Goal: Task Accomplishment & Management: Complete application form

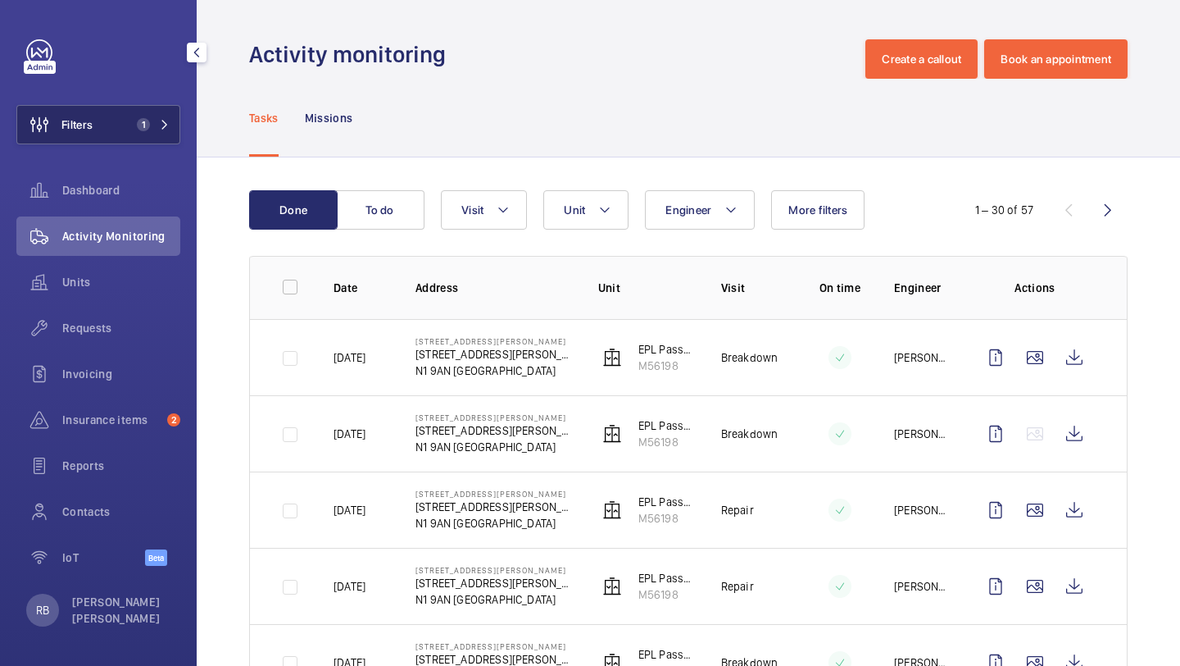
drag, startPoint x: 0, startPoint y: 0, endPoint x: 107, endPoint y: 128, distance: 167.0
click at [109, 128] on button "Filters 1" at bounding box center [98, 124] width 164 height 39
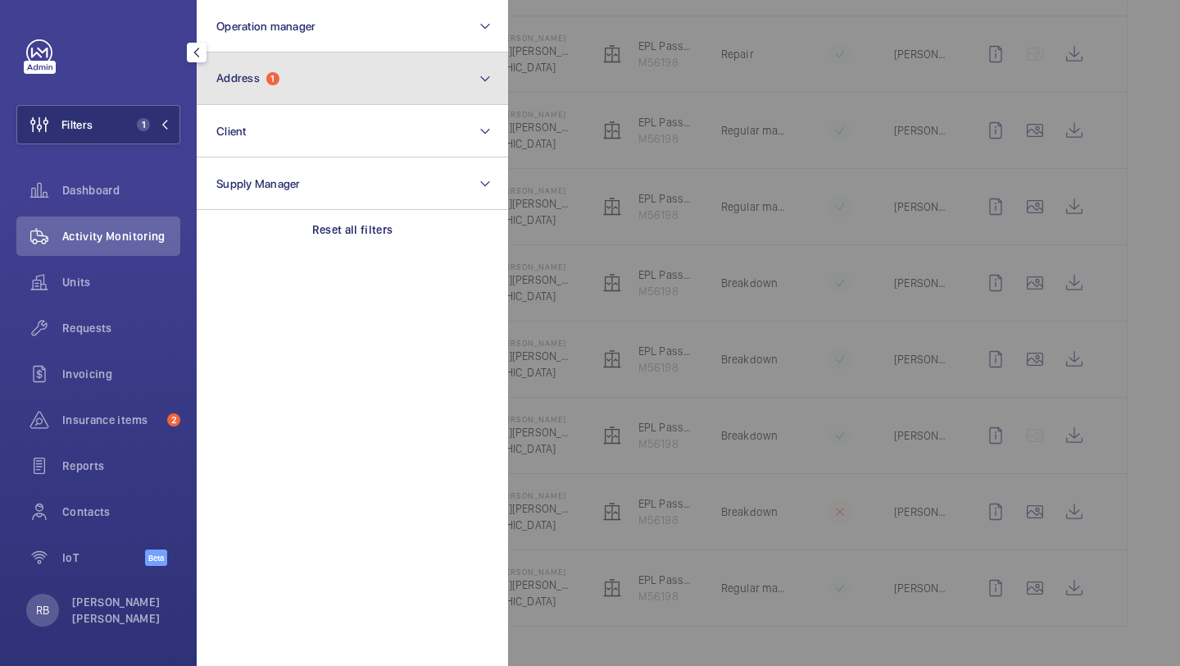
click at [296, 102] on button "Address 1" at bounding box center [352, 78] width 311 height 52
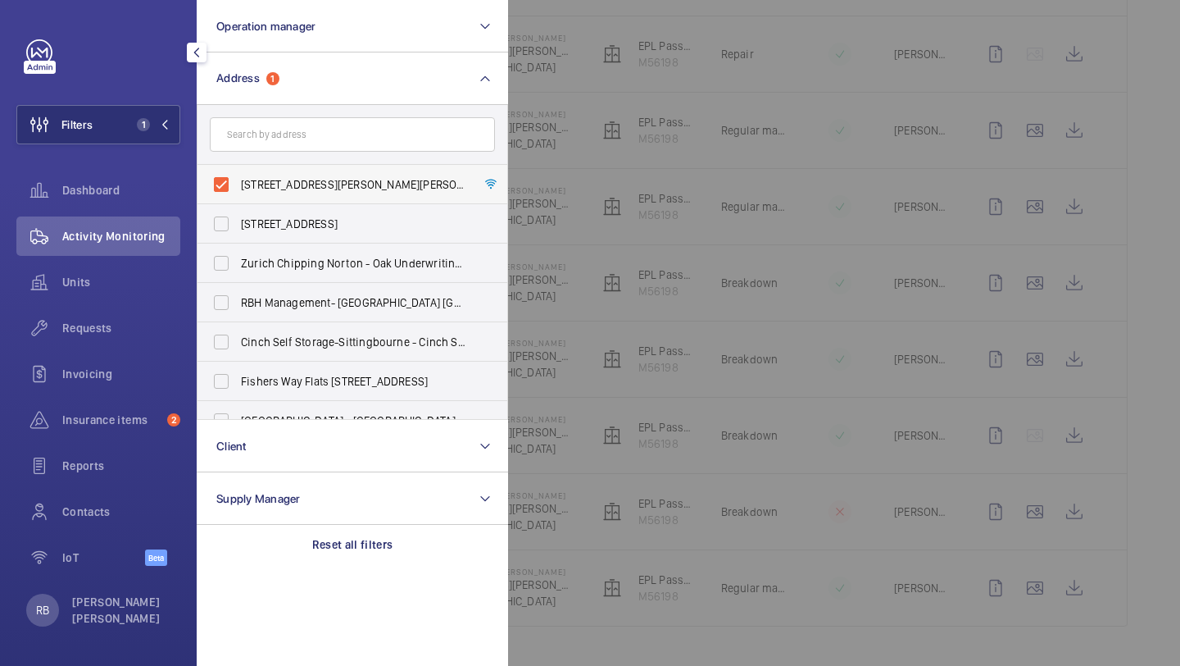
click at [289, 185] on span "[STREET_ADDRESS][PERSON_NAME][PERSON_NAME]" at bounding box center [353, 184] width 225 height 16
click at [238, 185] on input "[STREET_ADDRESS][PERSON_NAME][PERSON_NAME]" at bounding box center [221, 184] width 33 height 33
checkbox input "false"
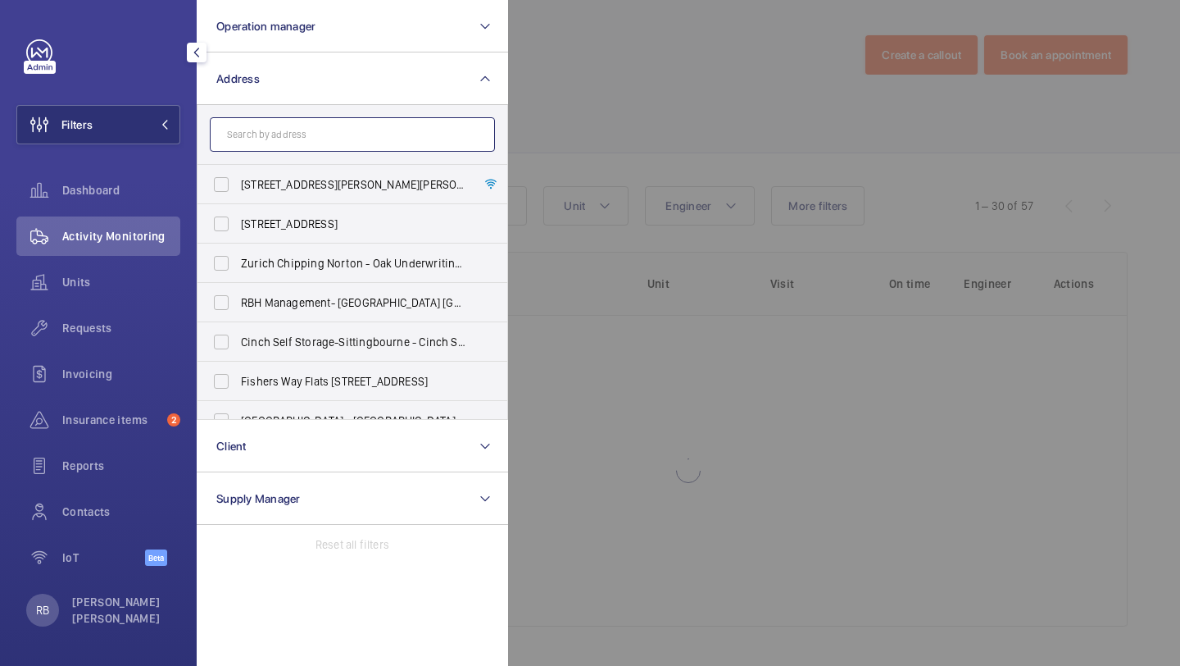
click at [322, 123] on input "text" at bounding box center [352, 134] width 285 height 34
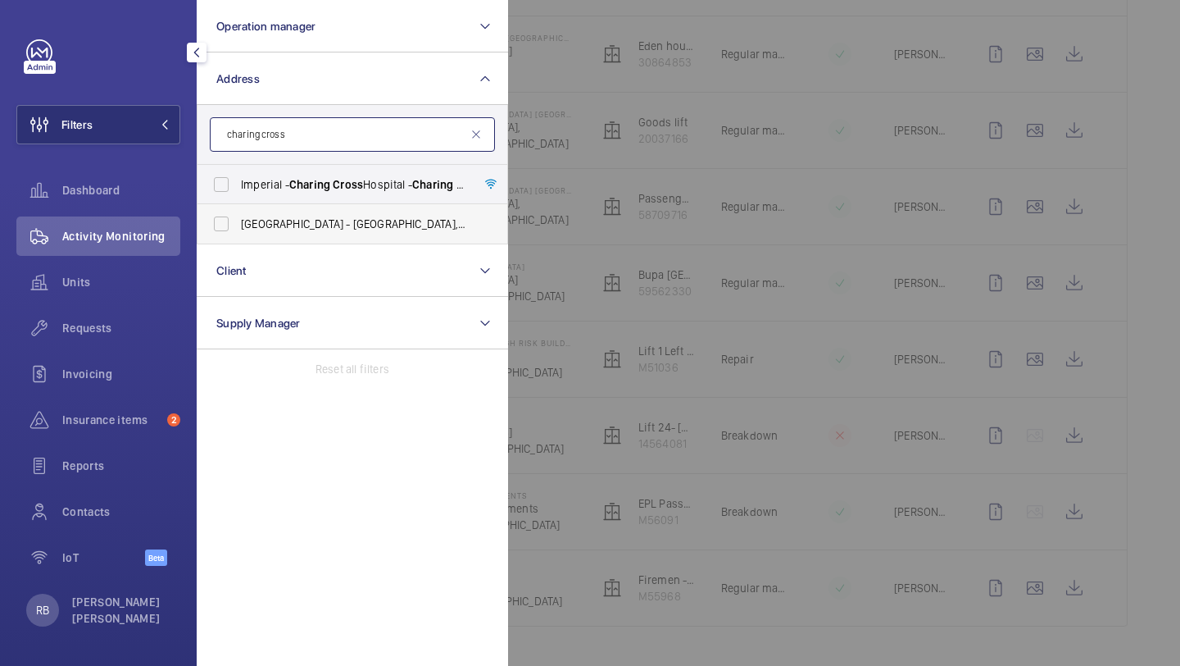
type input "charing cross"
click at [320, 203] on ul "[GEOGRAPHIC_DATA] - [GEOGRAPHIC_DATA], [GEOGRAPHIC_DATA] - [GEOGRAPHIC_DATA], […" at bounding box center [353, 204] width 310 height 79
click at [325, 187] on span "Charing" at bounding box center [309, 184] width 41 height 13
click at [238, 187] on input "[GEOGRAPHIC_DATA] - [GEOGRAPHIC_DATA]" at bounding box center [221, 184] width 33 height 33
checkbox input "true"
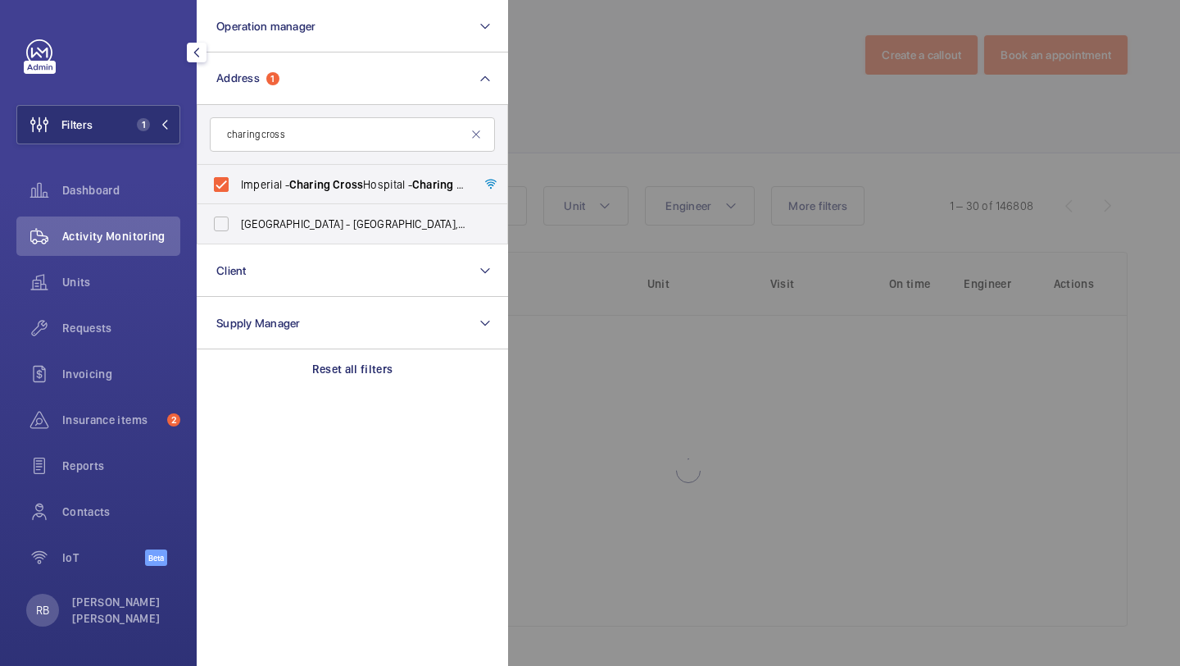
click at [1168, 241] on div at bounding box center [1098, 333] width 1180 height 666
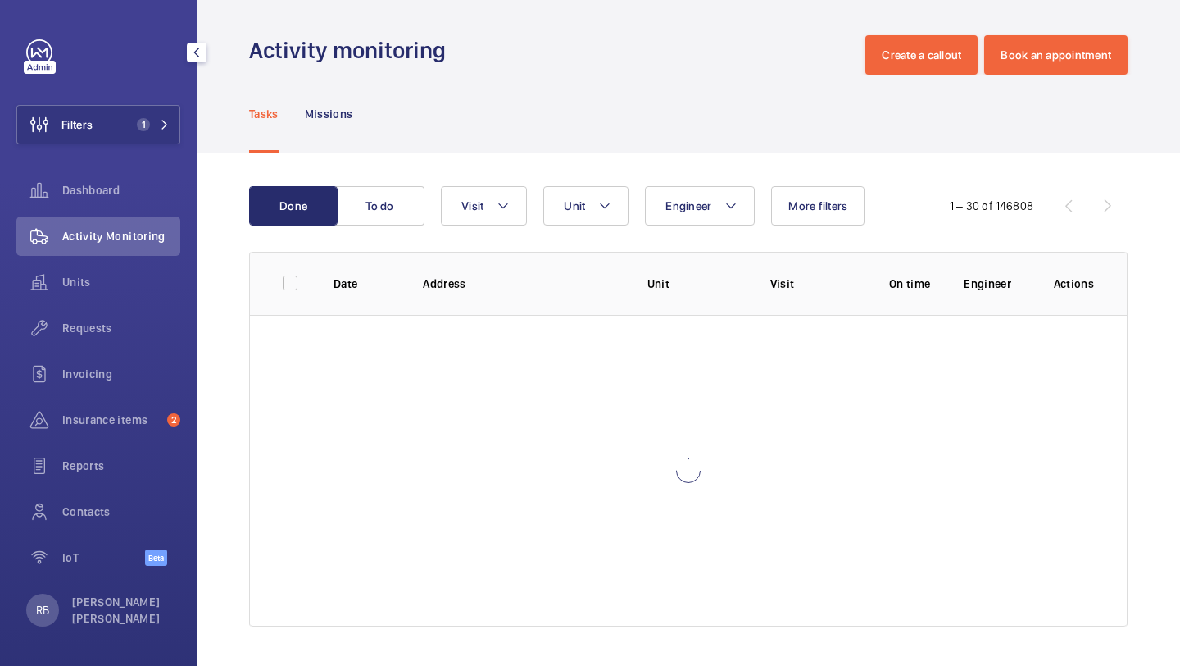
scroll to position [1980, 0]
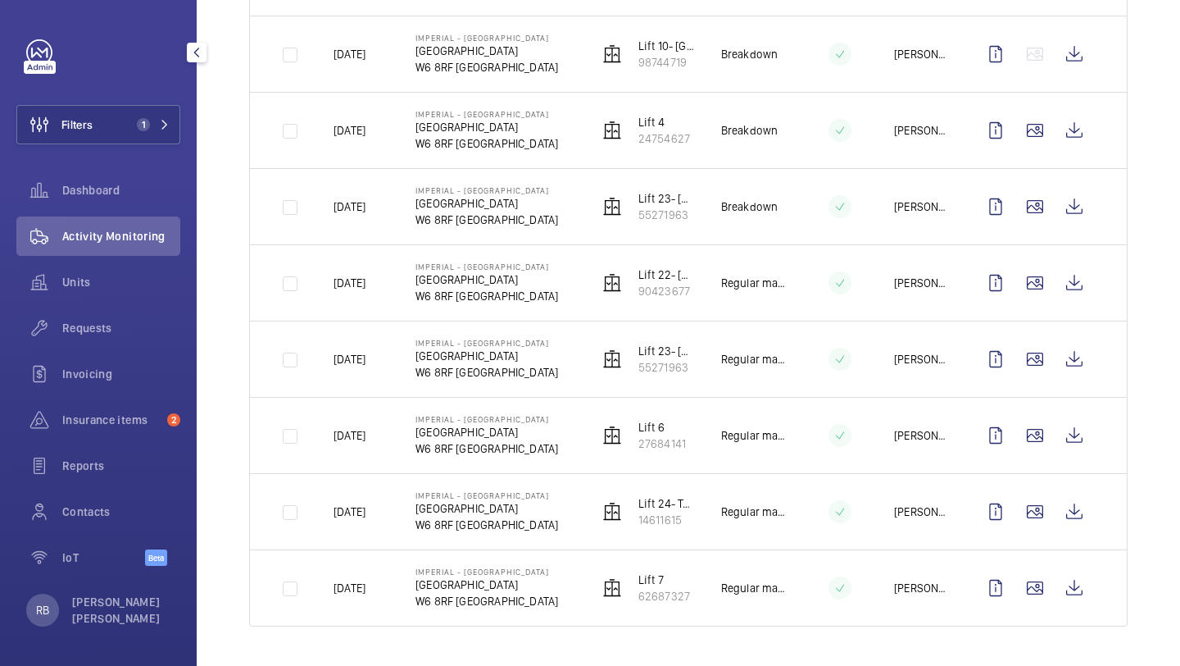
click at [86, 350] on div "Requests" at bounding box center [98, 331] width 164 height 46
click at [86, 349] on div "Requests" at bounding box center [98, 331] width 164 height 46
click at [86, 341] on div "Requests" at bounding box center [98, 327] width 164 height 39
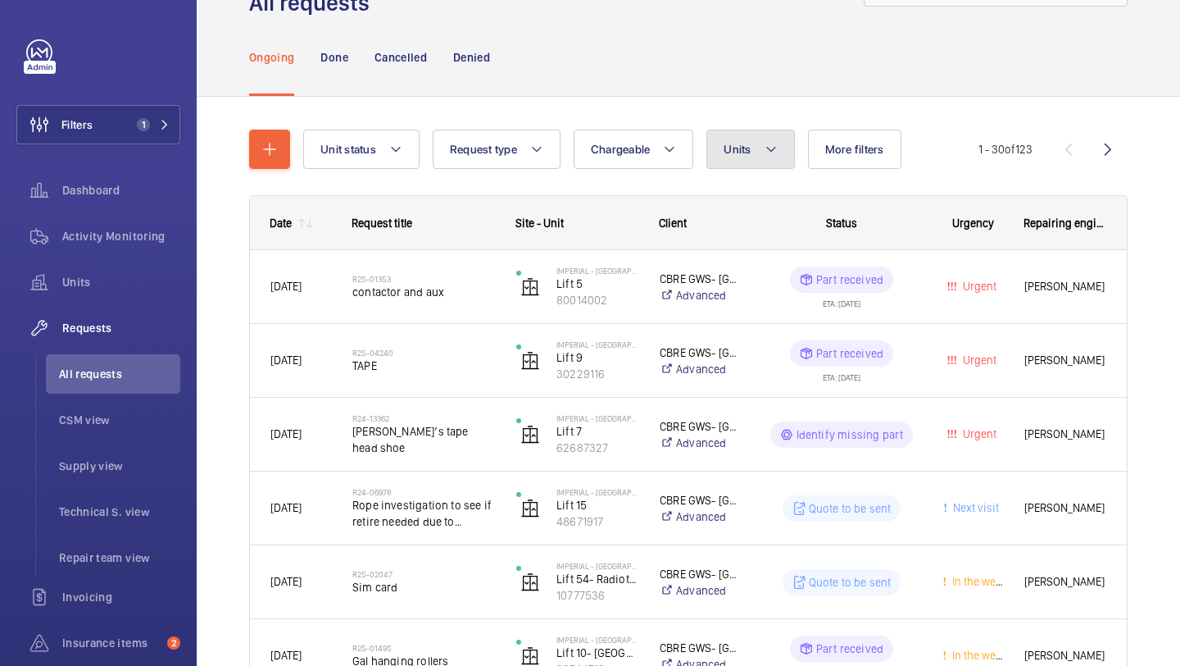
click at [743, 151] on span "Units" at bounding box center [737, 149] width 27 height 13
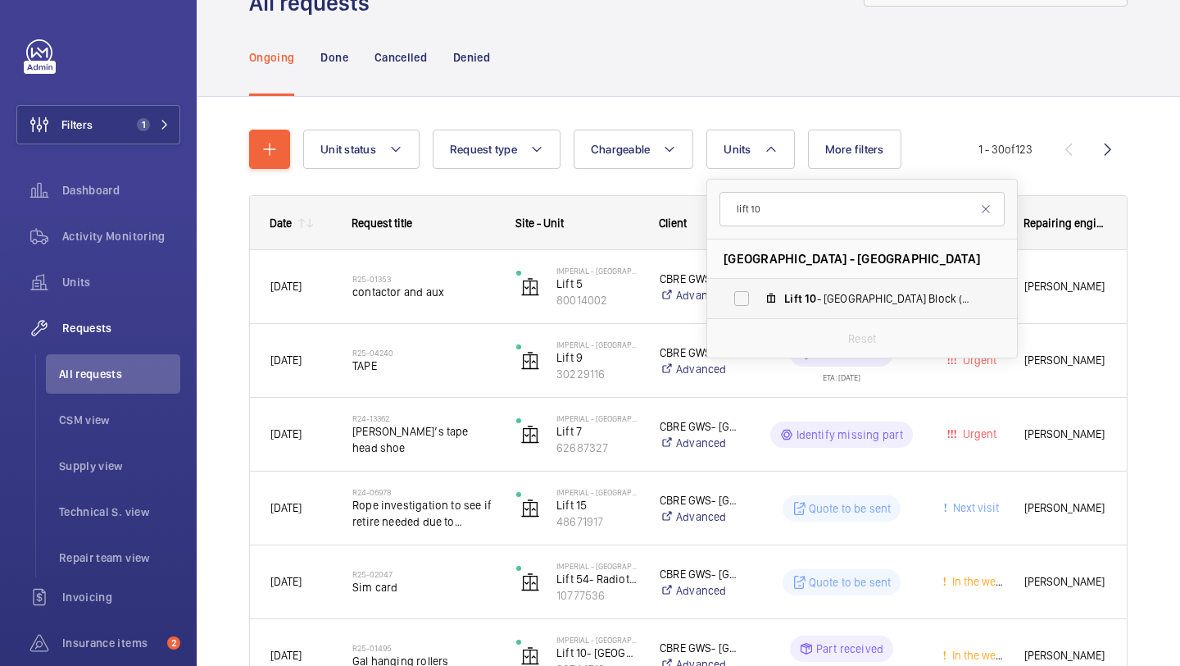
type input "lift 10"
click at [790, 294] on span "Lift" at bounding box center [793, 298] width 18 height 13
click at [758, 294] on input "Lift 10 - Tower & Laboratory Block (Passenger), 98744719" at bounding box center [741, 298] width 33 height 33
checkbox input "true"
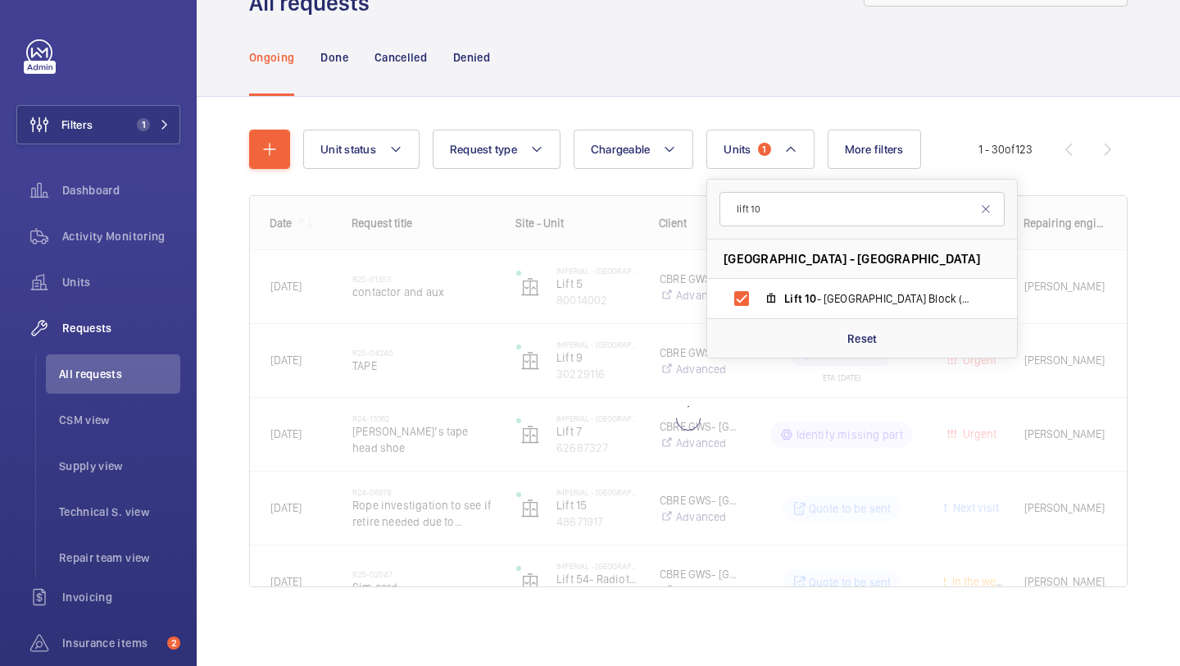
click at [1152, 324] on div "Unit status Request type Chargeable Units 1 lift 10 [GEOGRAPHIC_DATA] - [GEOGRA…" at bounding box center [689, 381] width 984 height 569
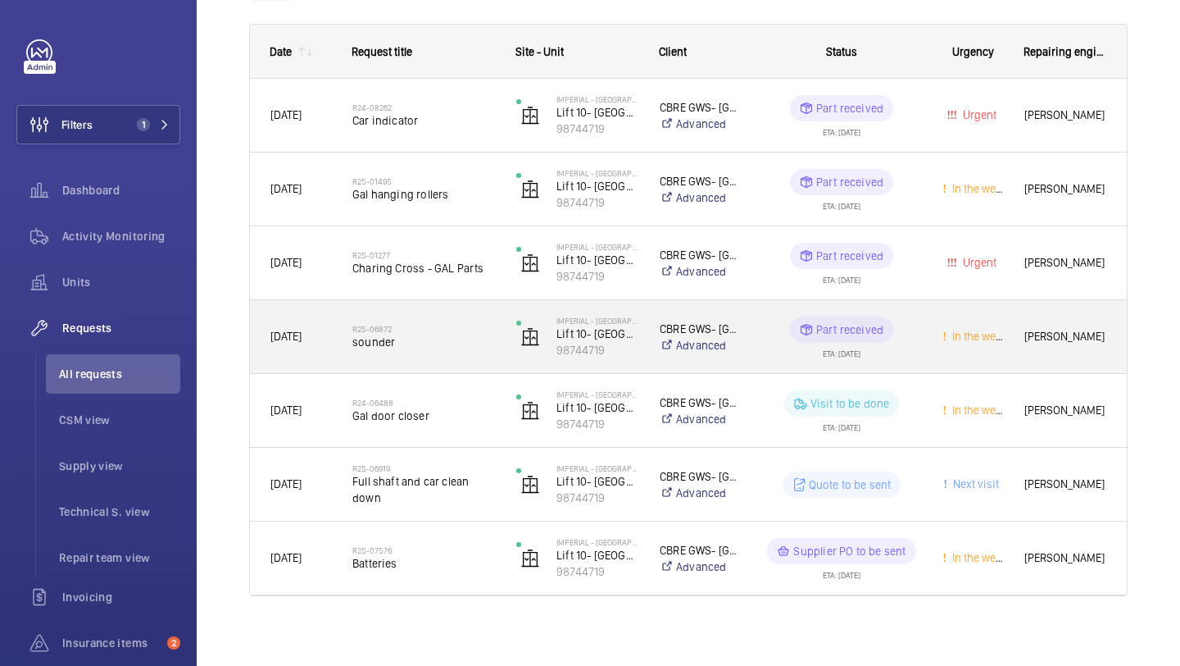
scroll to position [243, 0]
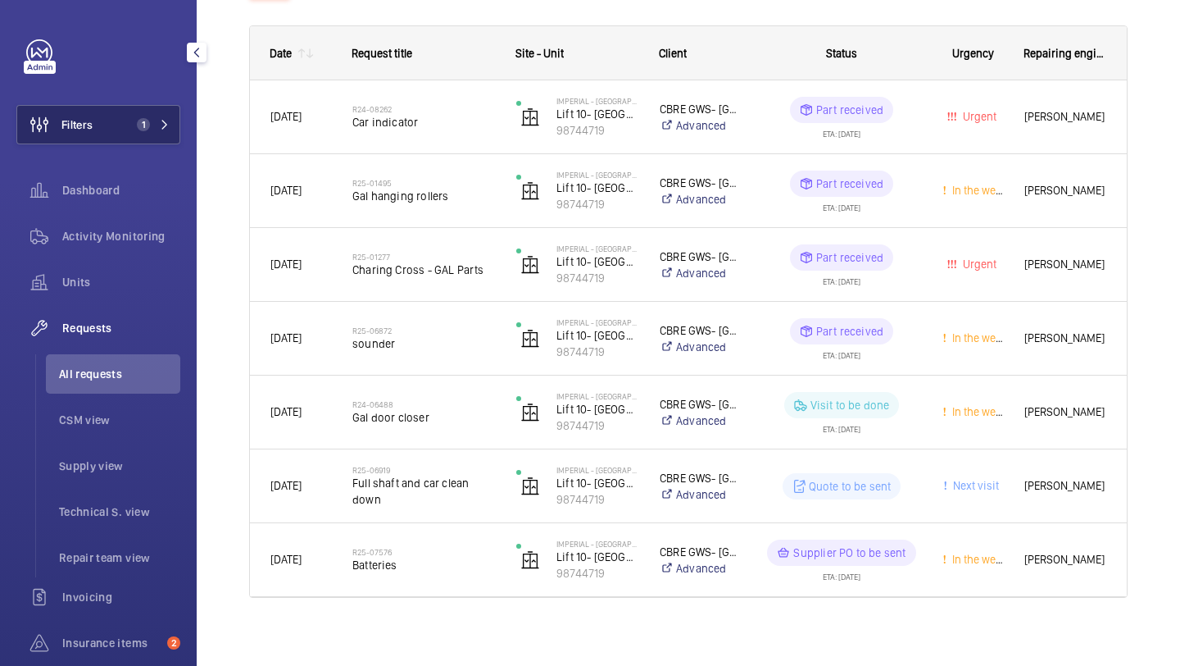
click at [78, 130] on span "Filters" at bounding box center [76, 124] width 31 height 16
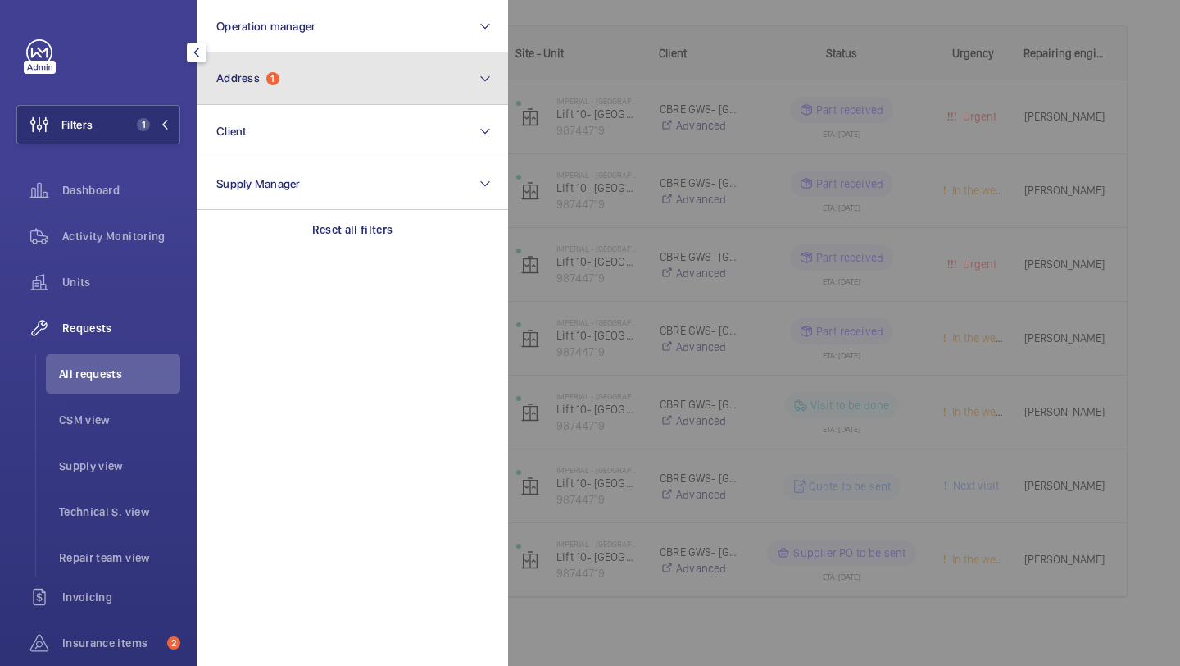
click at [284, 61] on button "Address 1" at bounding box center [352, 78] width 311 height 52
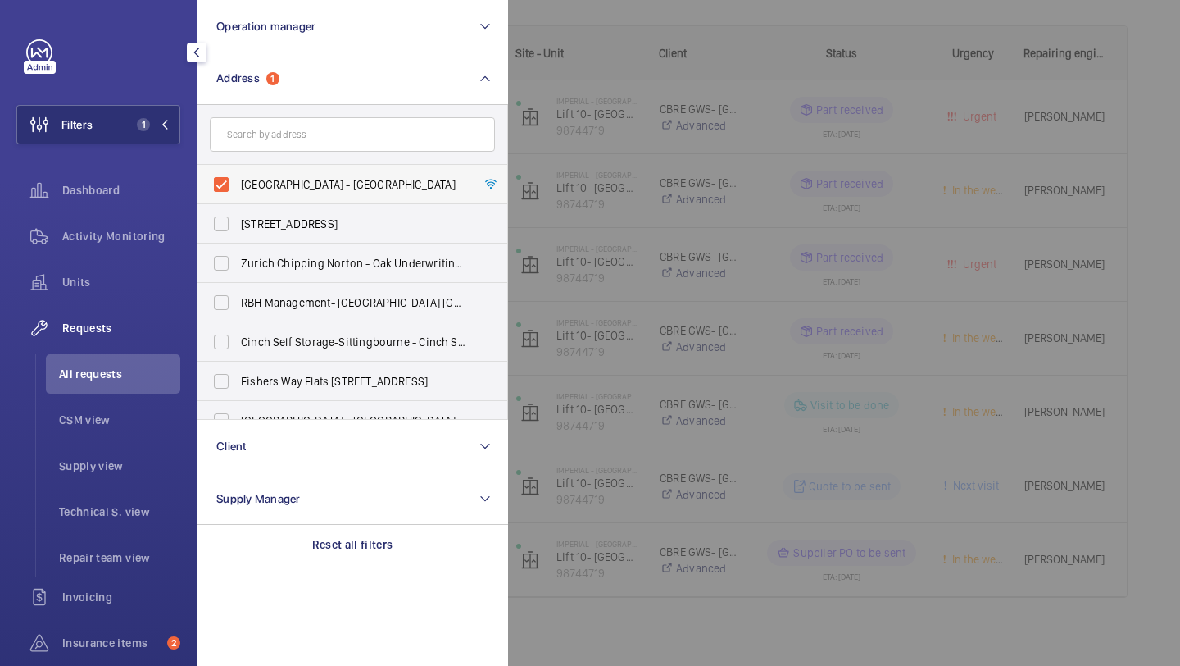
click at [250, 200] on label "[GEOGRAPHIC_DATA] - [GEOGRAPHIC_DATA]" at bounding box center [340, 184] width 285 height 39
click at [238, 200] on input "[GEOGRAPHIC_DATA] - [GEOGRAPHIC_DATA]" at bounding box center [221, 184] width 33 height 33
checkbox input "false"
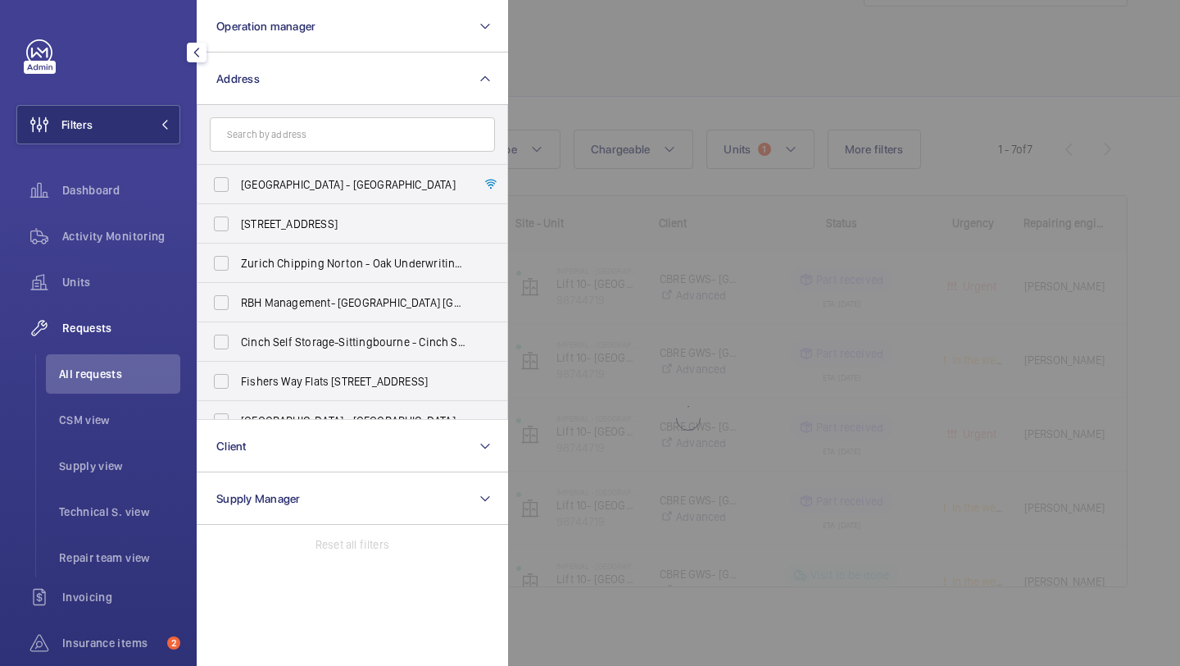
click at [279, 152] on form at bounding box center [353, 135] width 310 height 60
click at [293, 130] on input "text" at bounding box center [352, 134] width 285 height 34
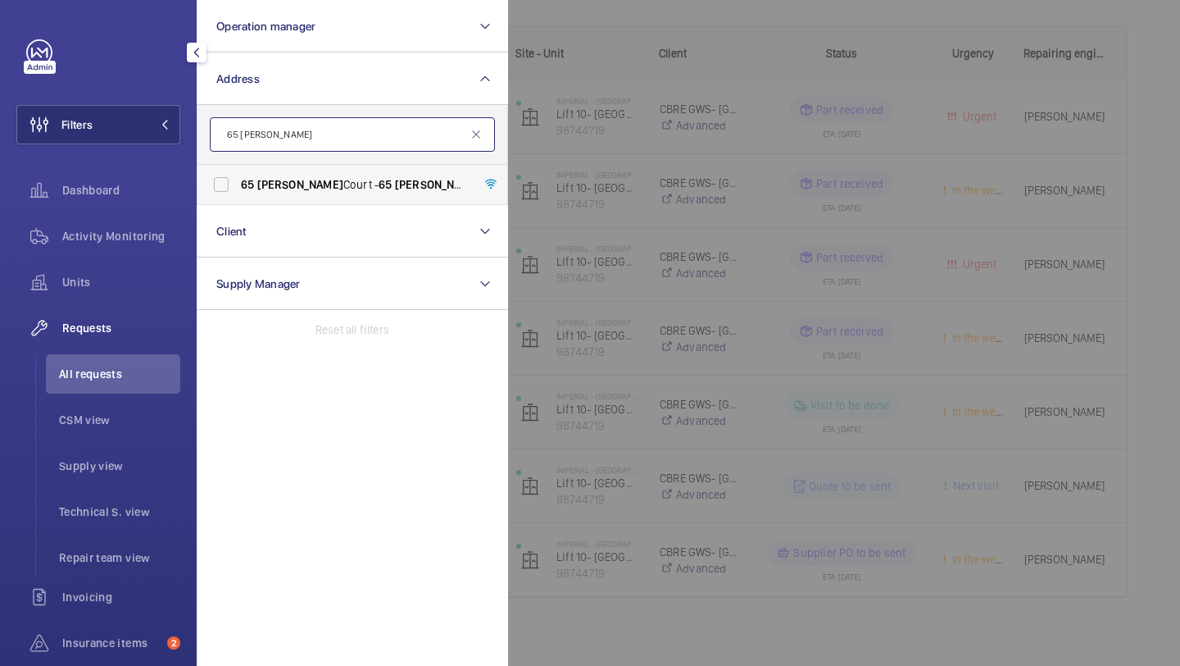
type input "65 [PERSON_NAME]"
click at [289, 189] on span "[PERSON_NAME]" at bounding box center [300, 184] width 86 height 13
click at [238, 189] on input "[STREET_ADDRESS][PERSON_NAME][PERSON_NAME]" at bounding box center [221, 184] width 33 height 33
checkbox input "true"
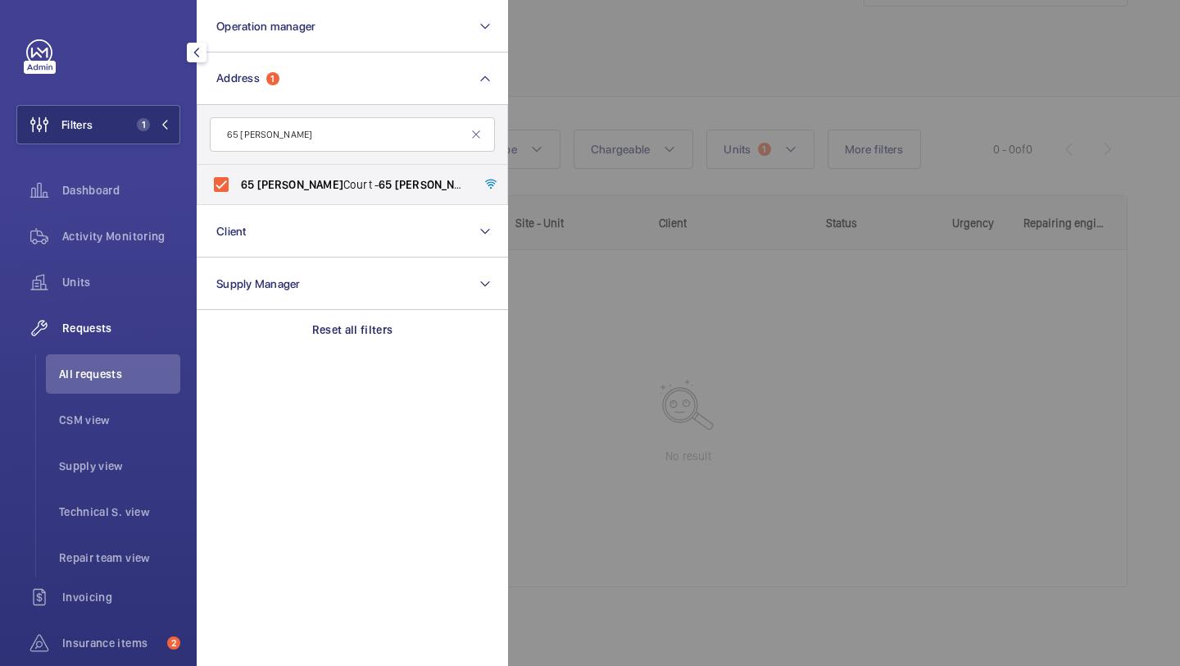
click at [1133, 247] on div at bounding box center [1098, 333] width 1180 height 666
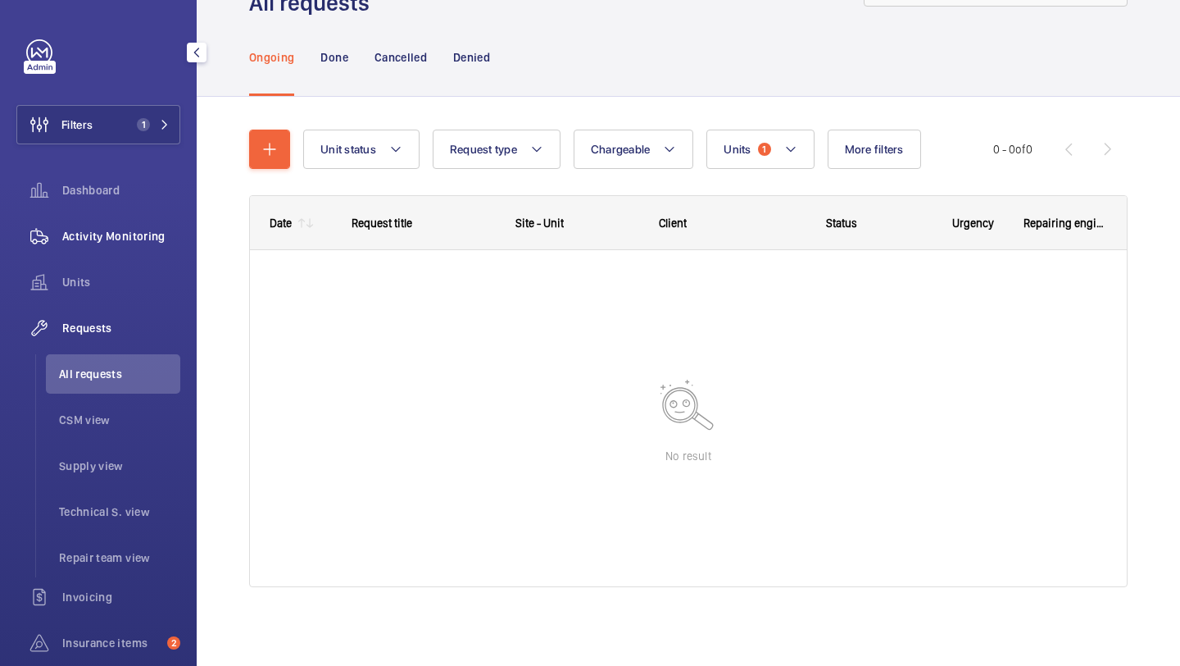
click at [148, 244] on div "Activity Monitoring" at bounding box center [98, 235] width 164 height 39
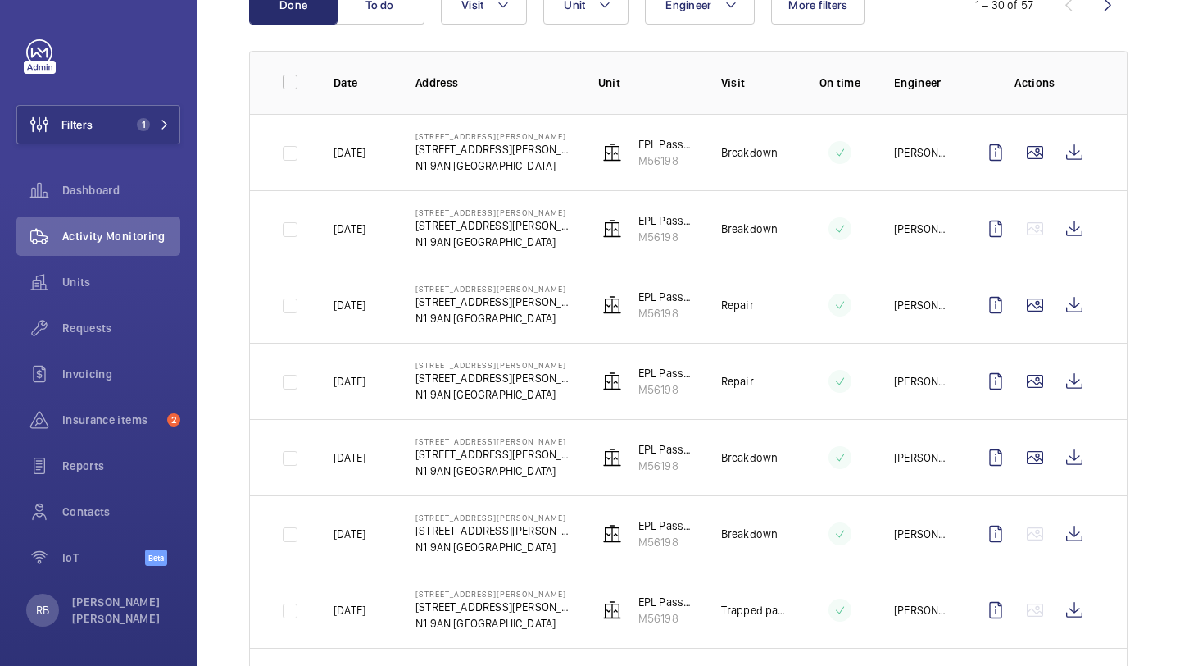
scroll to position [198, 0]
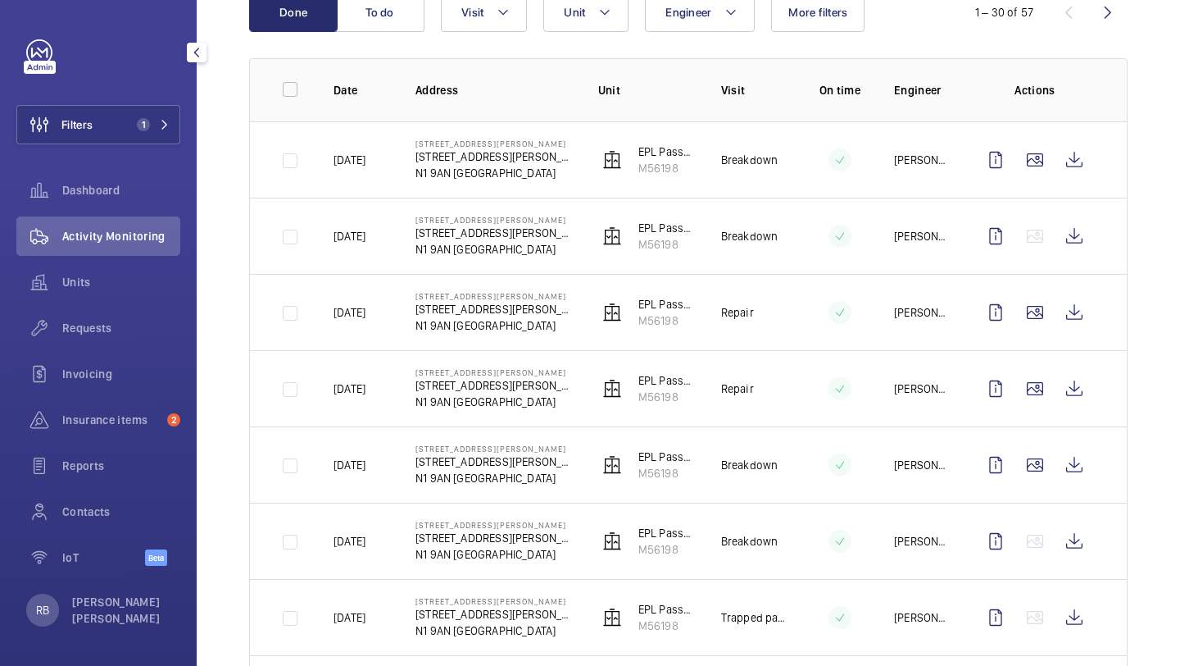
click at [103, 349] on div "Requests" at bounding box center [98, 331] width 164 height 46
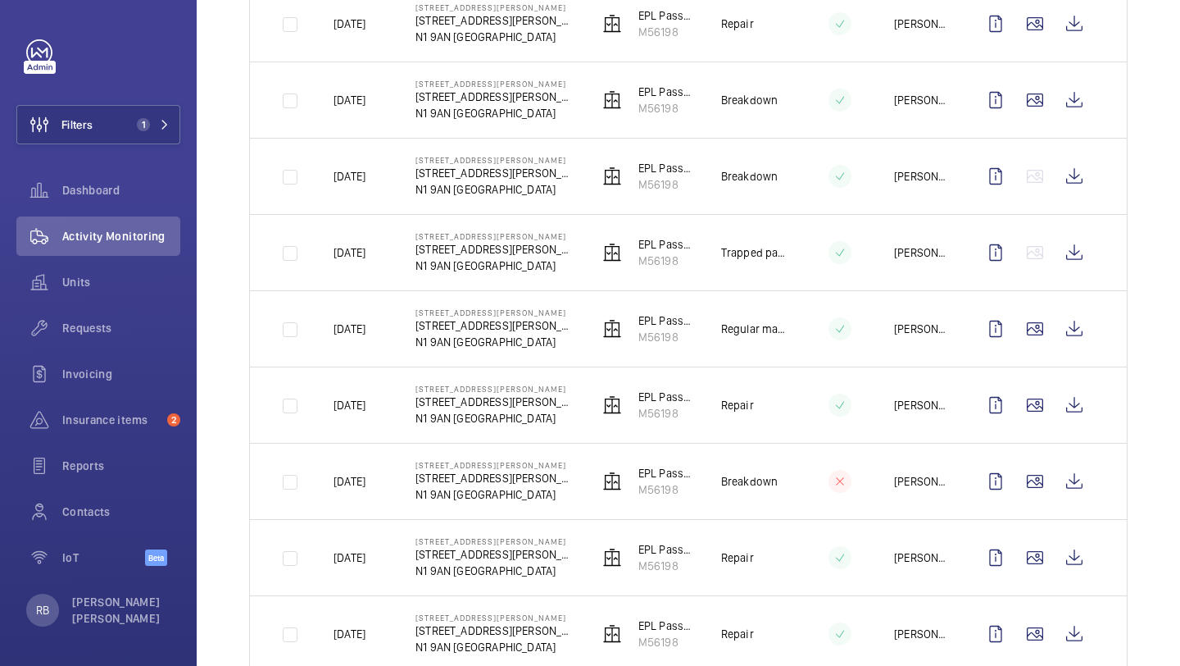
scroll to position [0, 0]
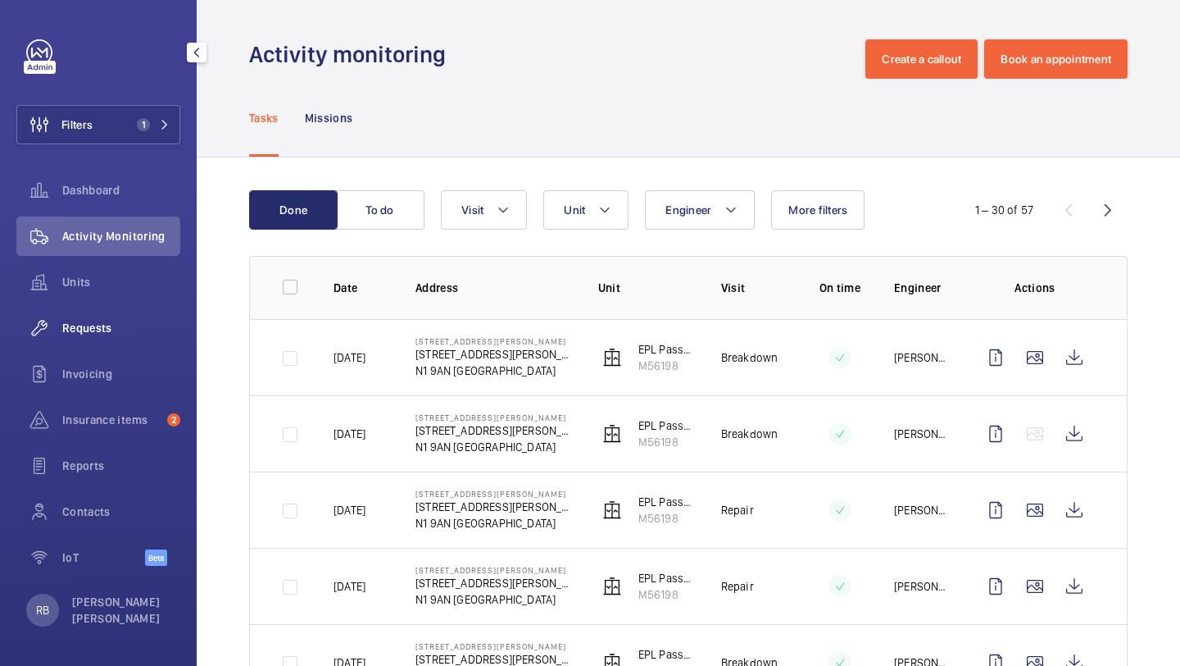
click at [89, 335] on span "Requests" at bounding box center [121, 328] width 118 height 16
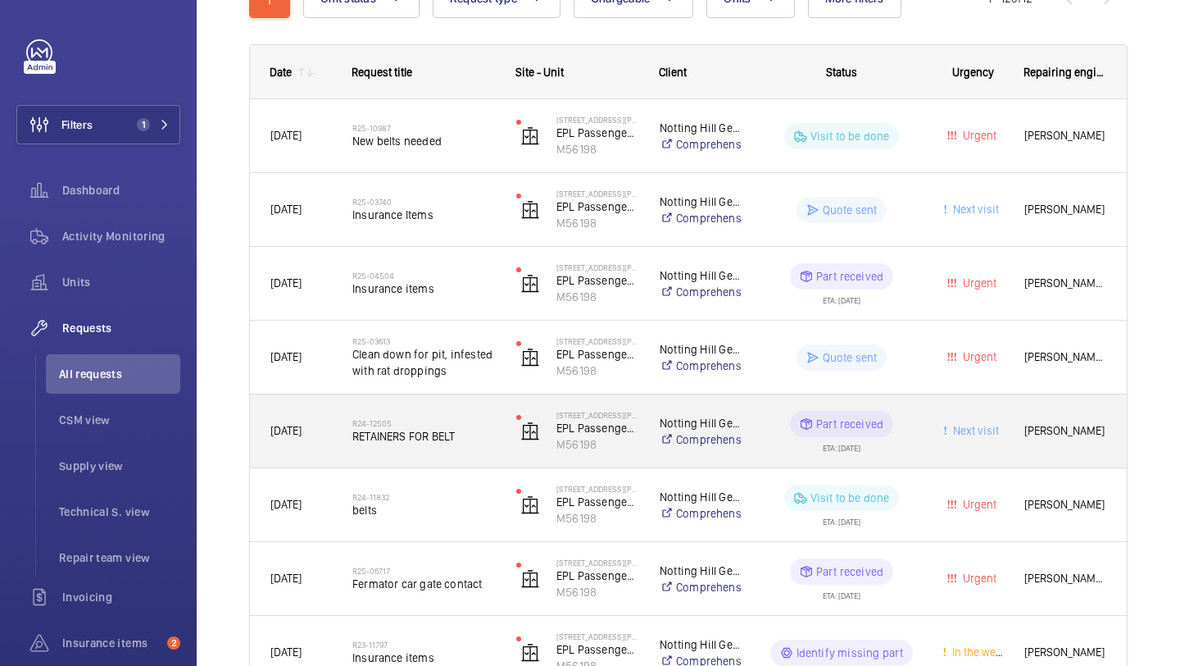
scroll to position [223, 0]
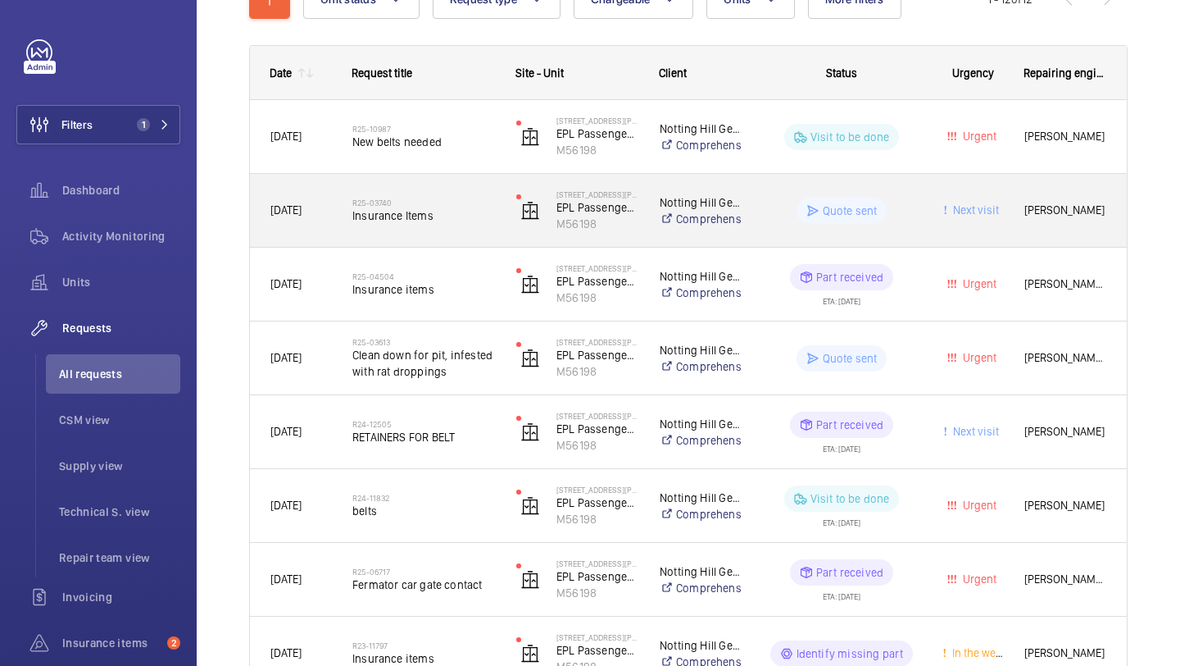
click at [405, 183] on div "R25-03740 Insurance Items" at bounding box center [414, 211] width 162 height 74
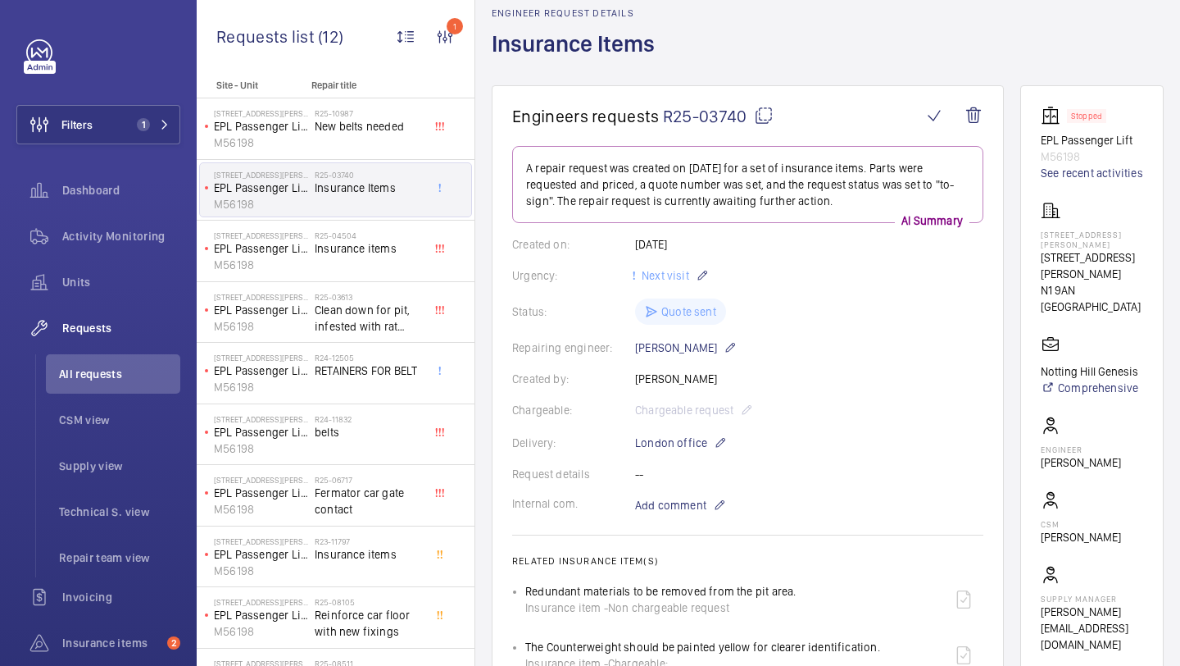
scroll to position [79, 0]
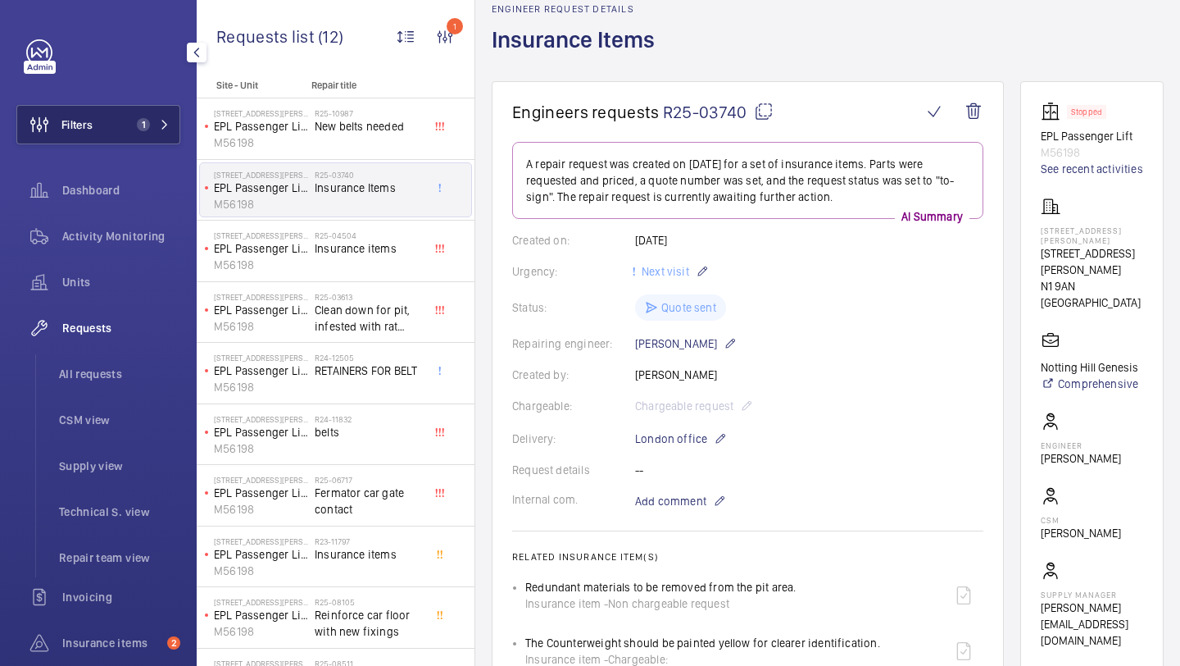
click at [126, 109] on button "Filters 1" at bounding box center [98, 124] width 164 height 39
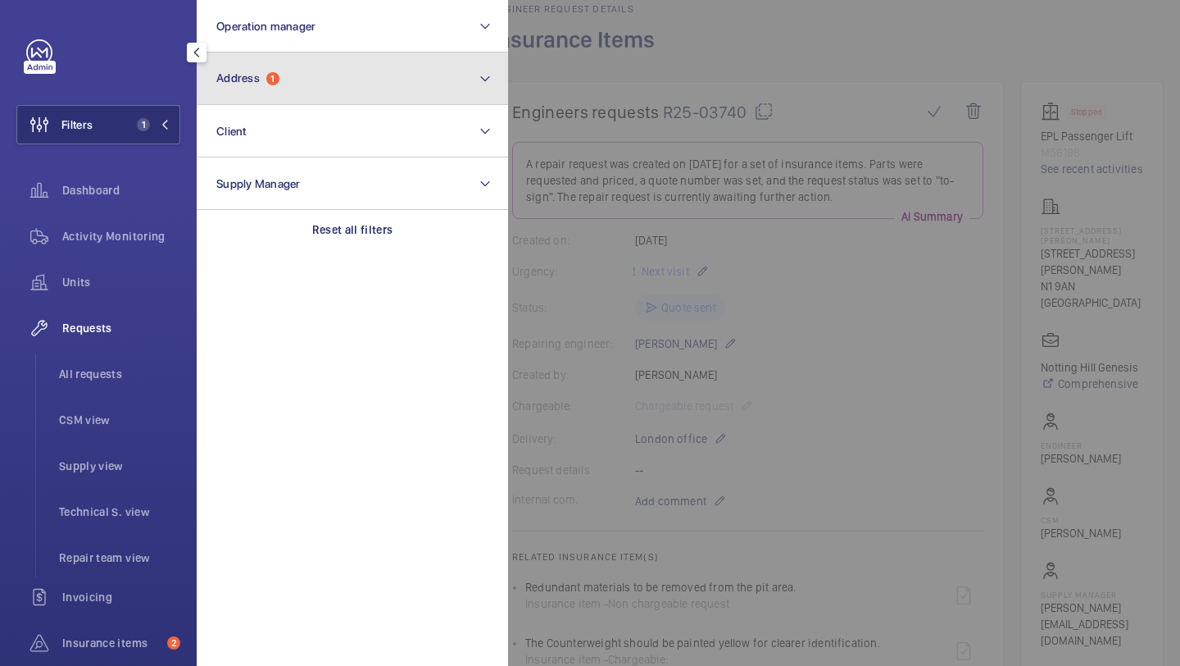
click at [237, 91] on button "Address 1" at bounding box center [352, 78] width 311 height 52
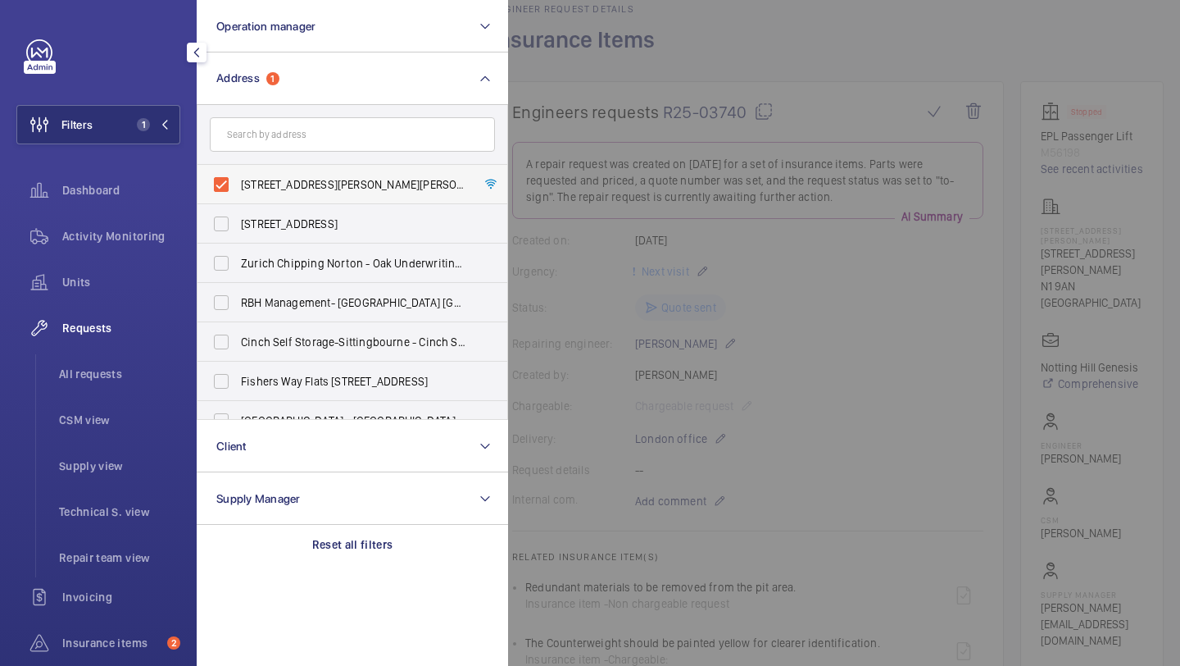
click at [310, 165] on label "[STREET_ADDRESS][PERSON_NAME][PERSON_NAME]" at bounding box center [340, 184] width 285 height 39
click at [238, 168] on input "[STREET_ADDRESS][PERSON_NAME][PERSON_NAME]" at bounding box center [221, 184] width 33 height 33
checkbox input "false"
click at [301, 134] on input "text" at bounding box center [352, 134] width 285 height 34
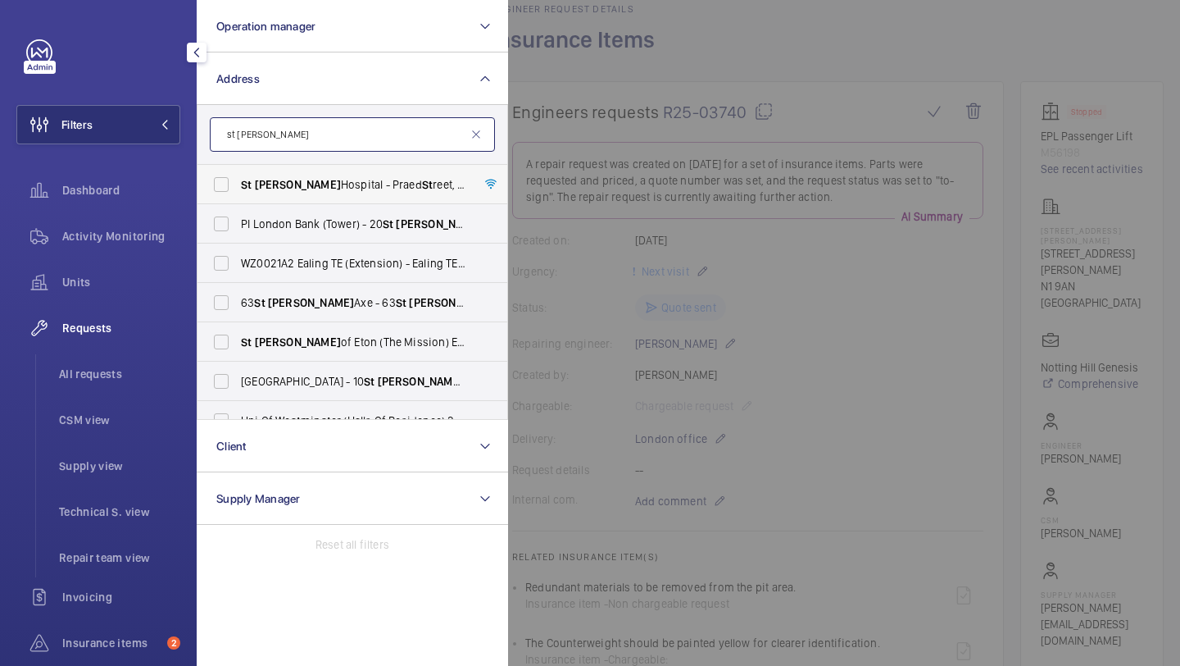
type input "st [PERSON_NAME]"
click at [353, 188] on span "[GEOGRAPHIC_DATA][PERSON_NAME][STREET_ADDRESS]" at bounding box center [353, 184] width 225 height 16
click at [238, 188] on input "[GEOGRAPHIC_DATA][PERSON_NAME][STREET_ADDRESS]" at bounding box center [221, 184] width 33 height 33
checkbox input "true"
click at [726, 88] on div at bounding box center [1098, 333] width 1180 height 666
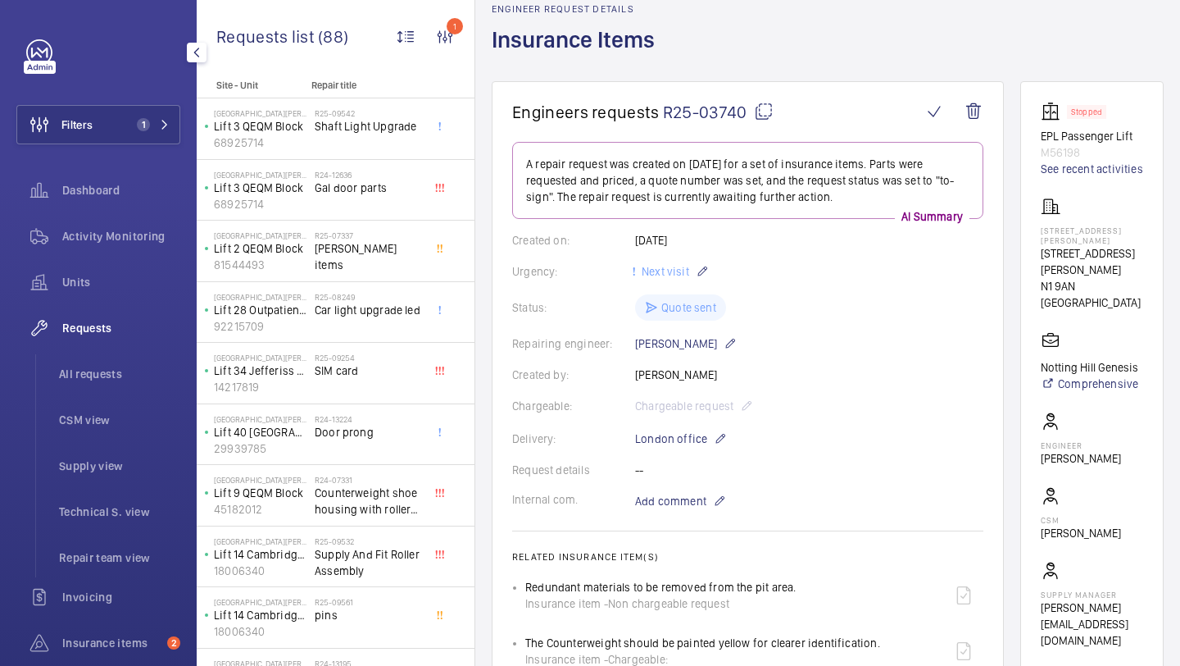
click at [1089, 278] on p "N1 9AN [GEOGRAPHIC_DATA]" at bounding box center [1092, 294] width 102 height 33
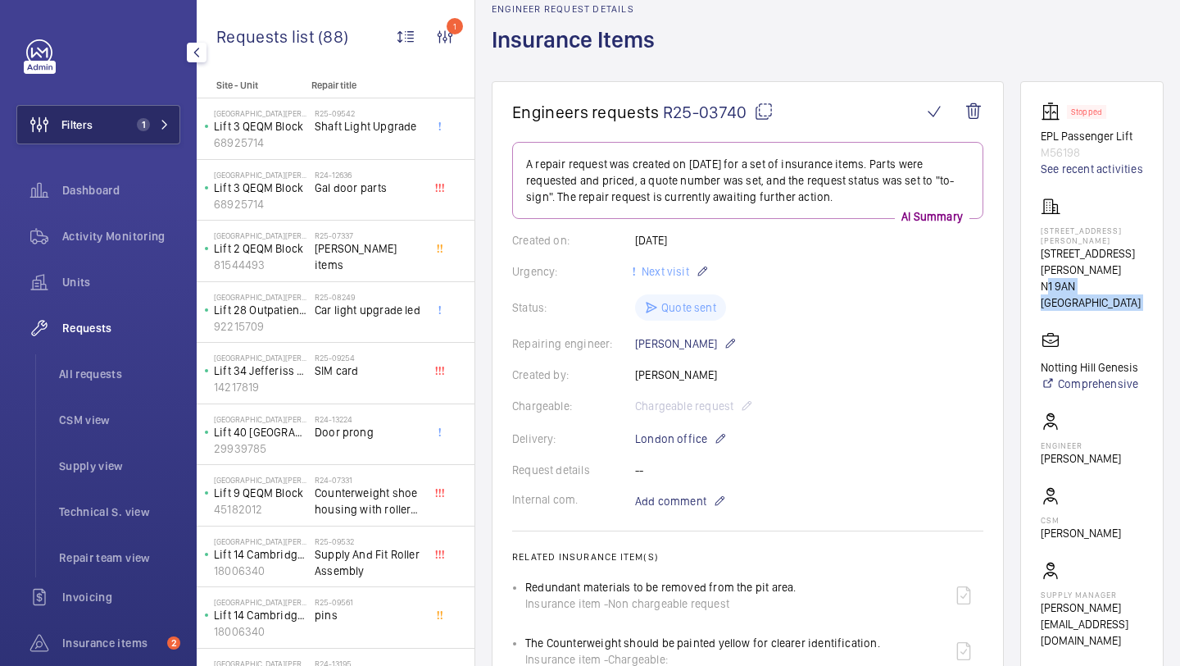
click at [138, 141] on button "Filters 1" at bounding box center [98, 124] width 164 height 39
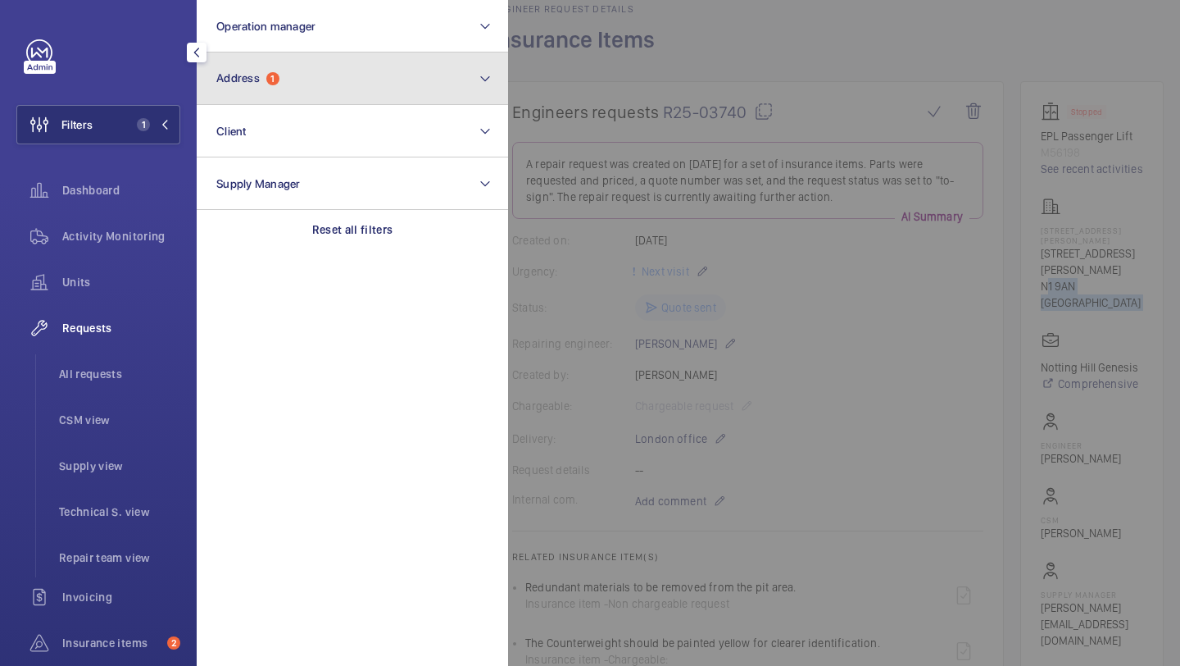
click at [301, 69] on button "Address 1" at bounding box center [352, 78] width 311 height 52
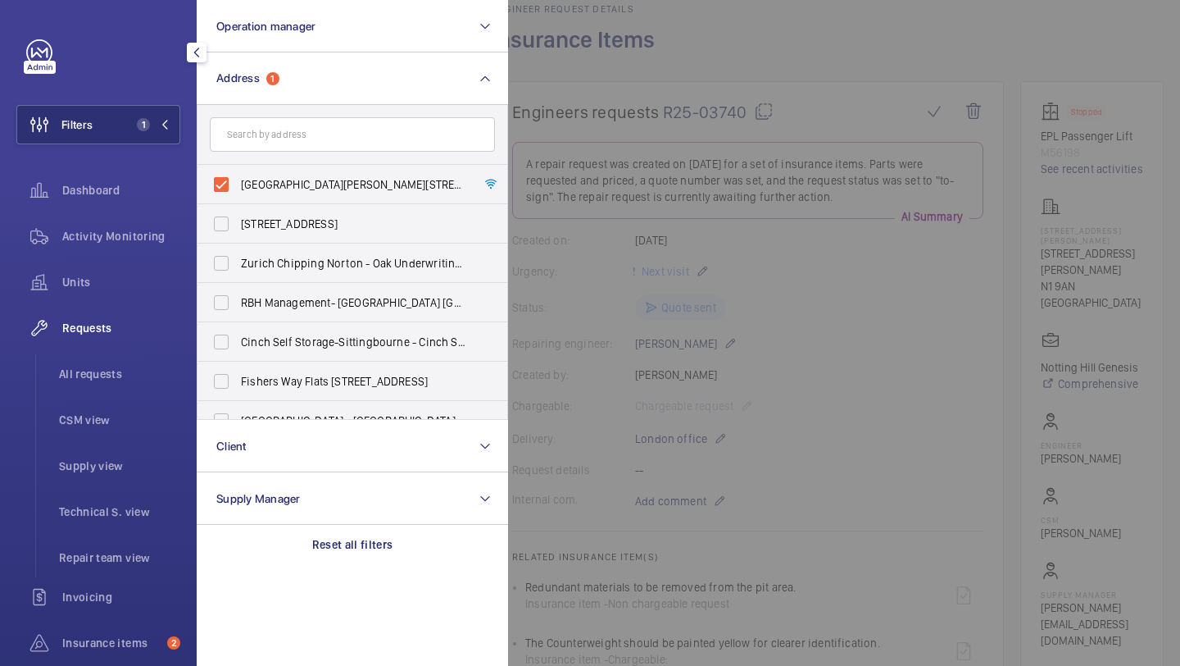
click at [571, 122] on div at bounding box center [1098, 333] width 1180 height 666
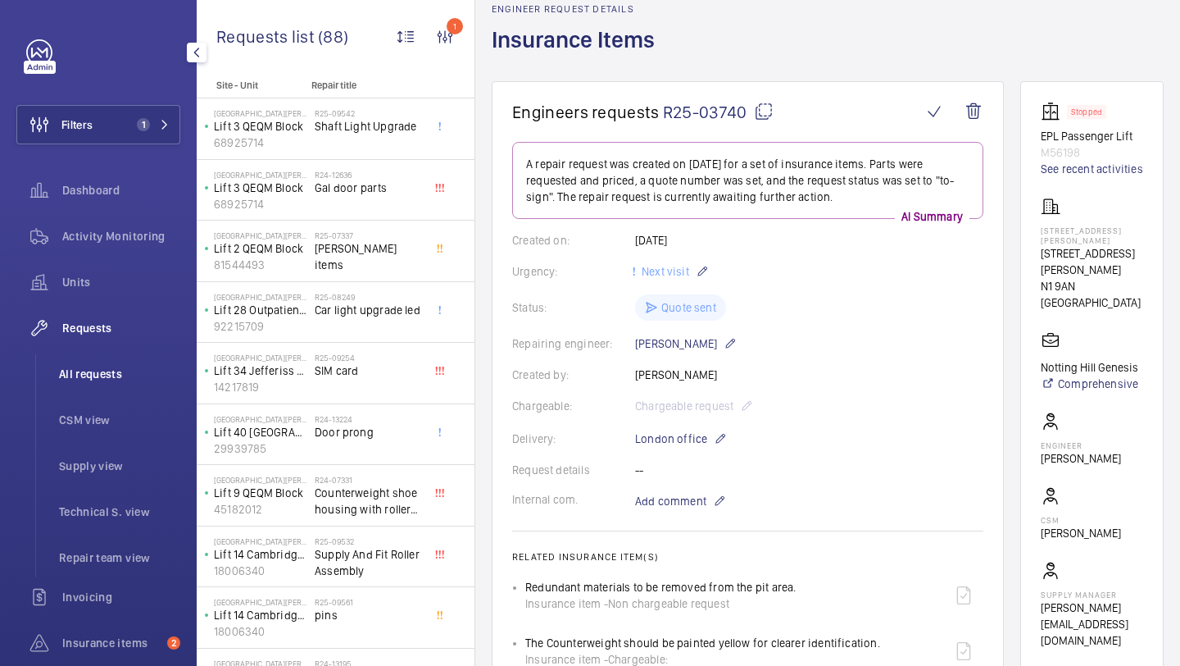
click at [139, 377] on span "All requests" at bounding box center [119, 374] width 121 height 16
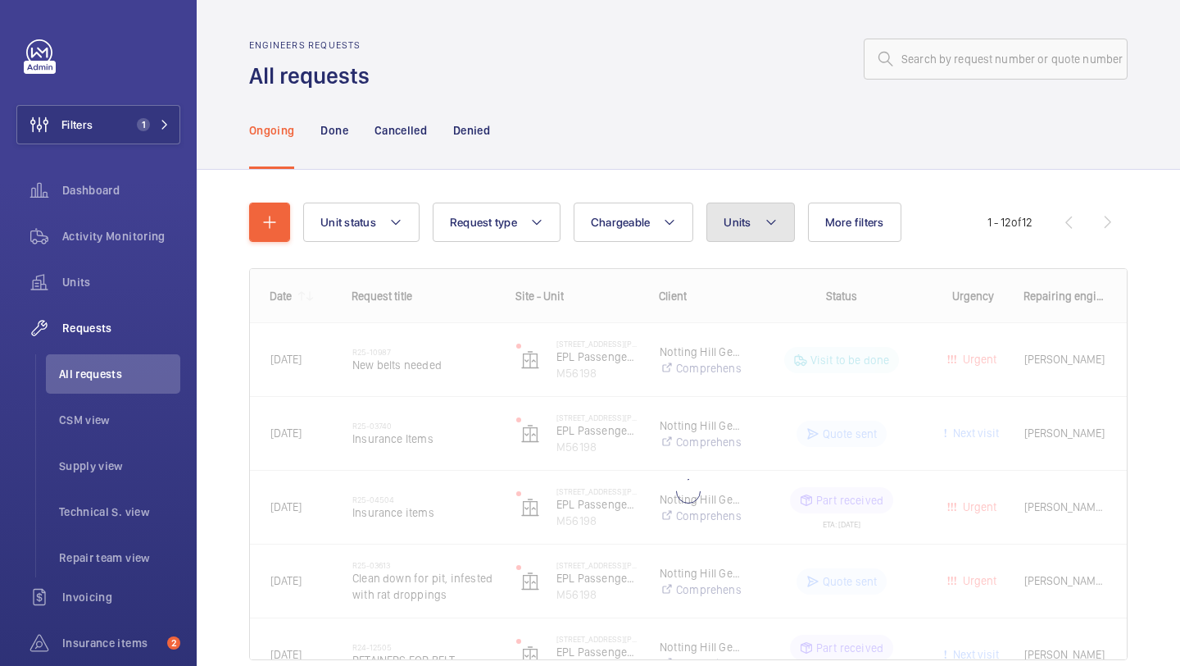
click at [720, 220] on button "Units" at bounding box center [751, 221] width 88 height 39
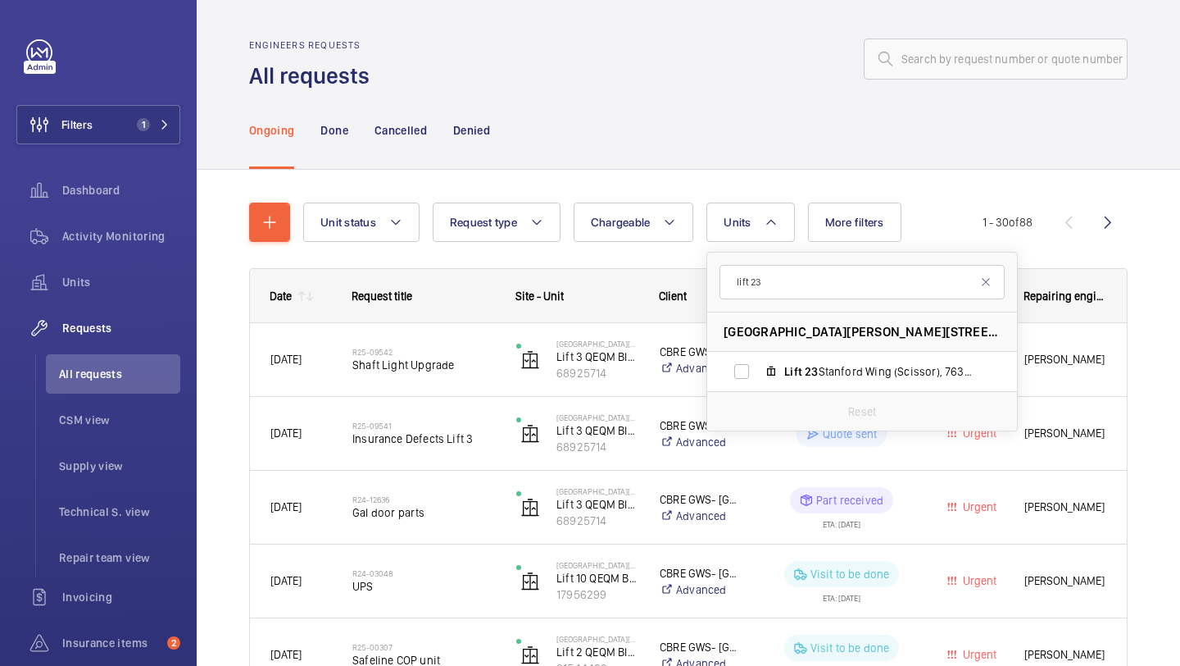
type input "lift 23"
click at [788, 375] on span "Lift" at bounding box center [793, 371] width 18 height 13
click at [758, 375] on input "Lift 23 Stanford Wing (Scissor), 76317553" at bounding box center [741, 371] width 33 height 33
checkbox input "true"
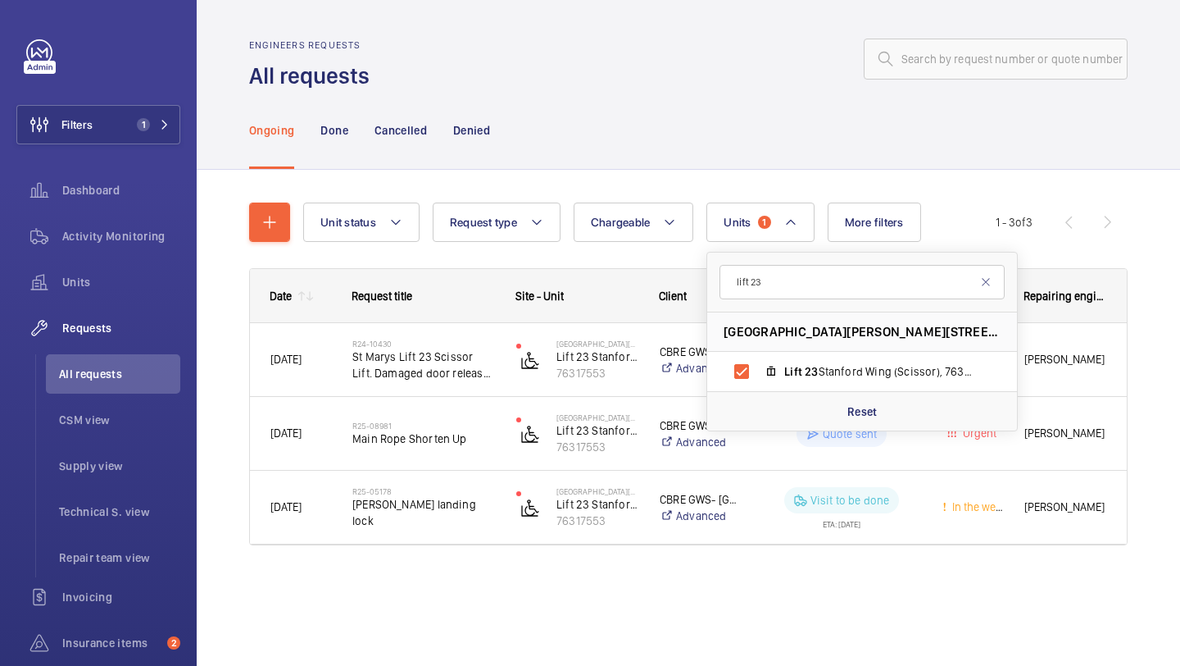
click at [1147, 293] on div "Unit status Request type Chargeable Units 1 lift [STREET_ADDRESS][PERSON_NAME] …" at bounding box center [689, 397] width 984 height 454
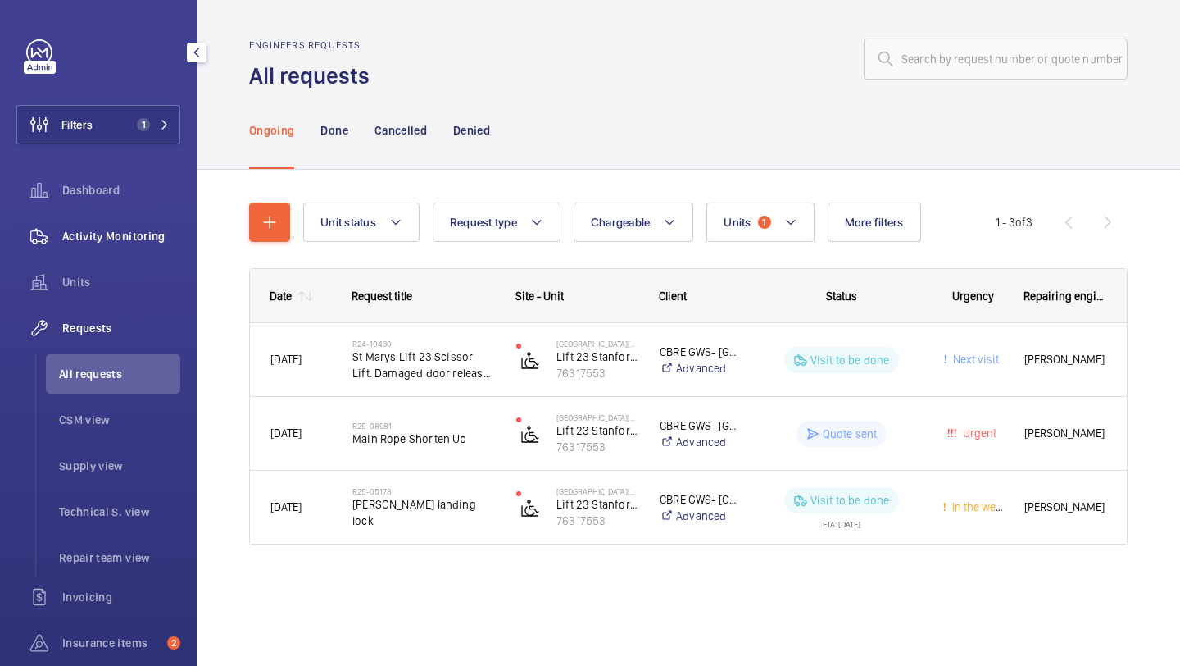
click at [130, 246] on div "Activity Monitoring" at bounding box center [98, 235] width 164 height 39
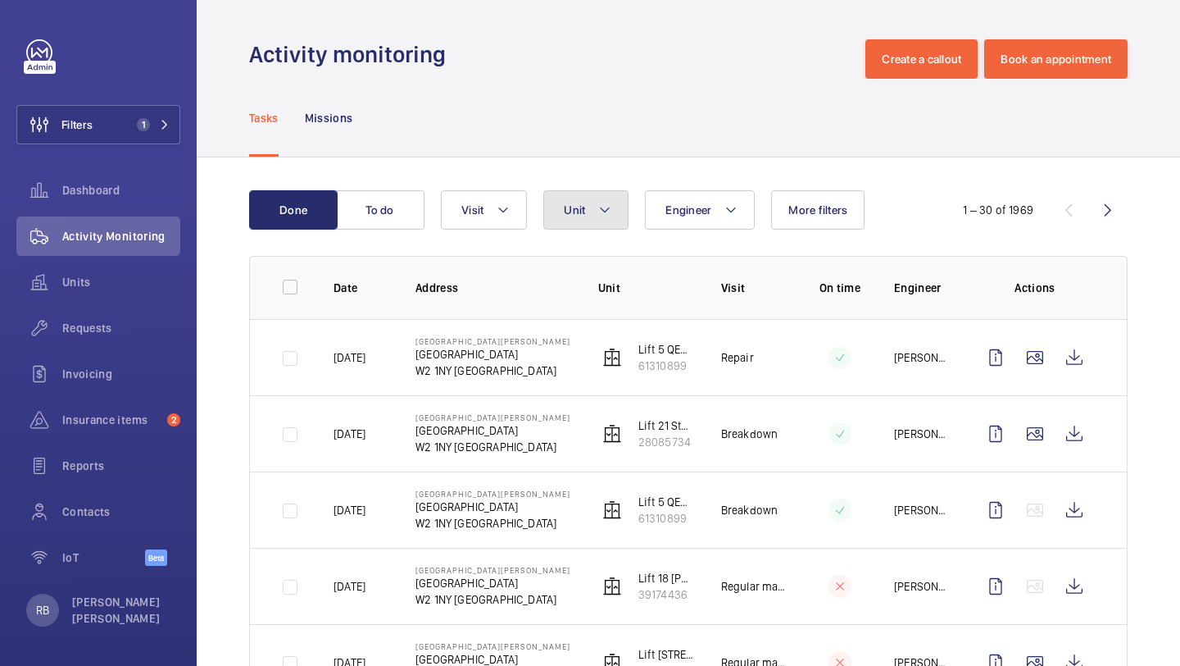
click at [590, 213] on button "Unit" at bounding box center [585, 209] width 85 height 39
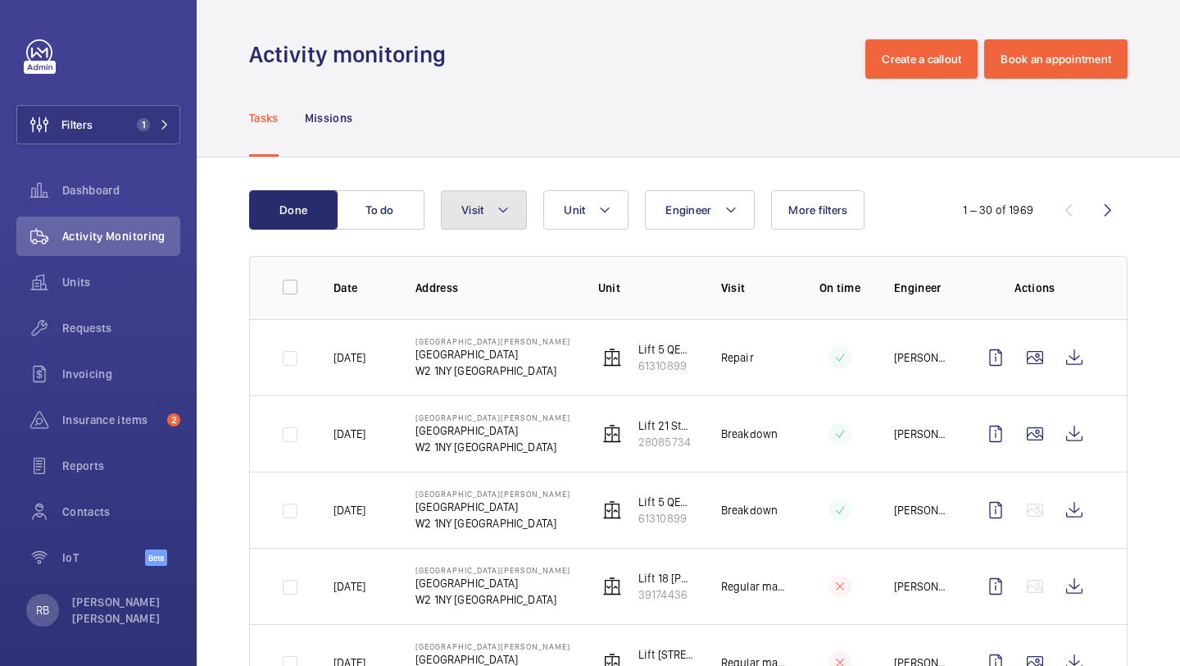
click at [484, 205] on button "Visit" at bounding box center [484, 209] width 86 height 39
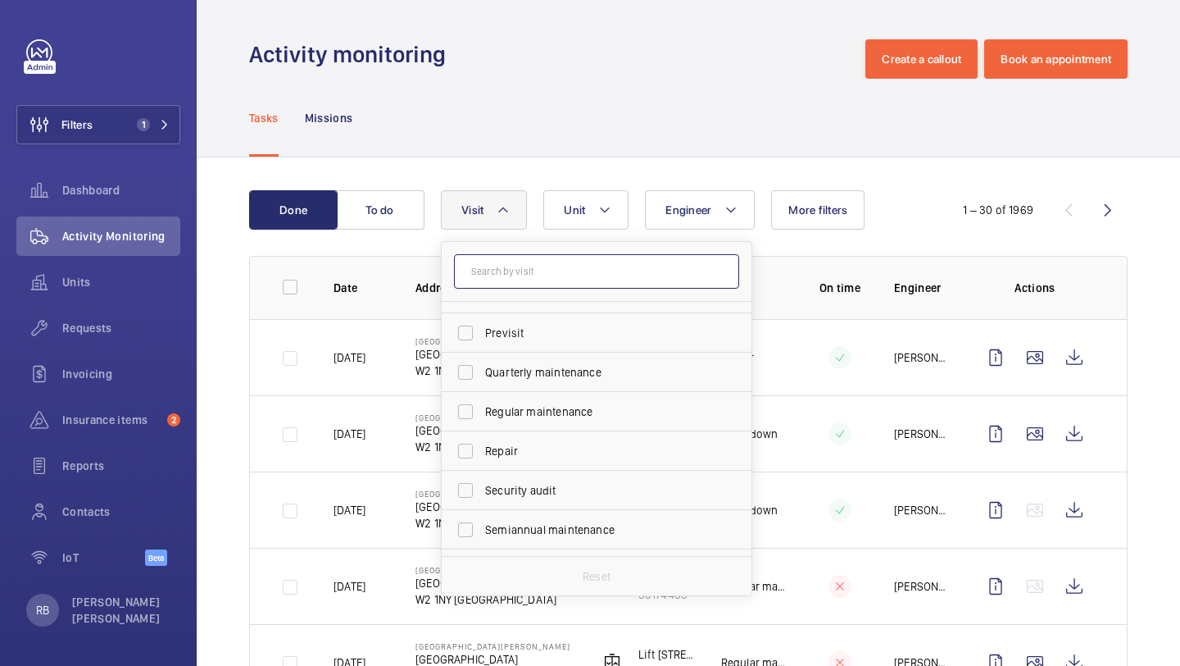
scroll to position [229, 0]
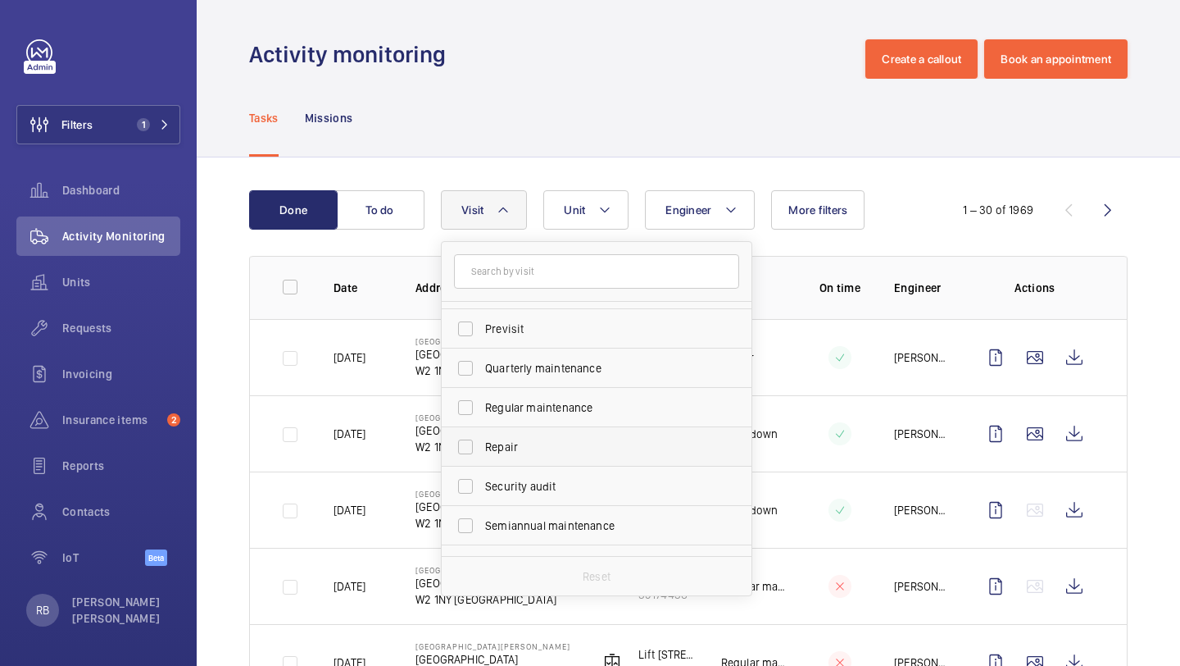
click at [545, 443] on span "Repair" at bounding box center [597, 447] width 225 height 16
click at [482, 443] on input "Repair" at bounding box center [465, 446] width 33 height 33
checkbox input "true"
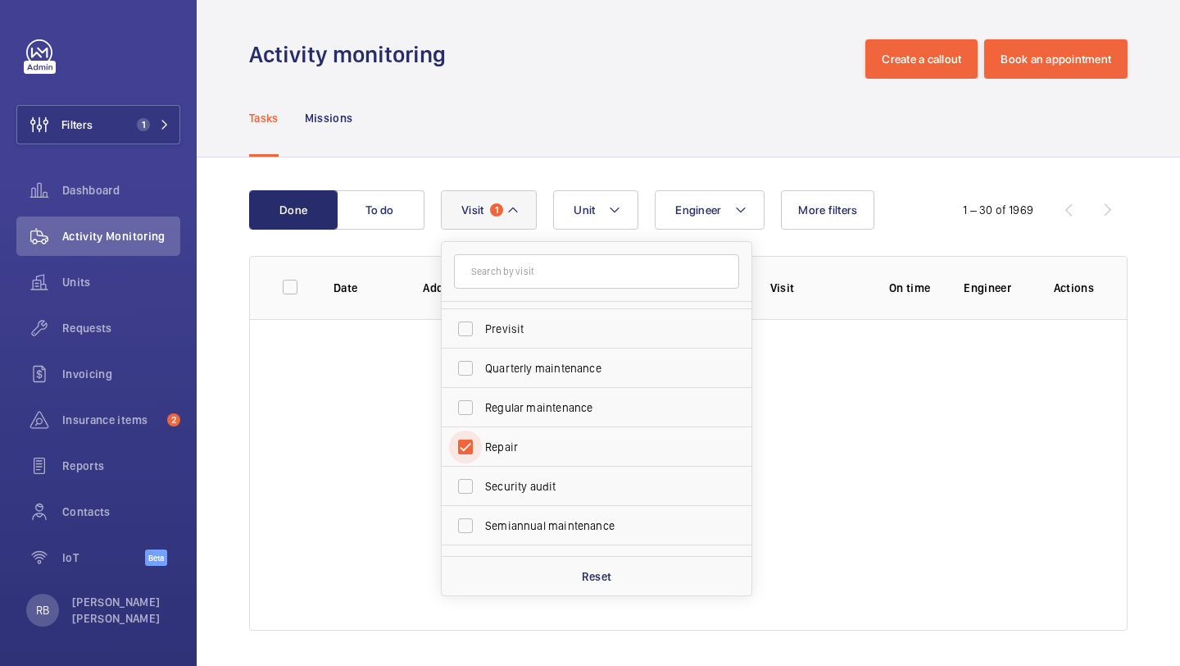
click at [1179, 355] on div "Activity monitoring Create a callout Book an appointment Tasks Missions Done To…" at bounding box center [689, 333] width 984 height 666
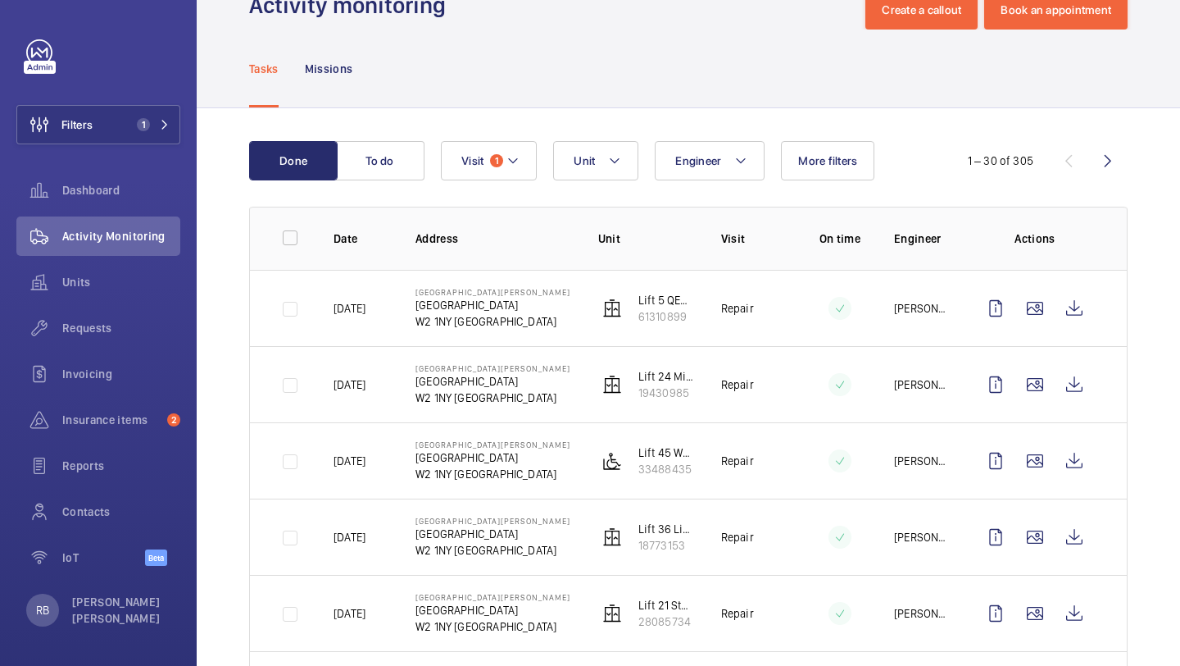
scroll to position [62, 0]
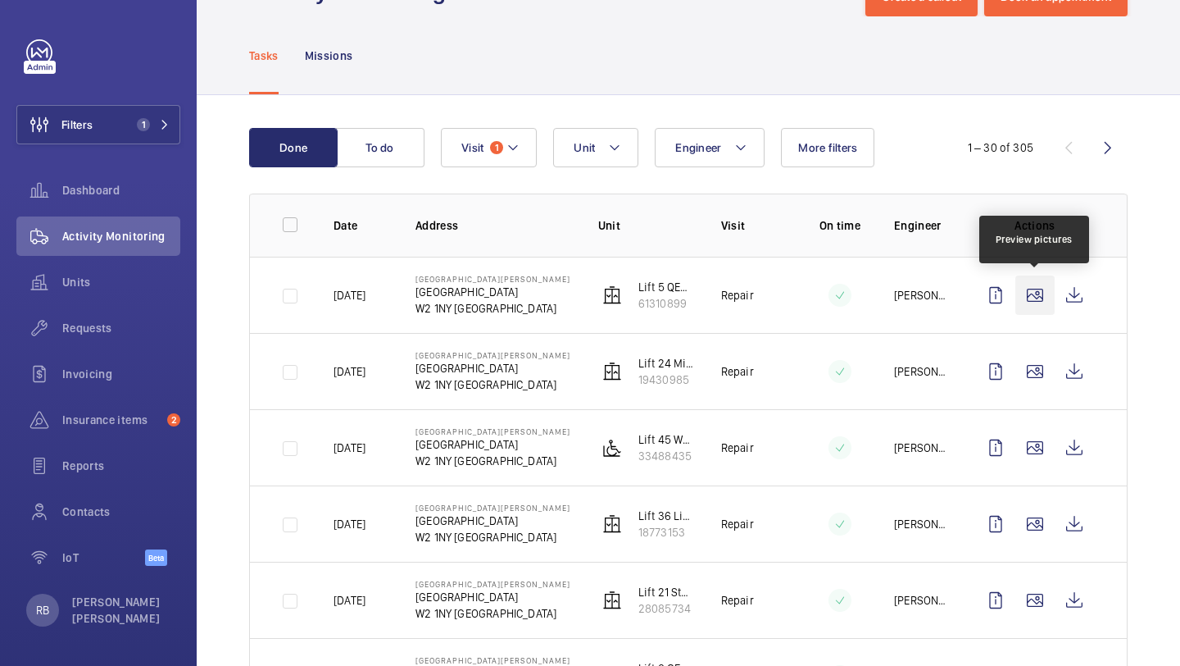
click at [1019, 298] on wm-front-icon-button at bounding box center [1035, 294] width 39 height 39
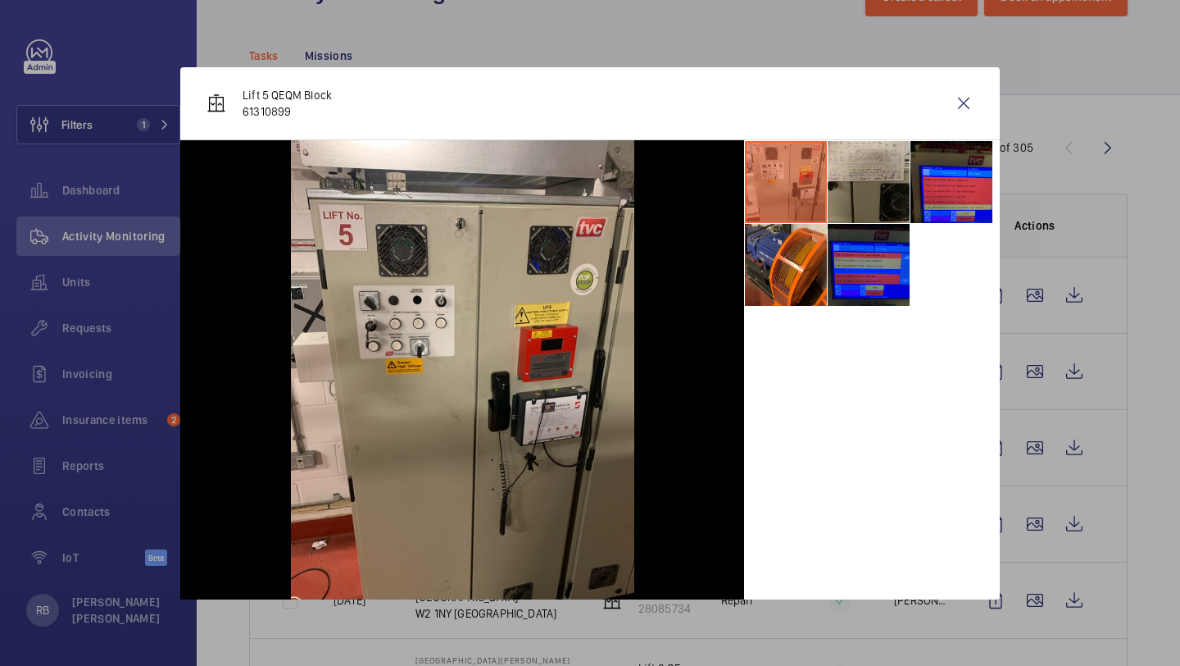
click at [884, 186] on li at bounding box center [869, 182] width 82 height 82
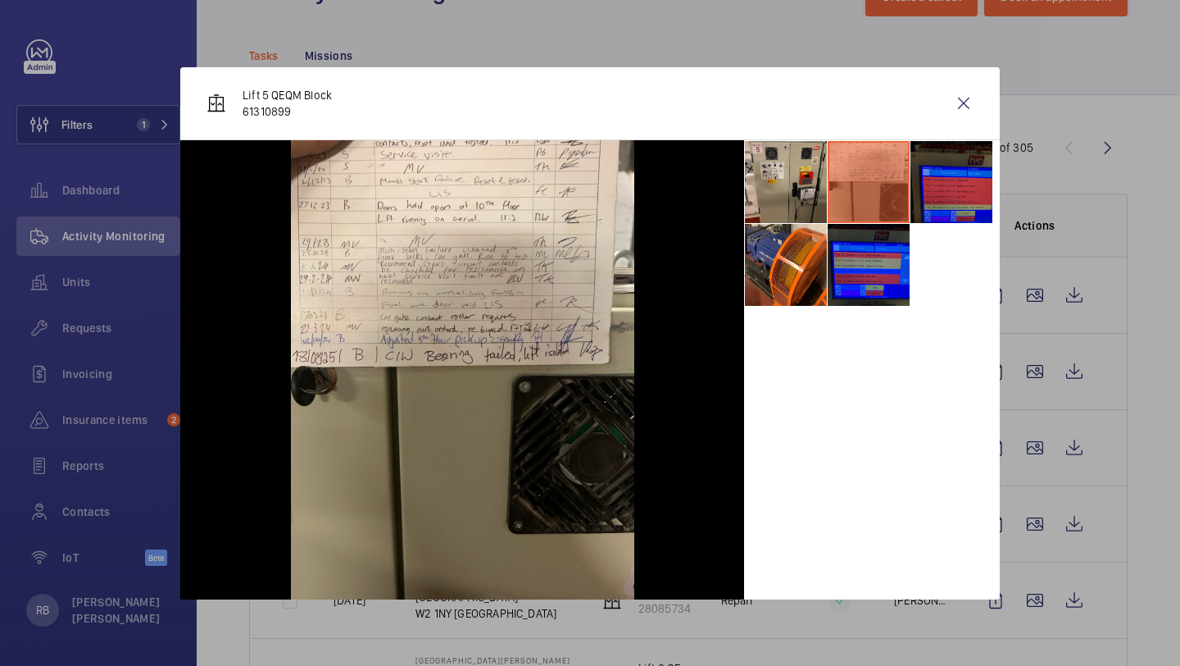
click at [944, 176] on li at bounding box center [952, 182] width 82 height 82
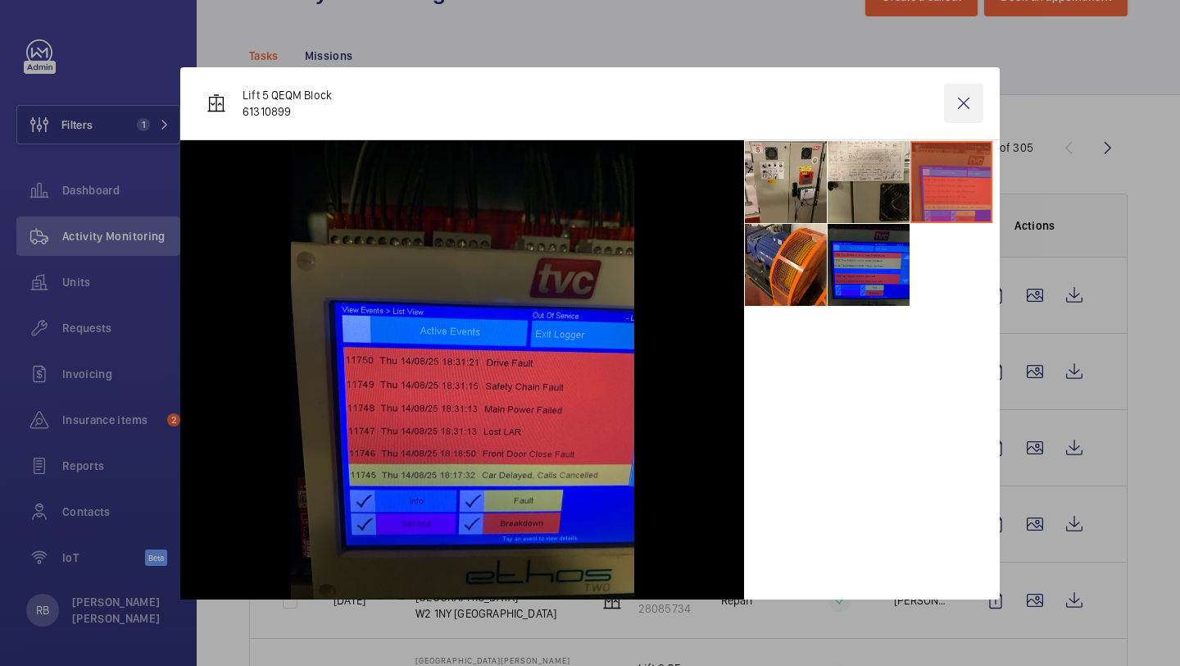
click at [961, 93] on wm-front-icon-button at bounding box center [963, 103] width 39 height 39
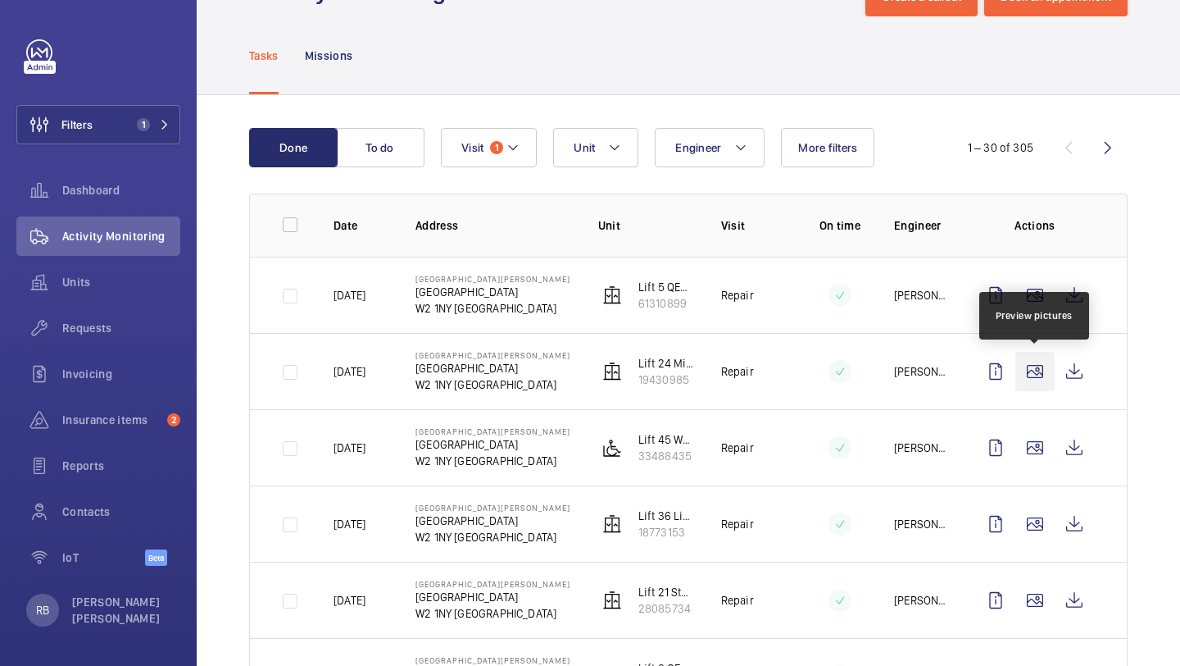
click at [1037, 363] on wm-front-icon-button at bounding box center [1035, 371] width 39 height 39
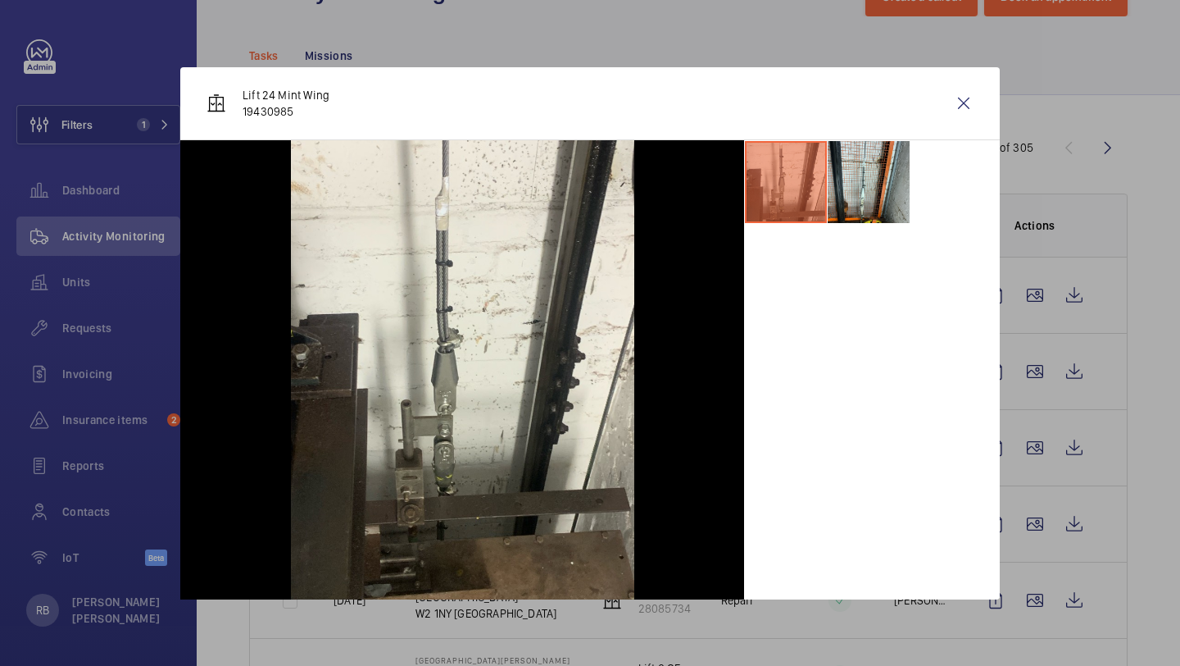
click at [961, 74] on div "Lift 24 Mint Wing 19430985" at bounding box center [590, 103] width 820 height 73
click at [987, 111] on div "Lift 24 Mint Wing 19430985" at bounding box center [590, 103] width 820 height 73
click at [977, 105] on wm-front-icon-button at bounding box center [963, 103] width 39 height 39
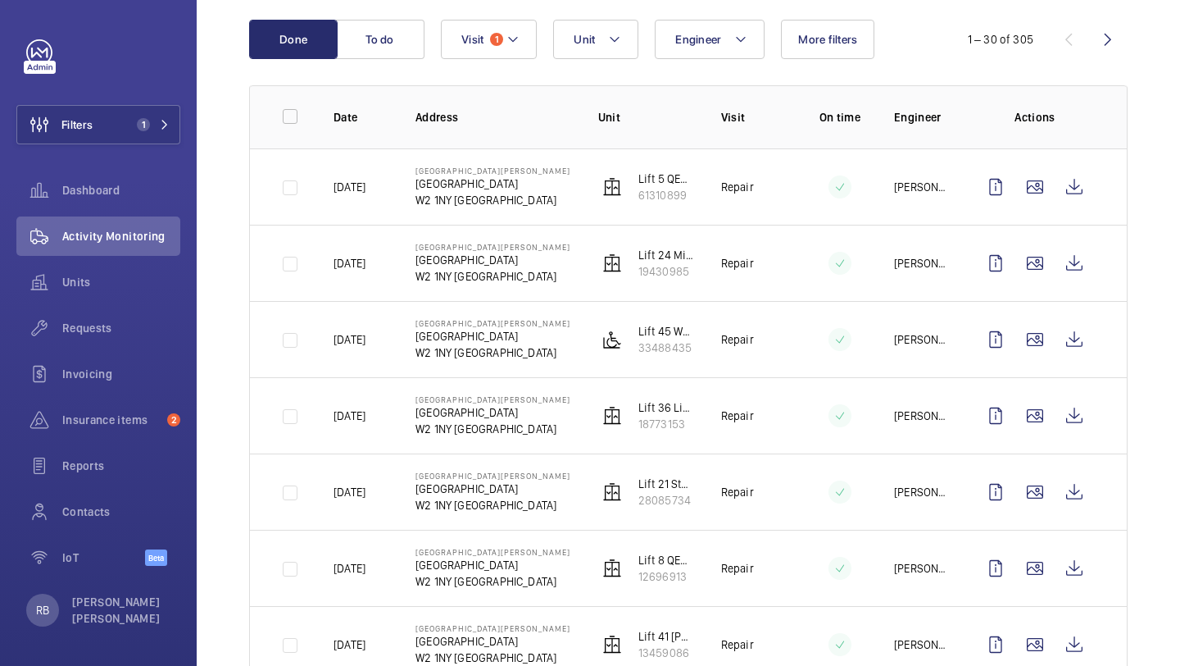
scroll to position [177, 0]
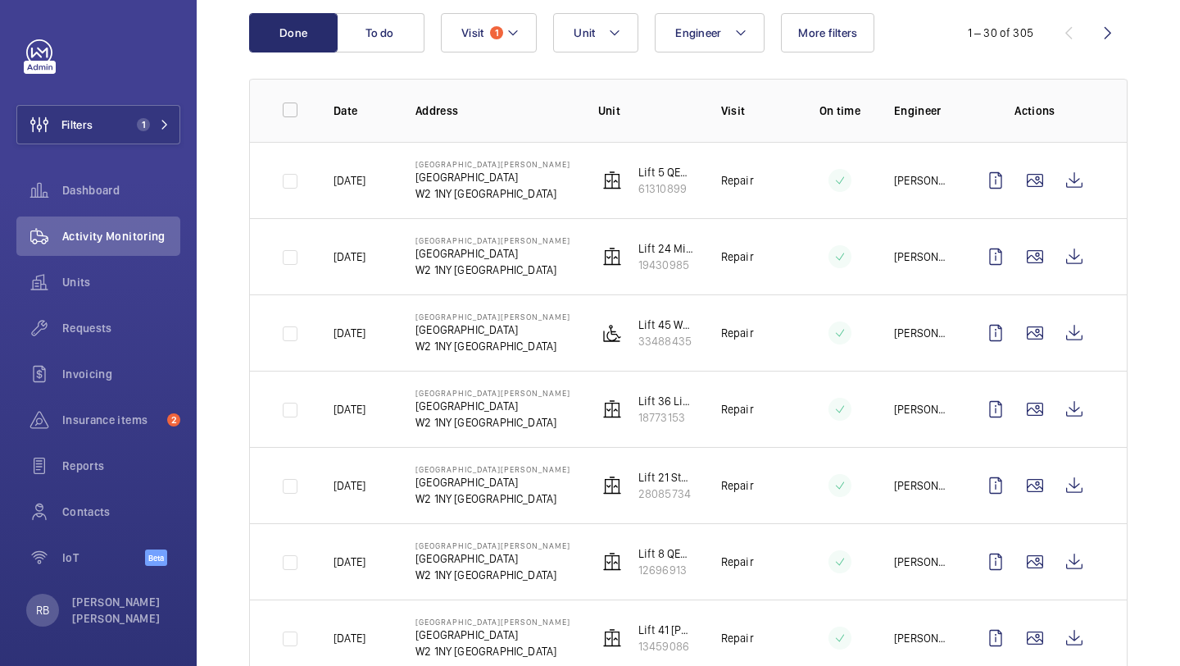
click at [591, 33] on span "Unit" at bounding box center [584, 32] width 21 height 13
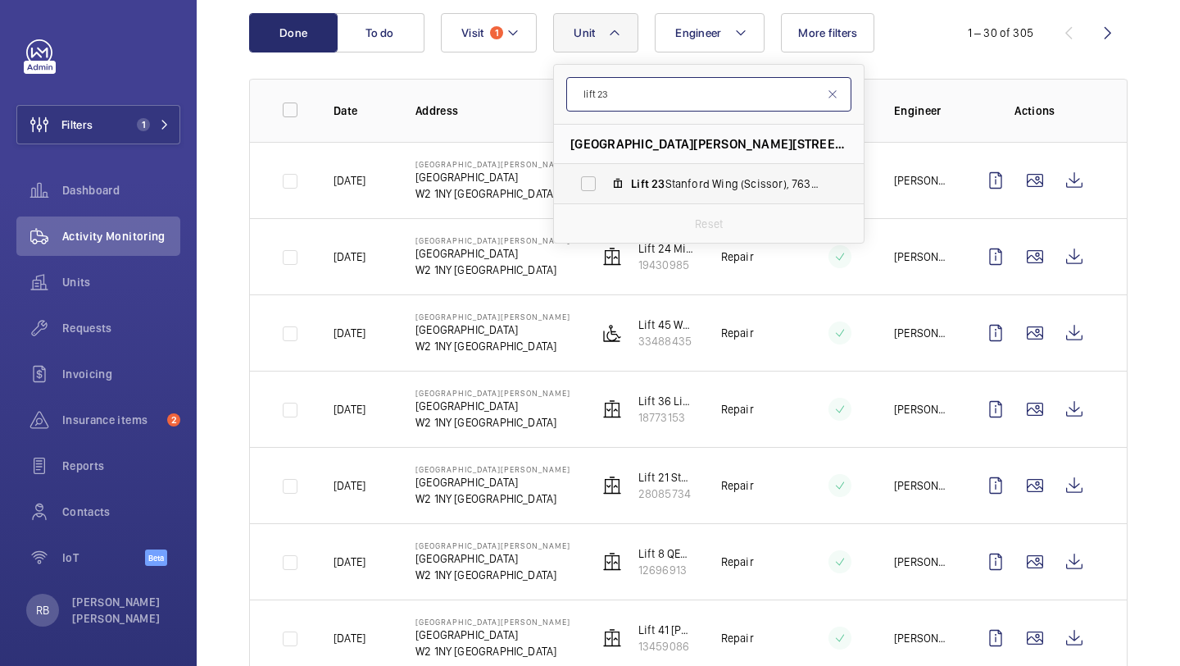
type input "lift 23"
click at [616, 181] on mat-icon at bounding box center [617, 183] width 13 height 13
click at [605, 181] on input "Lift 23 Stanford Wing (Scissor), 76317553" at bounding box center [588, 183] width 33 height 33
checkbox input "true"
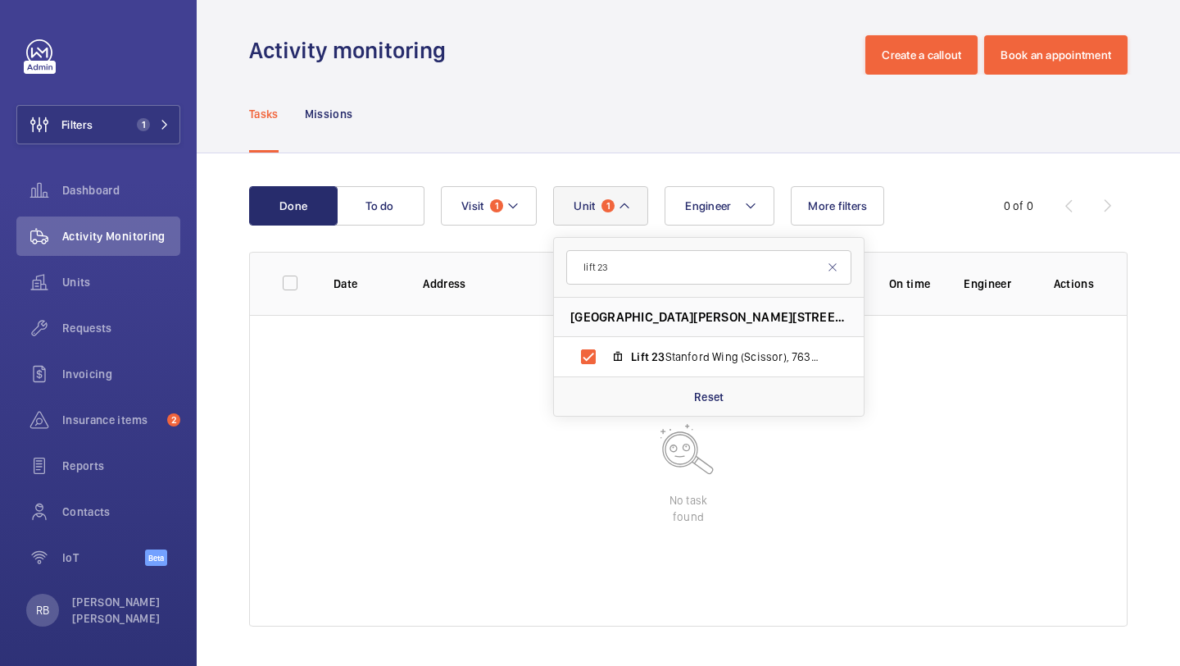
click at [1147, 243] on div "Done To do Engineer Unit 1 lift [STREET_ADDRESS][PERSON_NAME] Lift 23 [GEOGRAPH…" at bounding box center [689, 409] width 984 height 512
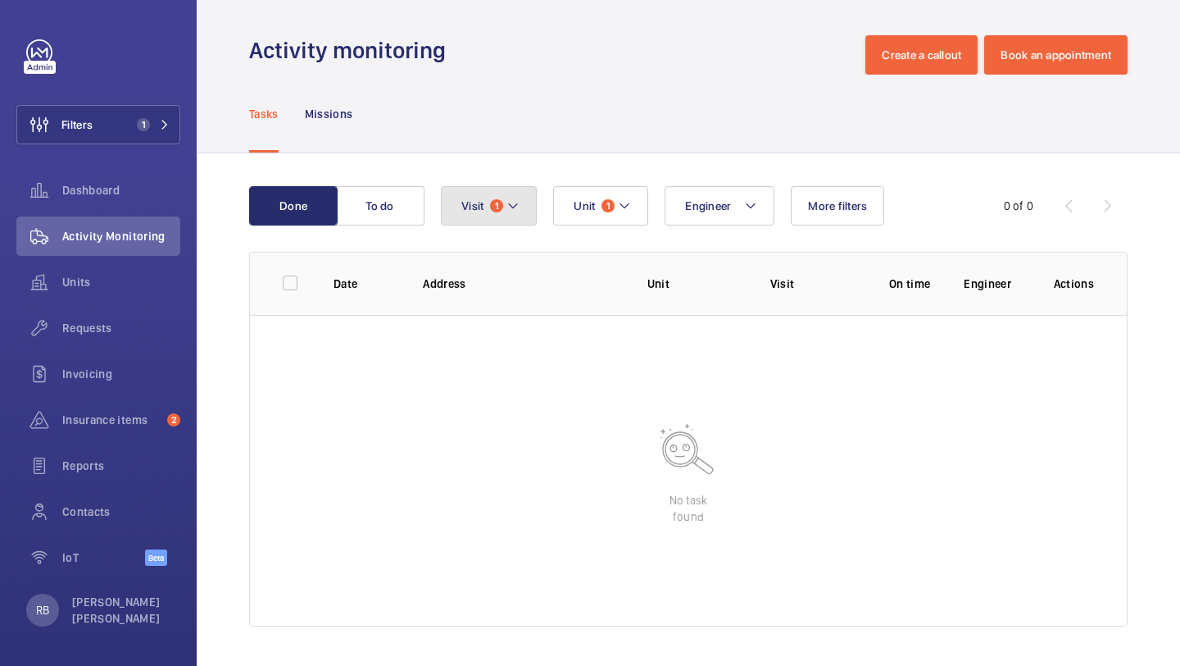
click at [458, 204] on button "Visit 1" at bounding box center [489, 205] width 96 height 39
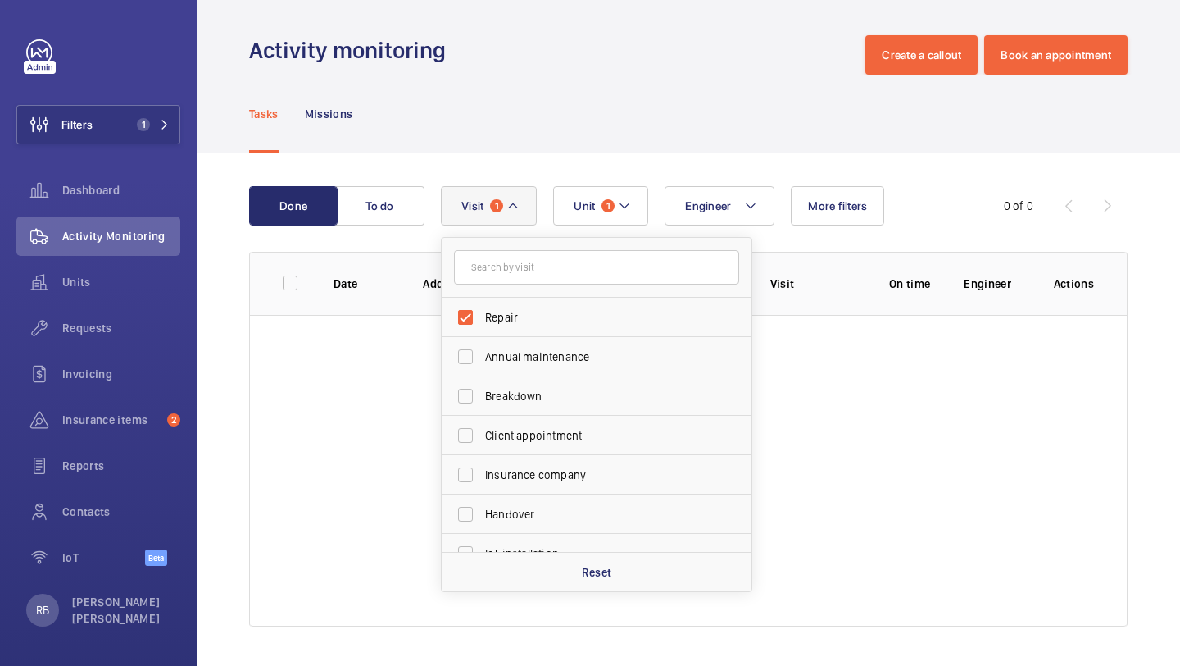
click at [443, 119] on div "Tasks Missions" at bounding box center [688, 114] width 879 height 78
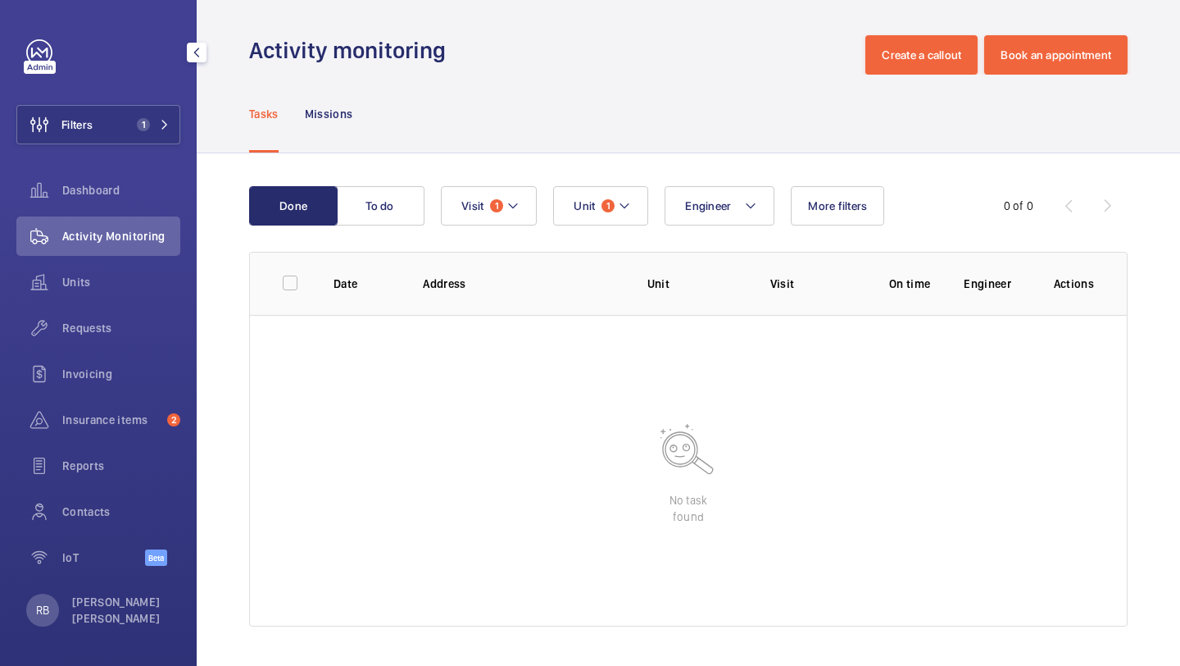
click at [108, 228] on span "Activity Monitoring" at bounding box center [121, 236] width 118 height 16
click at [141, 147] on div "Filters 1 Dashboard Activity Monitoring Units Requests Invoicing Insurance item…" at bounding box center [98, 311] width 164 height 544
click at [147, 130] on span "1" at bounding box center [140, 124] width 20 height 13
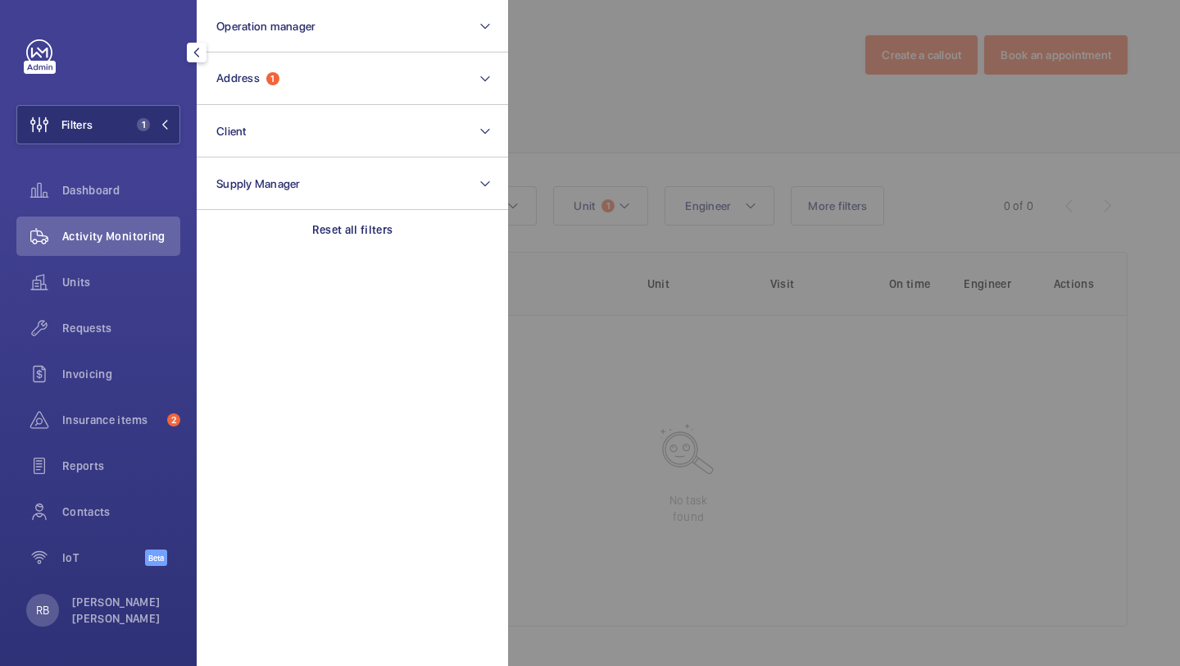
click at [572, 44] on div at bounding box center [1098, 333] width 1180 height 666
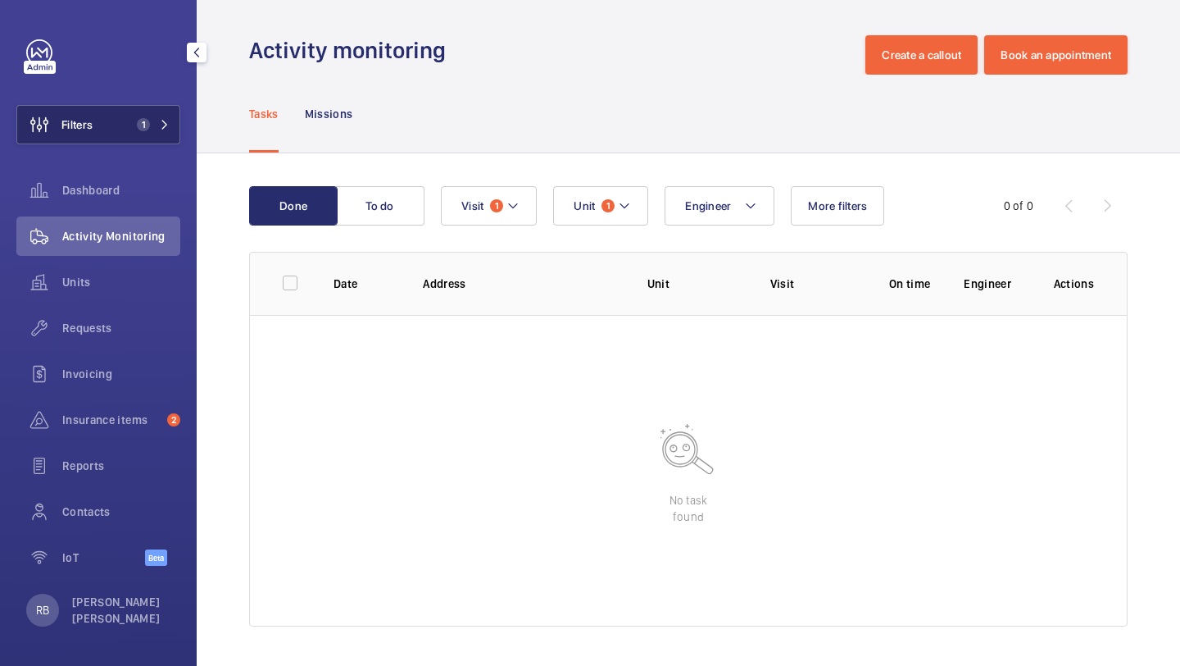
click at [129, 123] on button "Filters 1" at bounding box center [98, 124] width 164 height 39
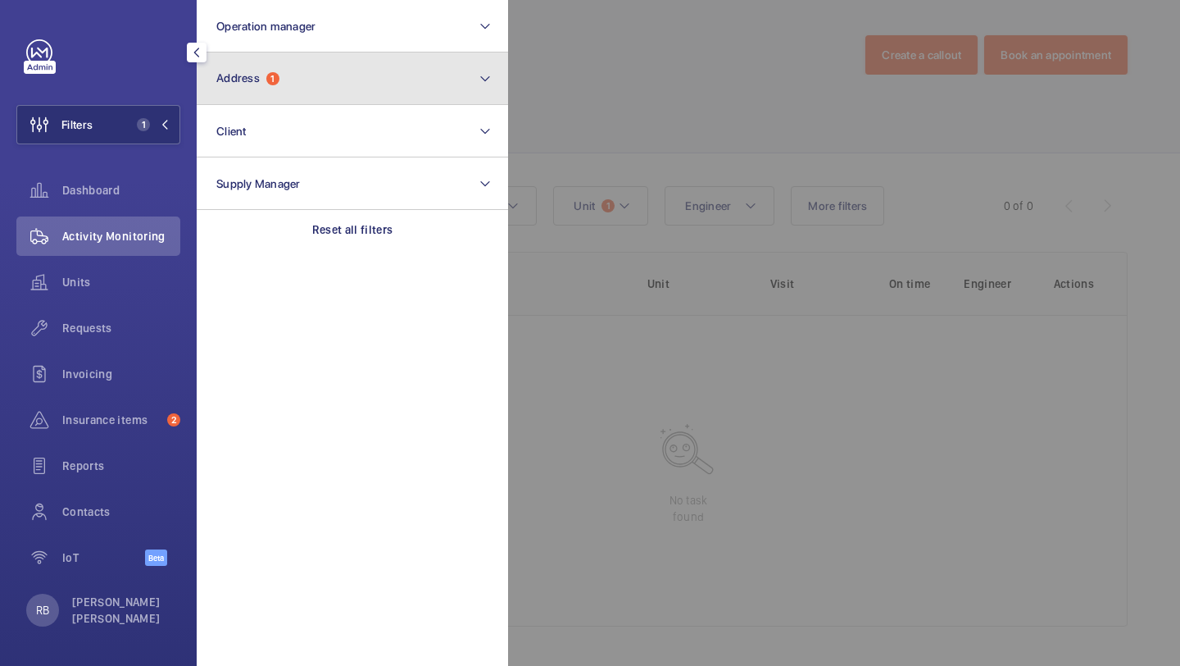
click at [348, 58] on button "Address 1" at bounding box center [352, 78] width 311 height 52
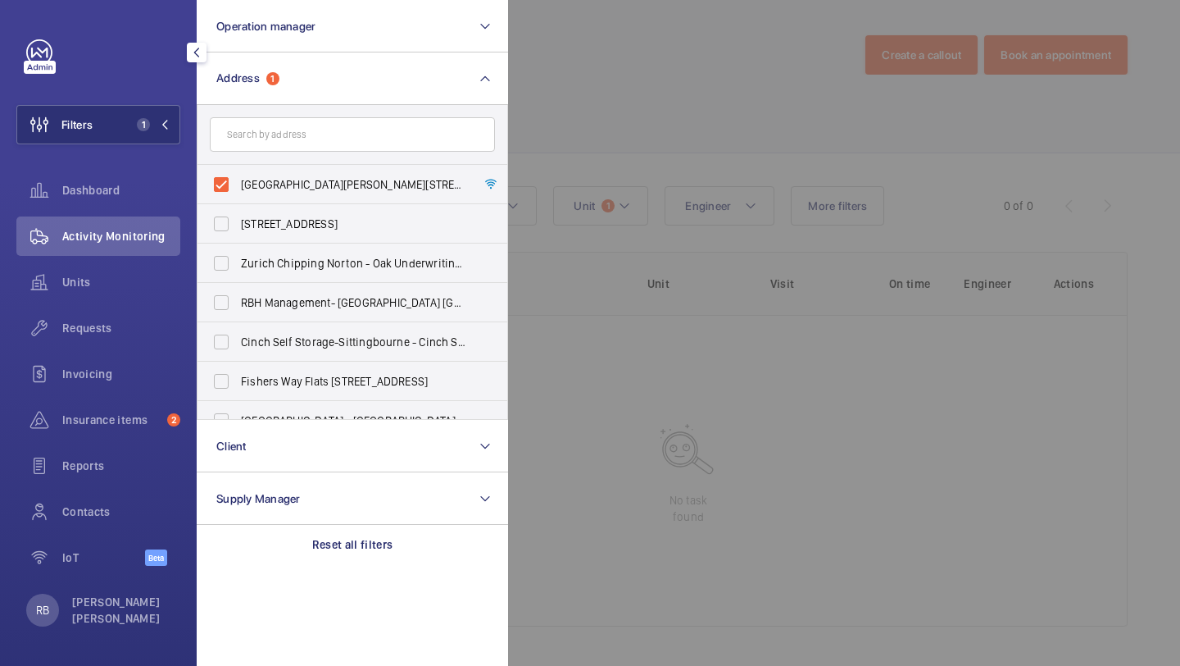
click at [649, 90] on div at bounding box center [1098, 333] width 1180 height 666
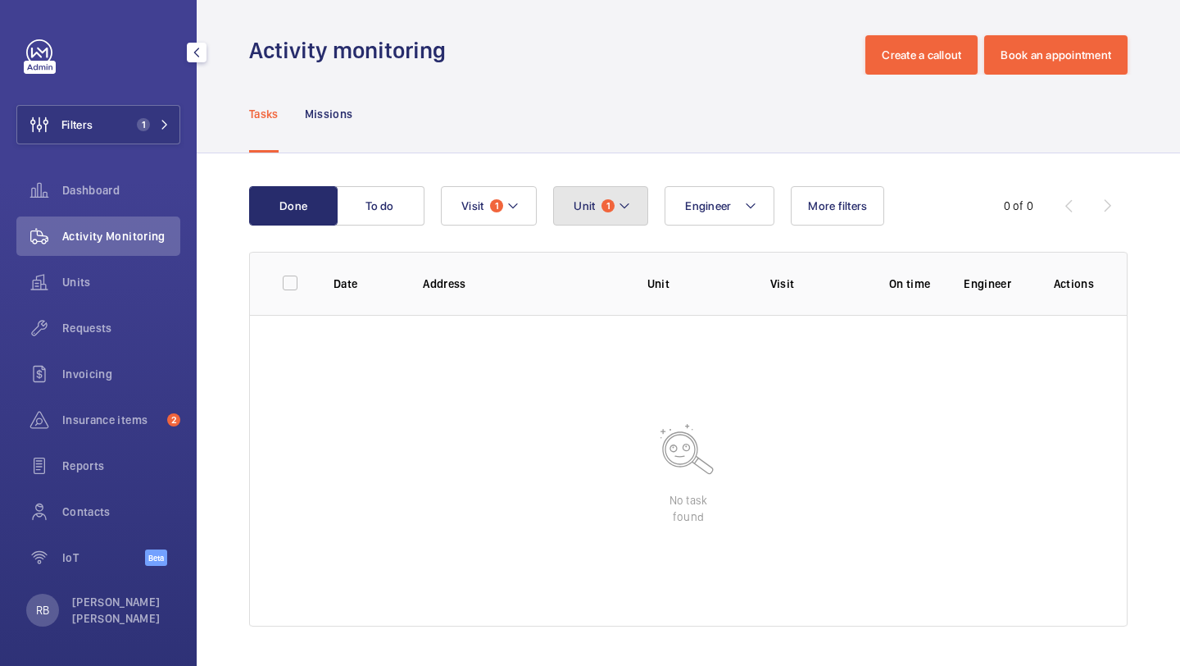
click at [613, 186] on button "Unit 1" at bounding box center [600, 205] width 95 height 39
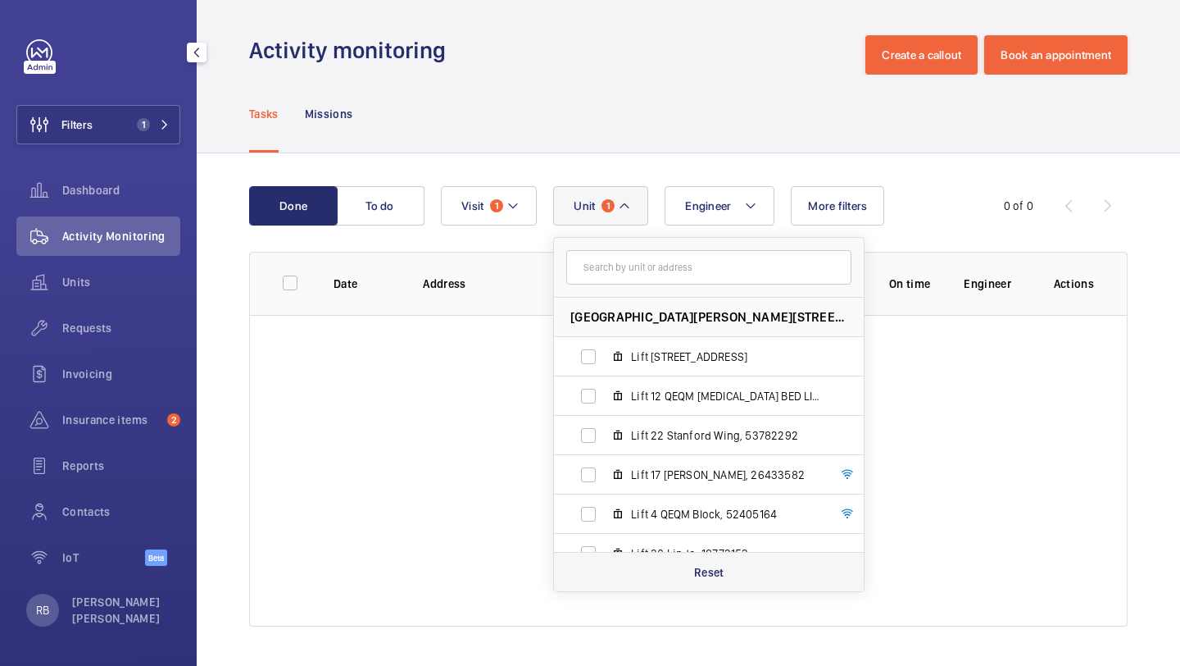
click at [704, 578] on p "Reset" at bounding box center [709, 572] width 30 height 16
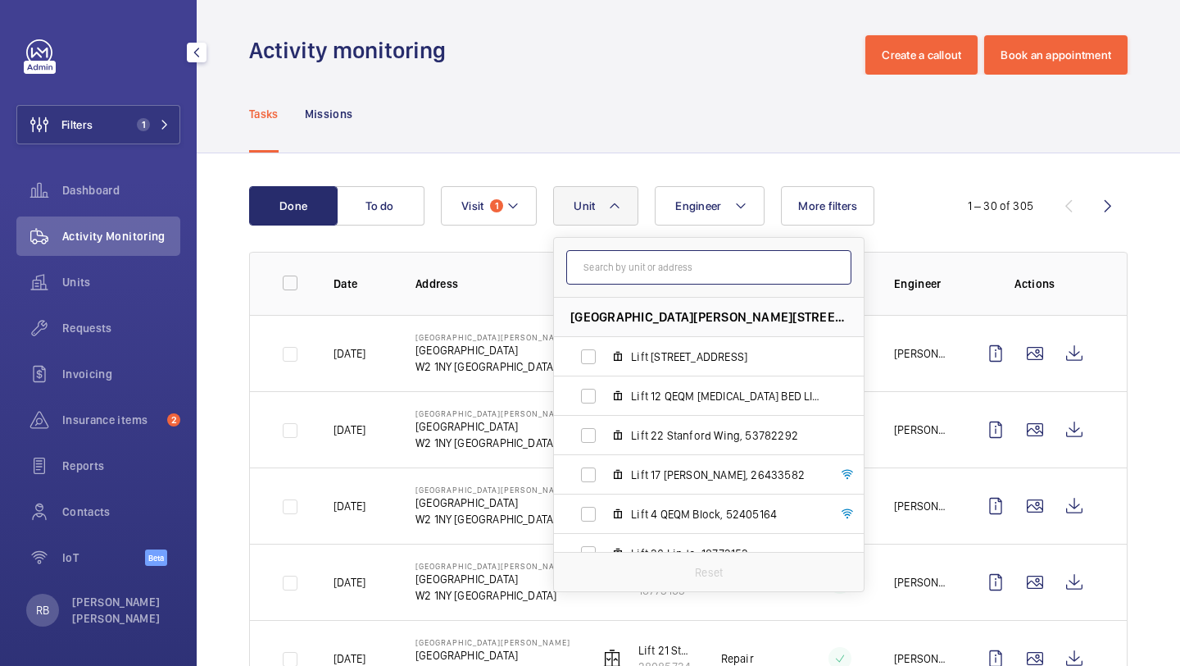
click at [631, 274] on input "text" at bounding box center [708, 267] width 285 height 34
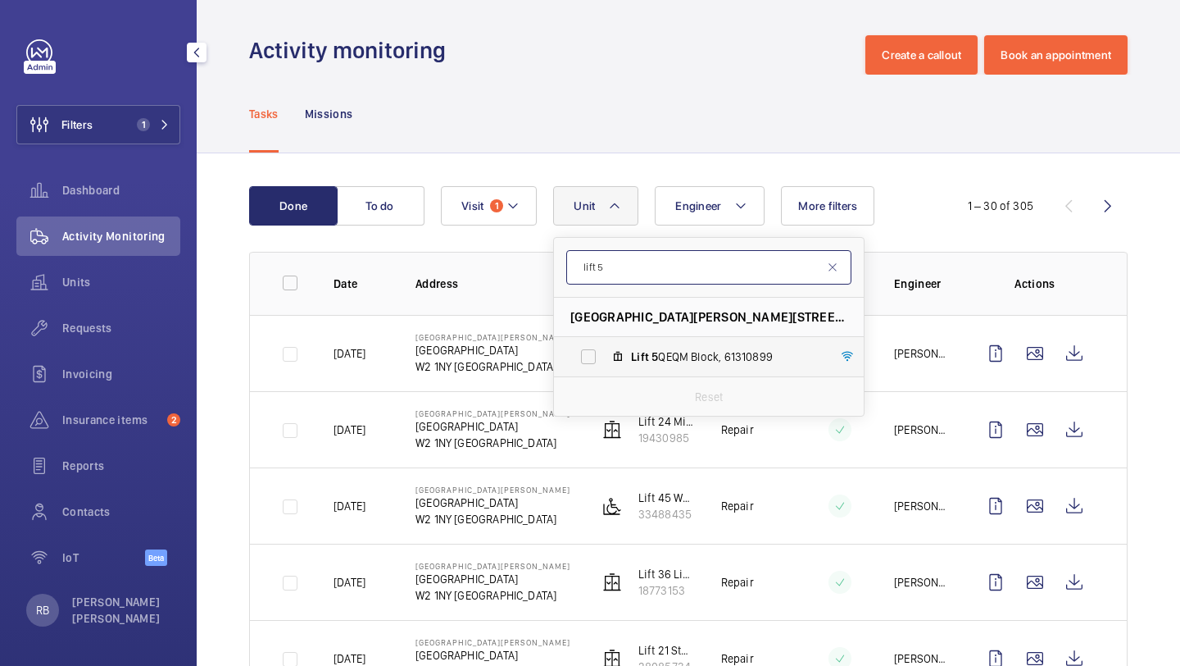
type input "lift 5"
click at [655, 342] on label "Lift 5 QEQM Block, 61310899" at bounding box center [696, 356] width 284 height 39
click at [605, 342] on input "Lift 5 QEQM Block, 61310899" at bounding box center [588, 356] width 33 height 33
checkbox input "true"
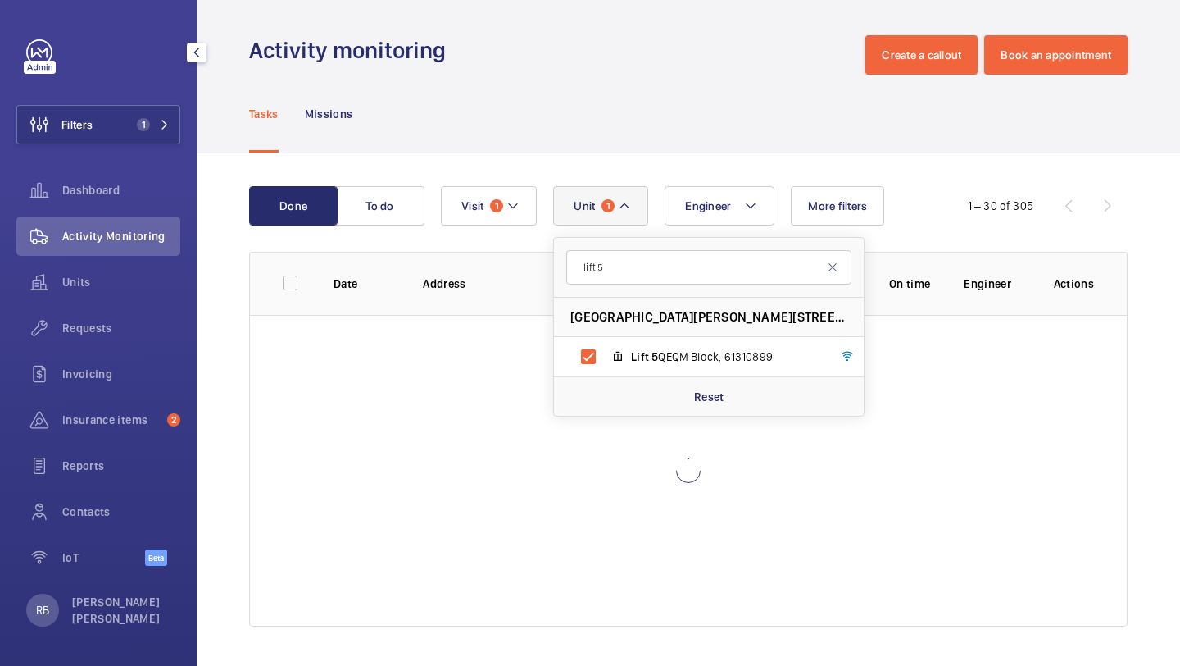
click at [1179, 300] on div "Done To do Engineer [STREET_ADDRESS][PERSON_NAME] Lift [GEOGRAPHIC_DATA] Reset …" at bounding box center [689, 409] width 984 height 512
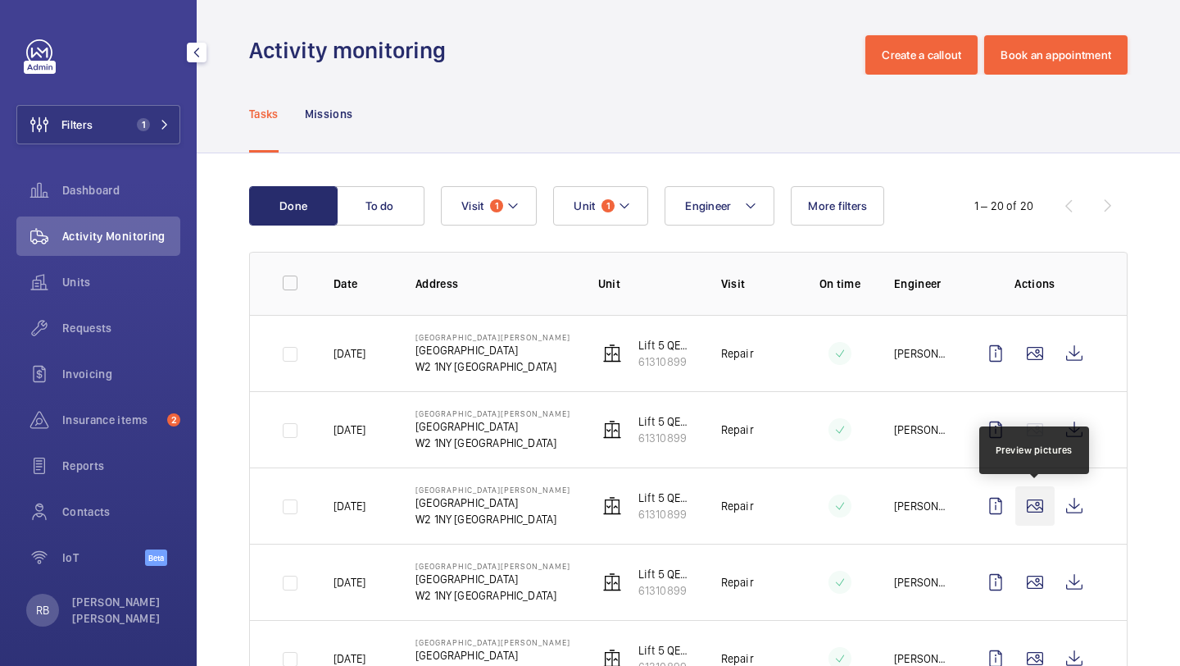
click at [1034, 489] on wm-front-icon-button at bounding box center [1035, 505] width 39 height 39
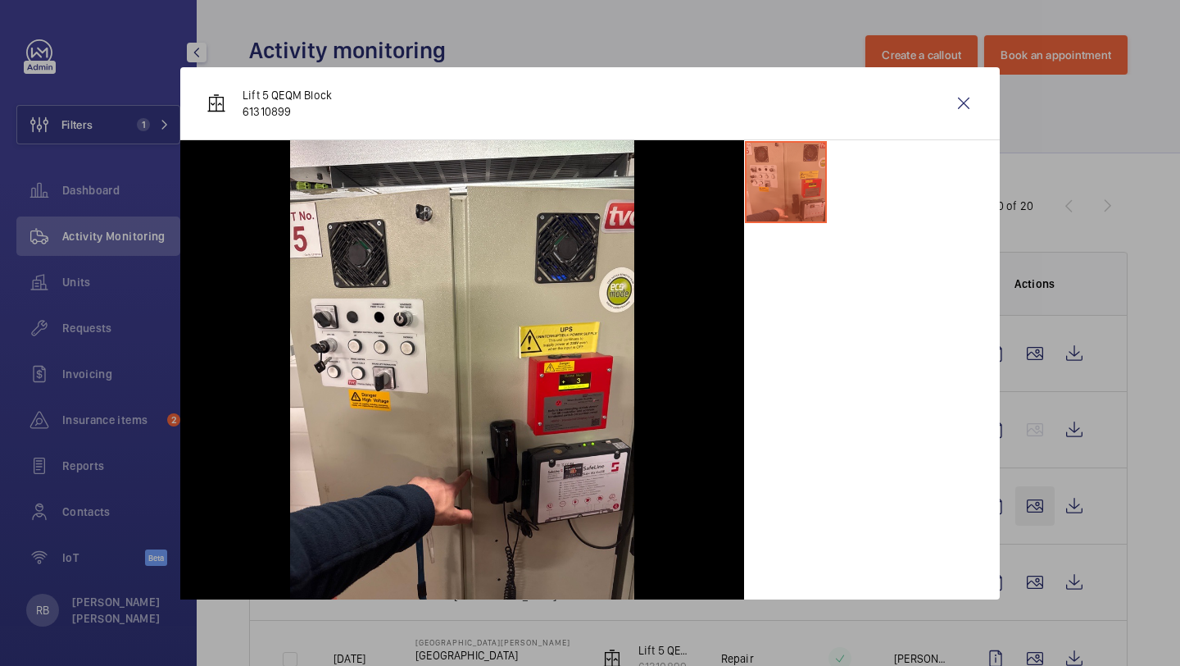
click at [1034, 489] on div at bounding box center [590, 333] width 1180 height 666
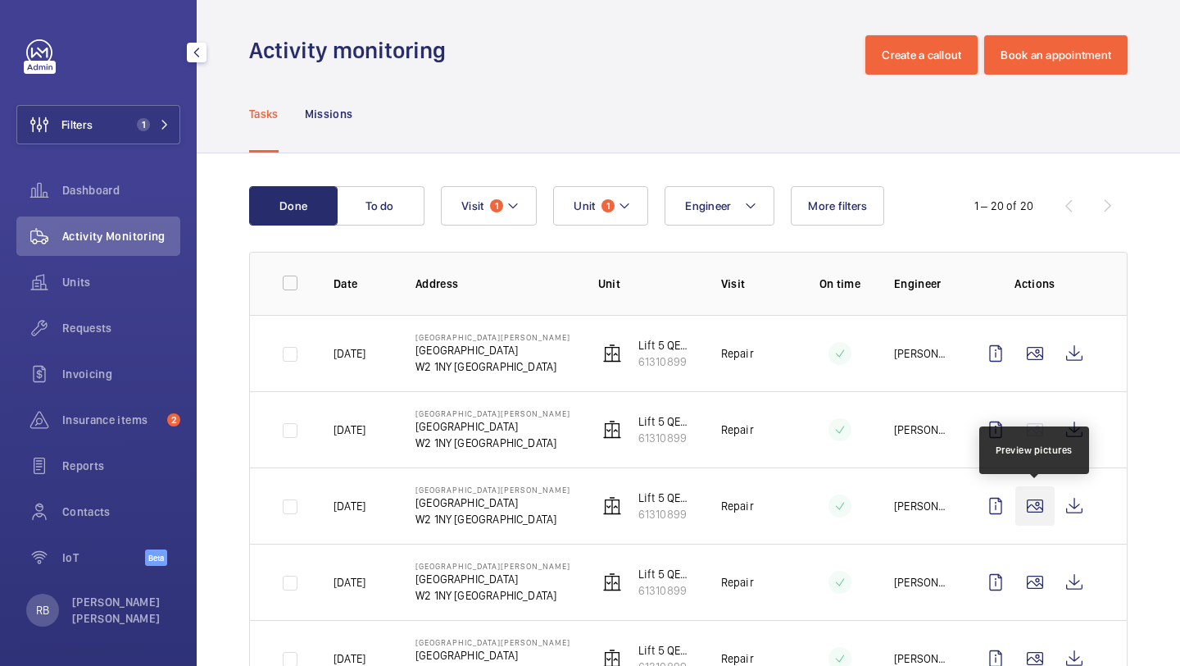
scroll to position [97, 0]
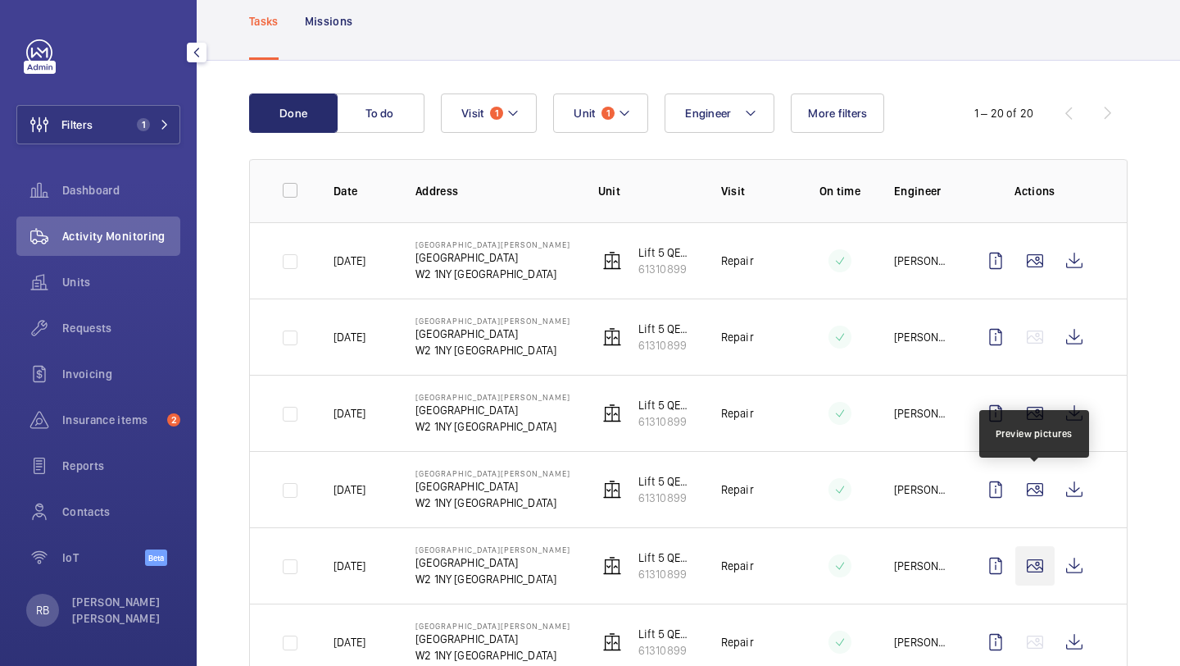
click at [1038, 563] on wm-front-icon-button at bounding box center [1035, 565] width 39 height 39
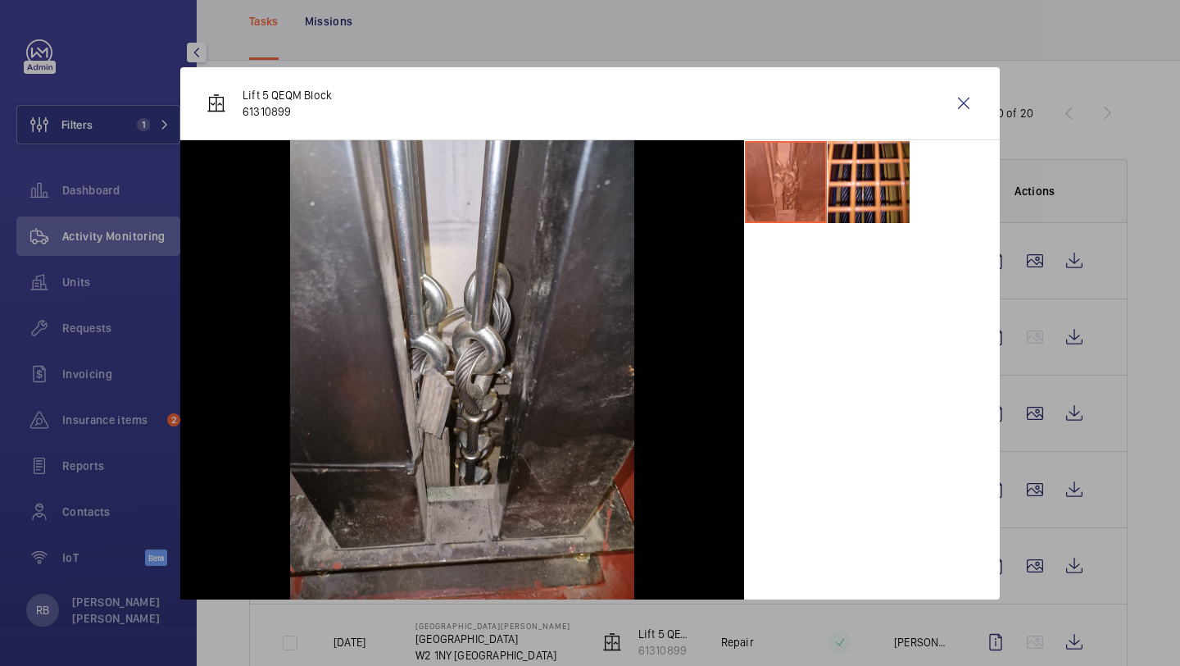
click at [1020, 538] on div at bounding box center [590, 333] width 1180 height 666
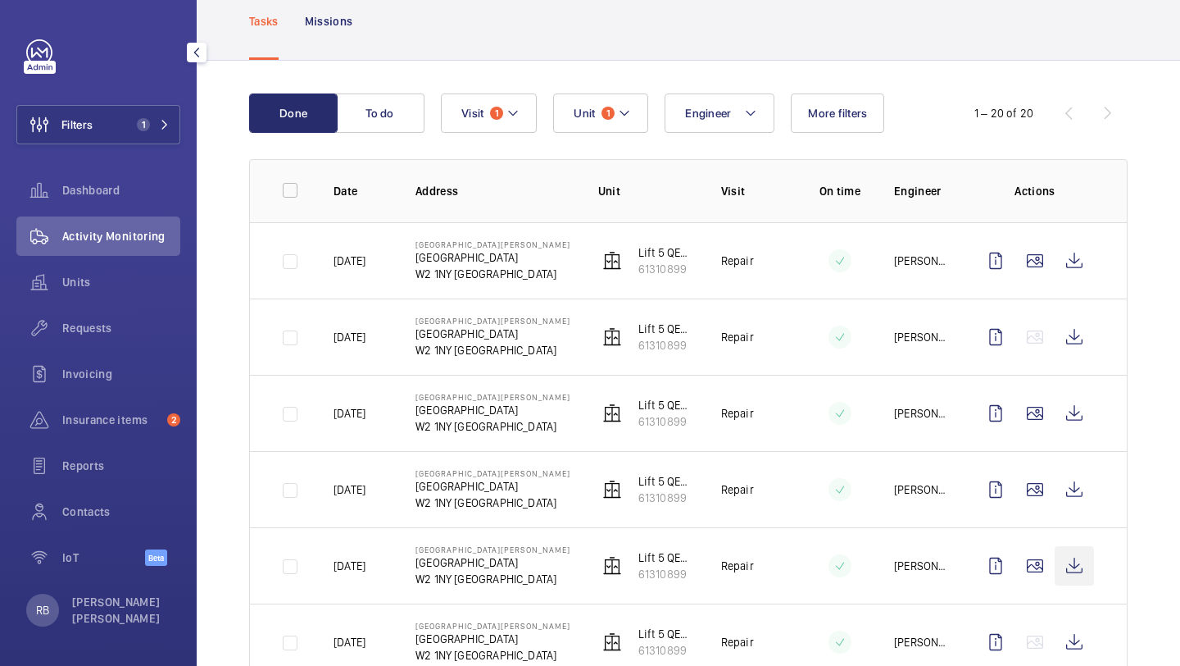
click at [1077, 572] on wm-front-icon-button at bounding box center [1074, 565] width 39 height 39
click at [65, 151] on div "Filters 1 Dashboard Activity Monitoring Units Requests Invoicing Insurance item…" at bounding box center [98, 311] width 164 height 544
click at [80, 139] on span "Filters" at bounding box center [54, 124] width 75 height 39
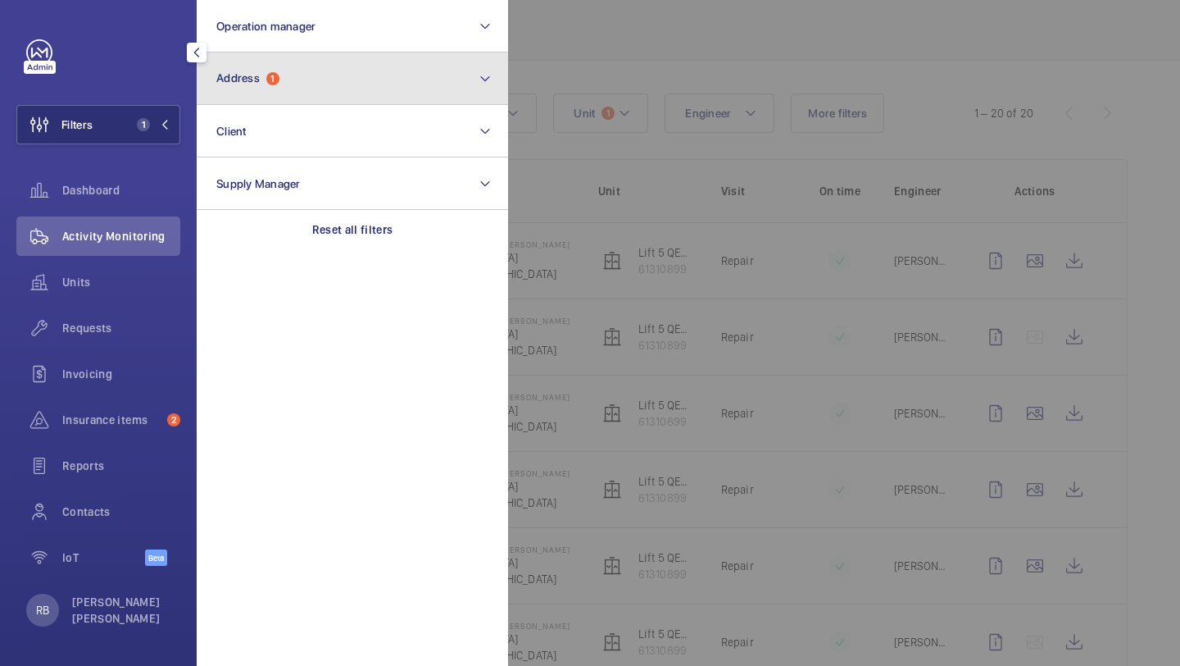
click at [356, 72] on button "Address 1" at bounding box center [352, 78] width 311 height 52
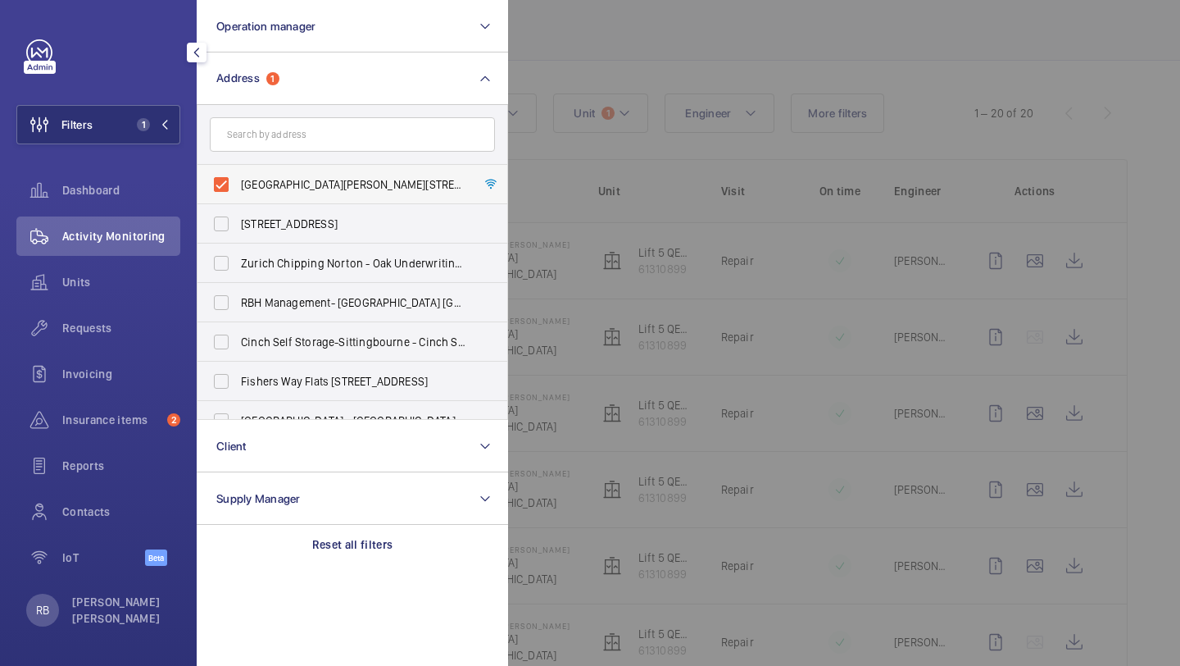
click at [305, 175] on label "[GEOGRAPHIC_DATA][PERSON_NAME][STREET_ADDRESS]" at bounding box center [340, 184] width 285 height 39
click at [238, 175] on input "[GEOGRAPHIC_DATA][PERSON_NAME][STREET_ADDRESS]" at bounding box center [221, 184] width 33 height 33
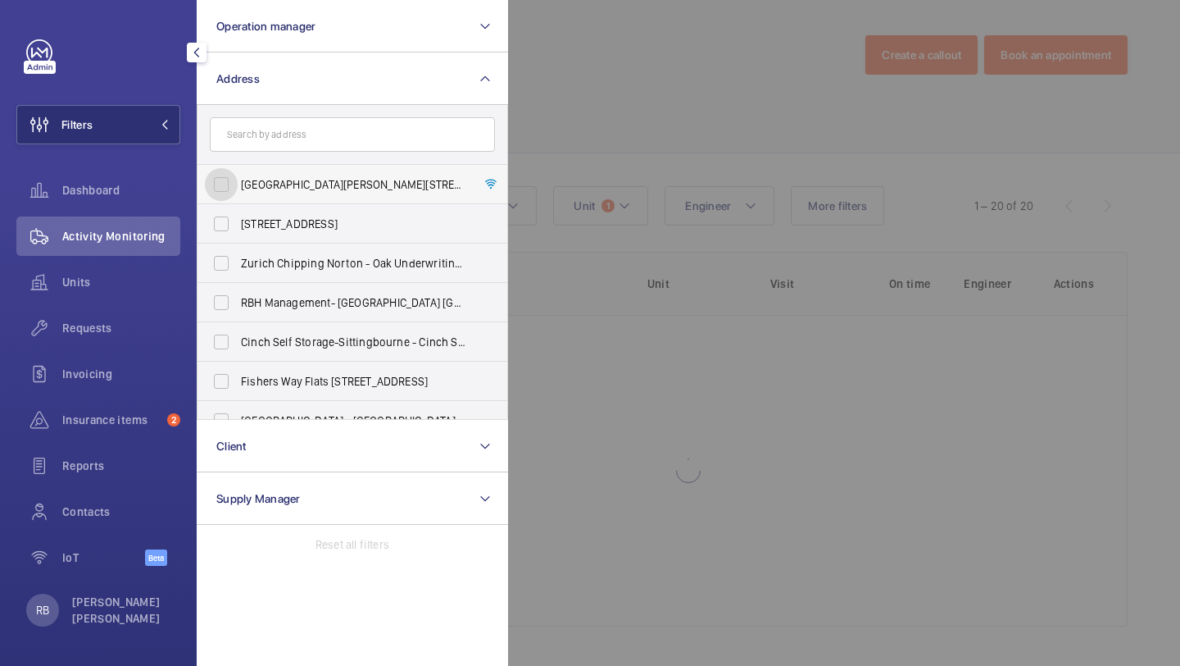
scroll to position [4, 0]
click at [305, 175] on label "[GEOGRAPHIC_DATA][PERSON_NAME][STREET_ADDRESS]" at bounding box center [340, 184] width 285 height 39
click at [238, 175] on input "[GEOGRAPHIC_DATA][PERSON_NAME][STREET_ADDRESS]" at bounding box center [221, 184] width 33 height 33
checkbox input "true"
click at [701, 161] on div at bounding box center [1098, 333] width 1180 height 666
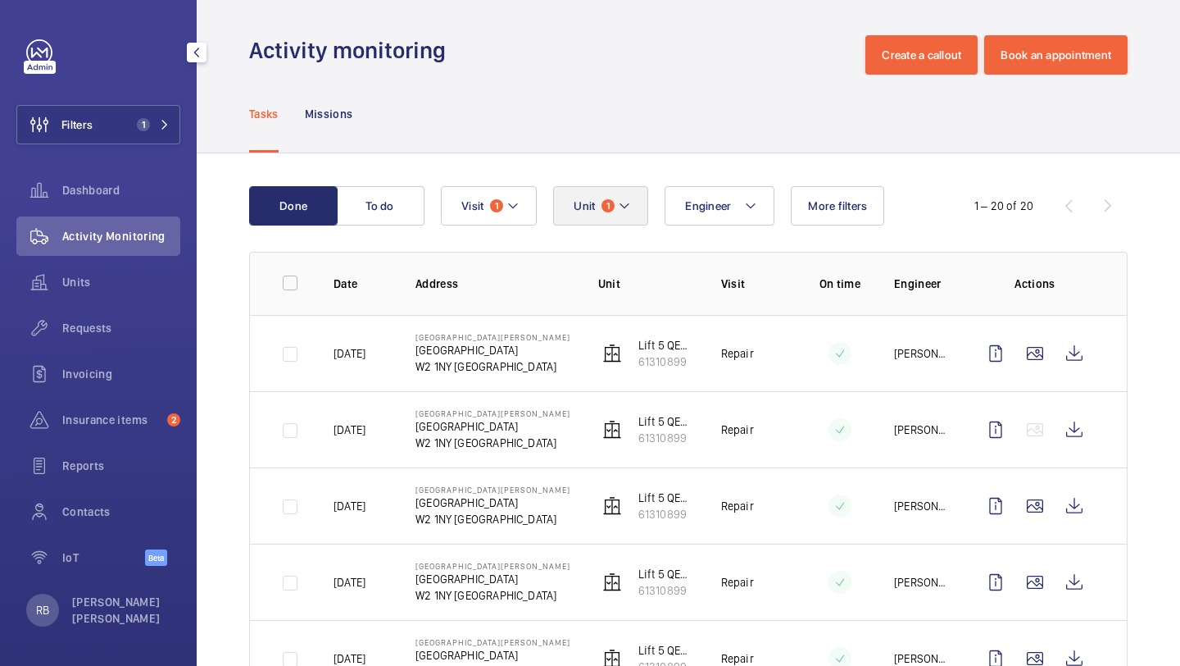
scroll to position [97, 0]
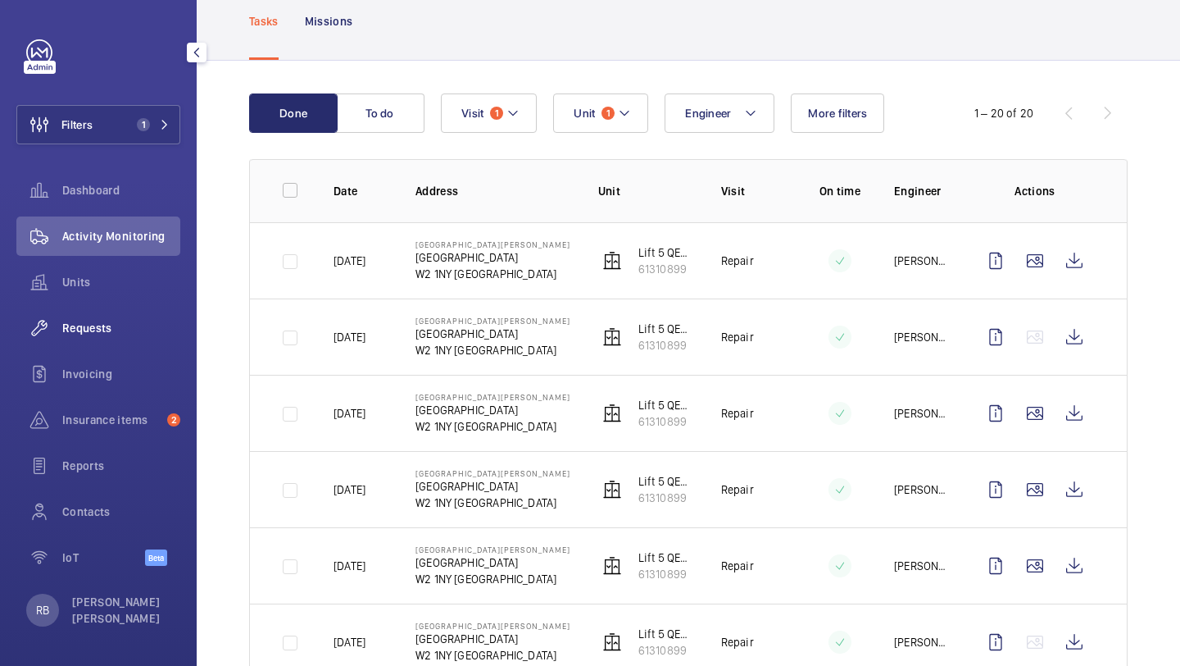
click at [114, 318] on div "Requests" at bounding box center [98, 327] width 164 height 39
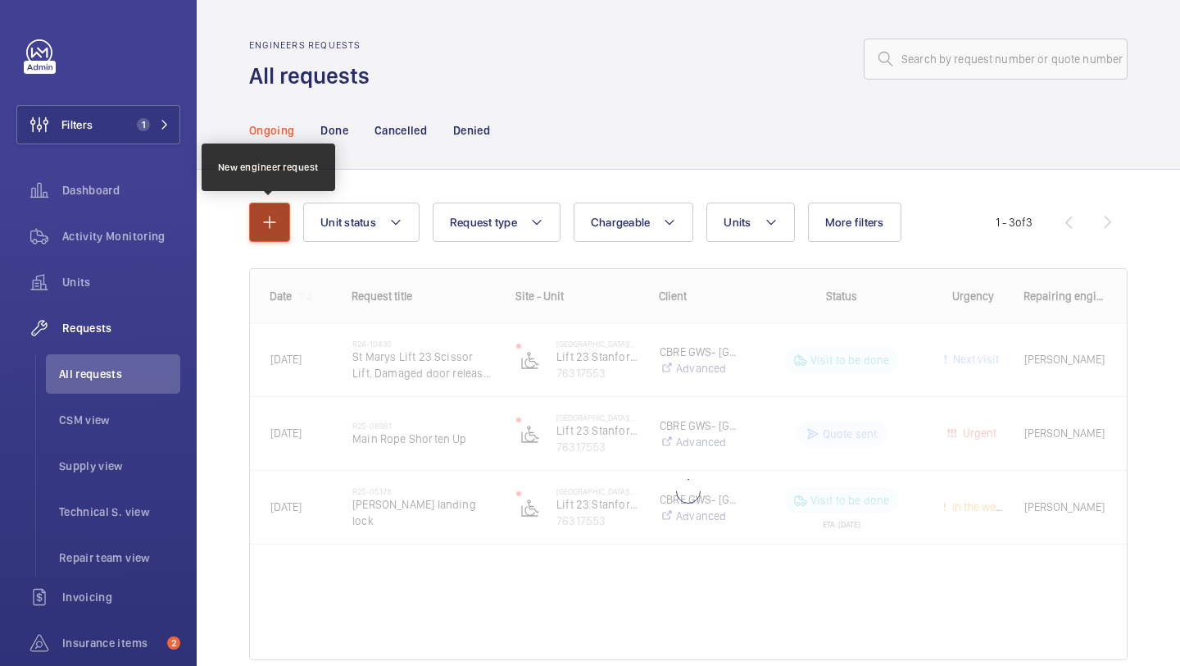
click at [259, 232] on button "button" at bounding box center [269, 221] width 41 height 39
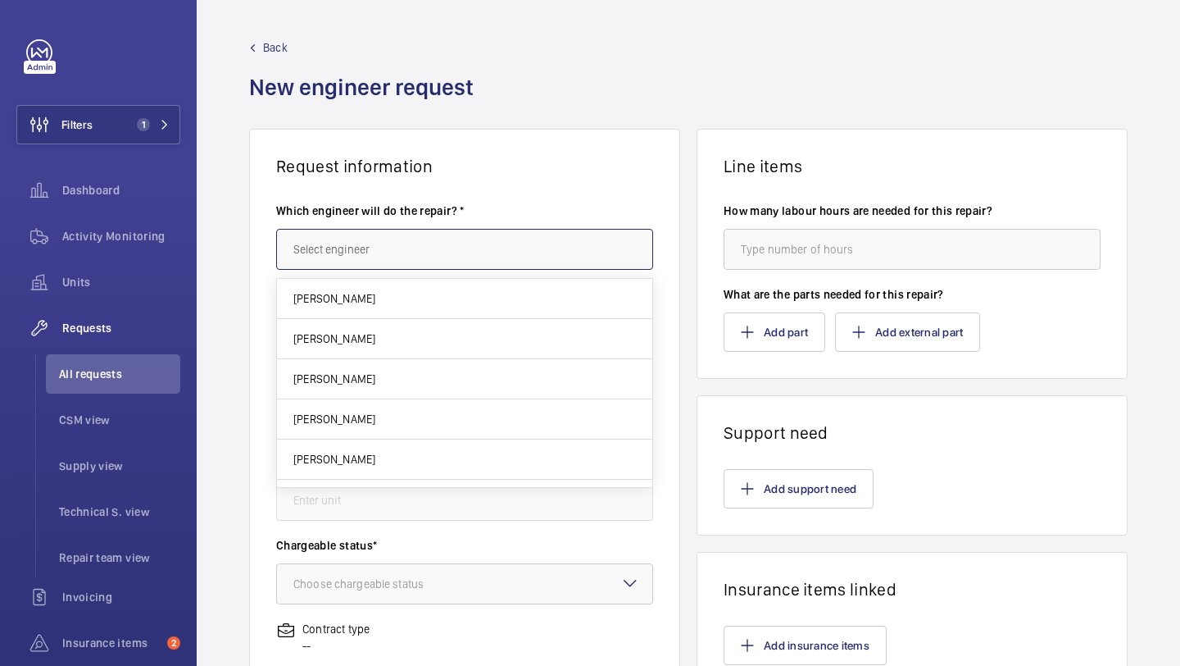
click at [384, 266] on input "text" at bounding box center [464, 249] width 377 height 41
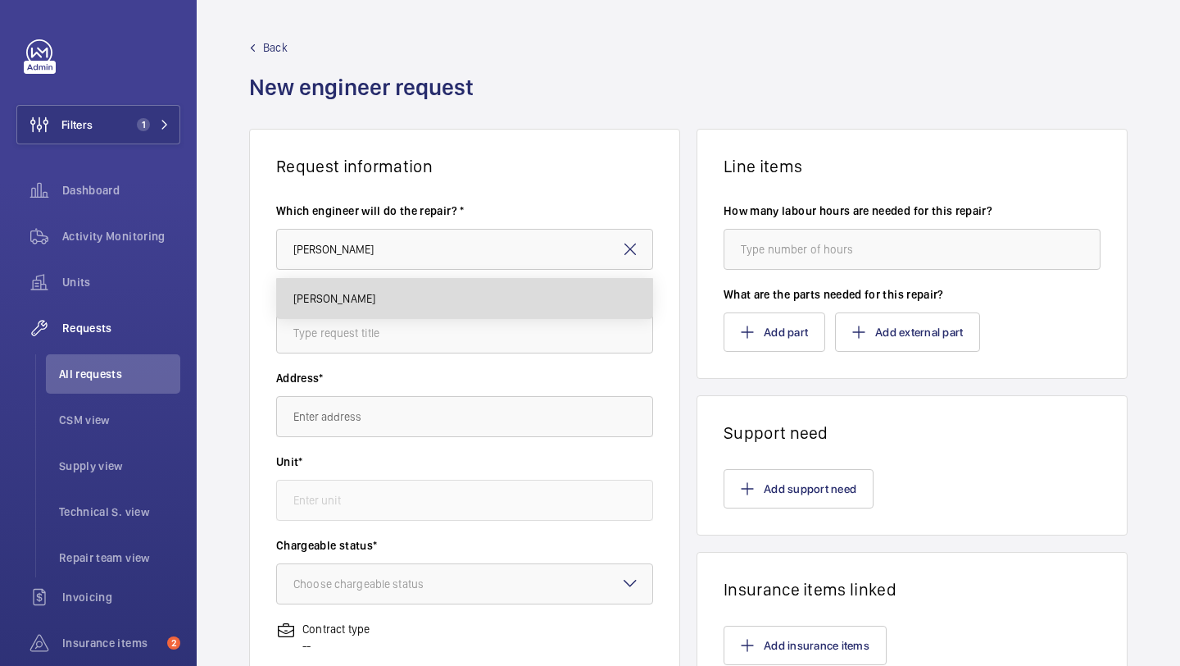
click at [384, 312] on mat-option "[PERSON_NAME]" at bounding box center [464, 298] width 375 height 39
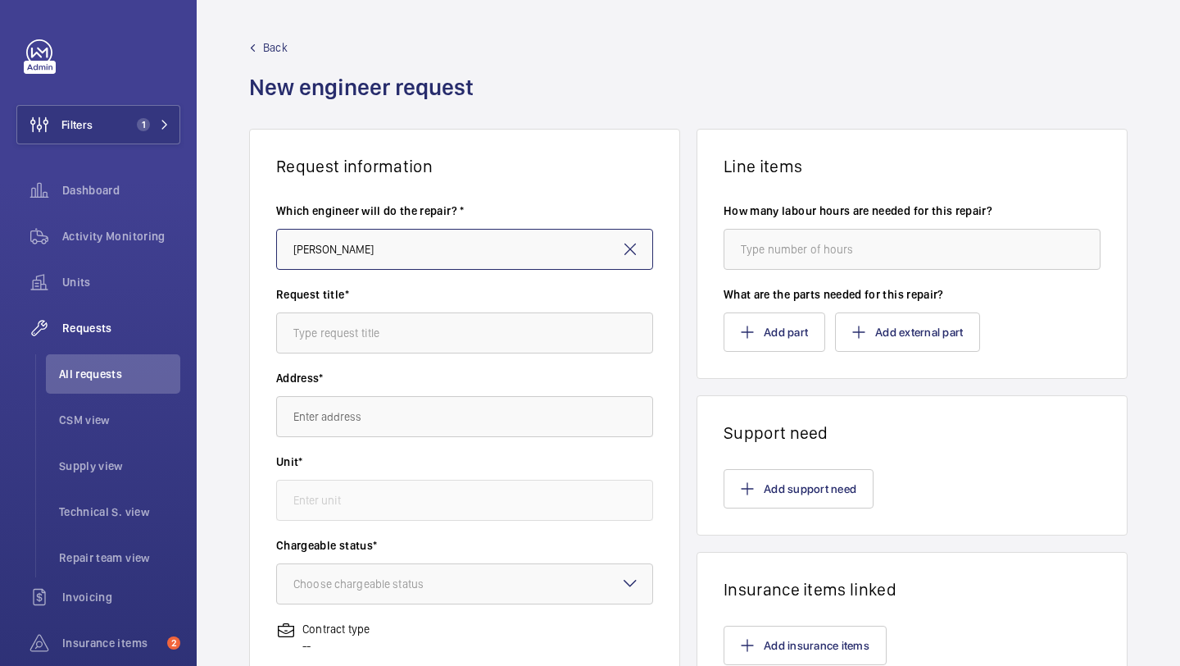
type input "[PERSON_NAME]"
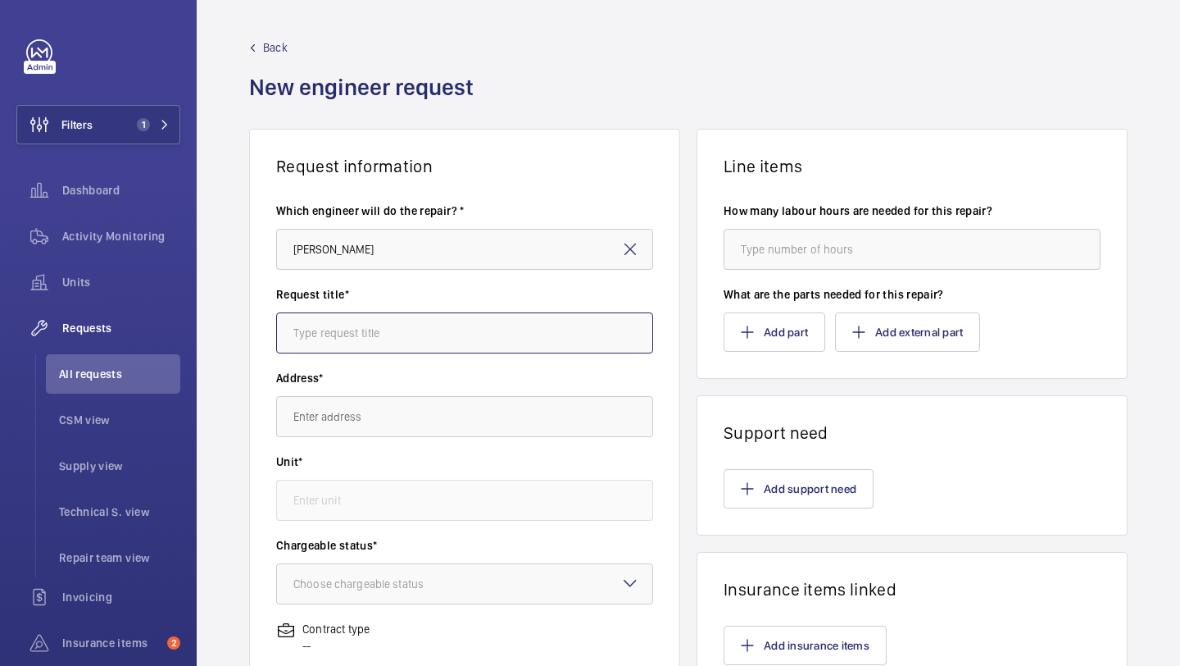
click at [376, 329] on input "text" at bounding box center [464, 332] width 377 height 41
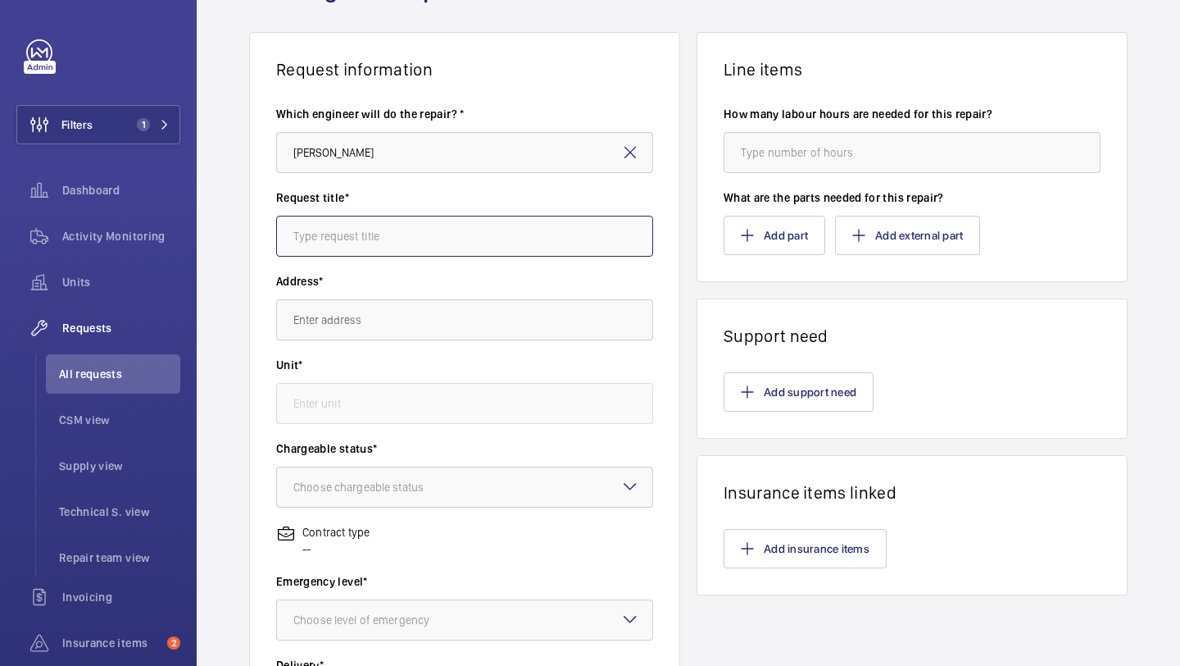
scroll to position [107, 0]
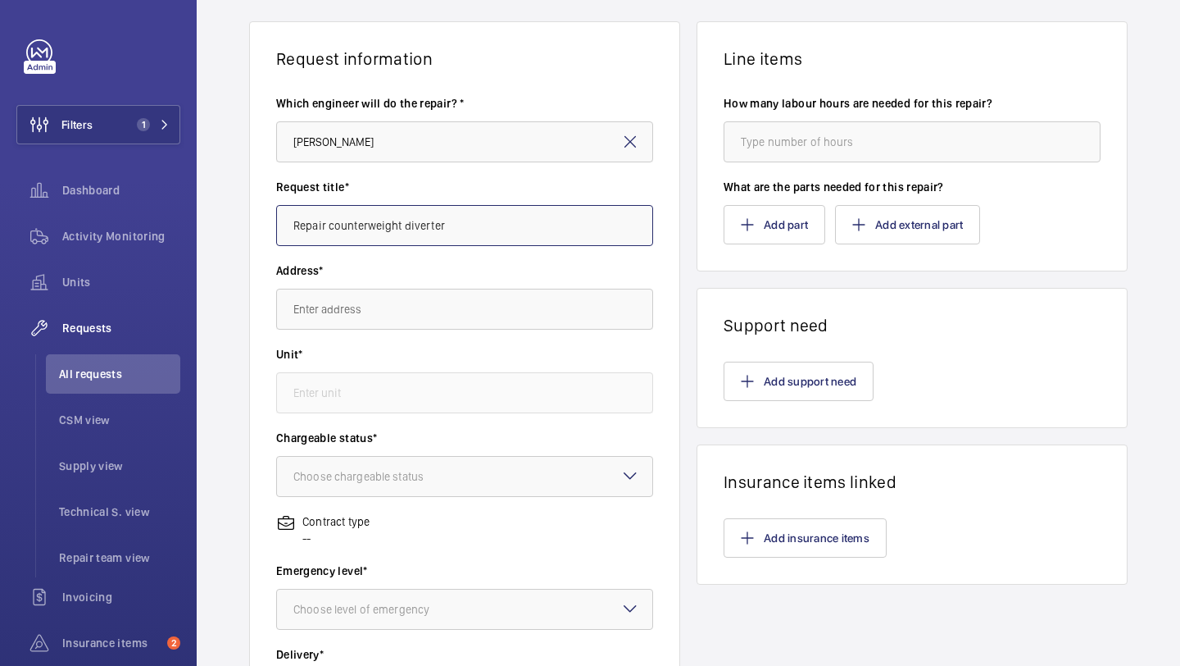
type input "Repair counterweight diverter"
click at [377, 339] on div "Address*" at bounding box center [464, 304] width 377 height 84
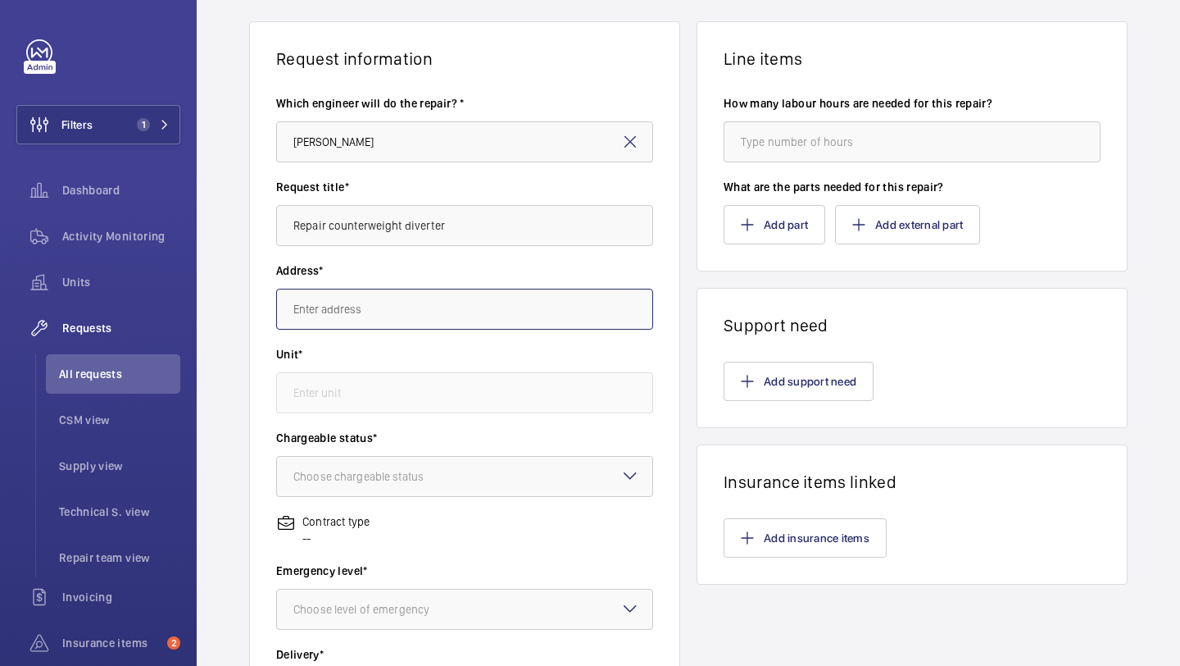
click at [397, 308] on input "text" at bounding box center [464, 309] width 377 height 41
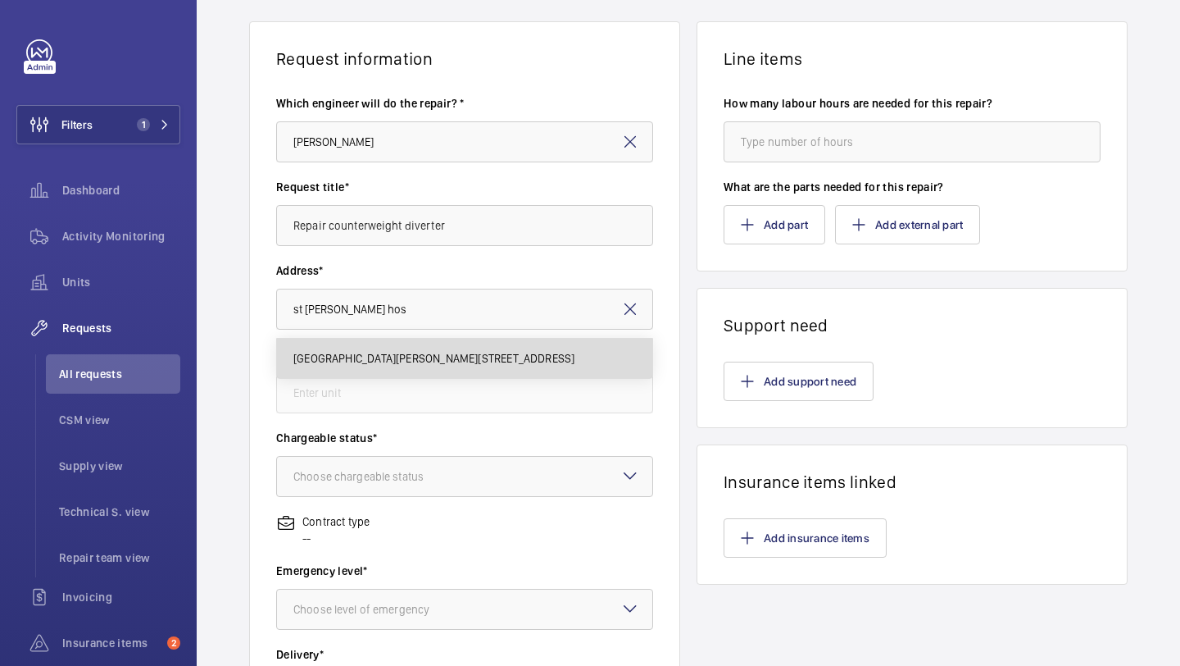
click at [427, 365] on span "[GEOGRAPHIC_DATA][PERSON_NAME][STREET_ADDRESS]" at bounding box center [433, 358] width 281 height 16
type input "[GEOGRAPHIC_DATA][PERSON_NAME][STREET_ADDRESS]"
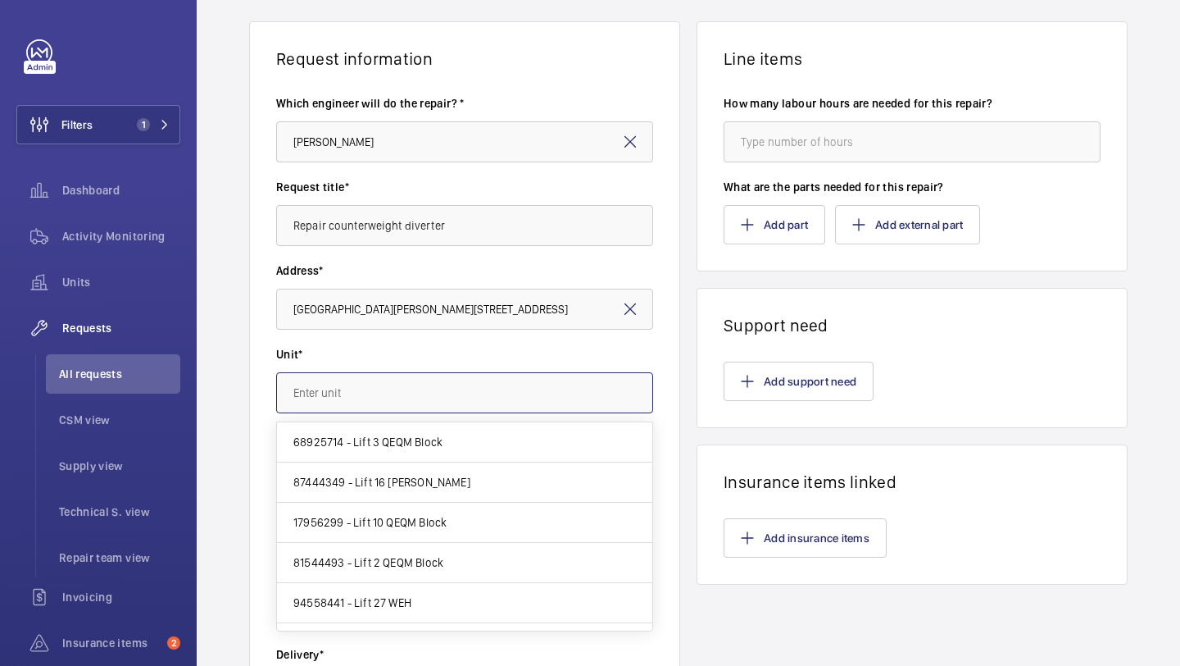
click at [420, 387] on input "text" at bounding box center [464, 392] width 377 height 41
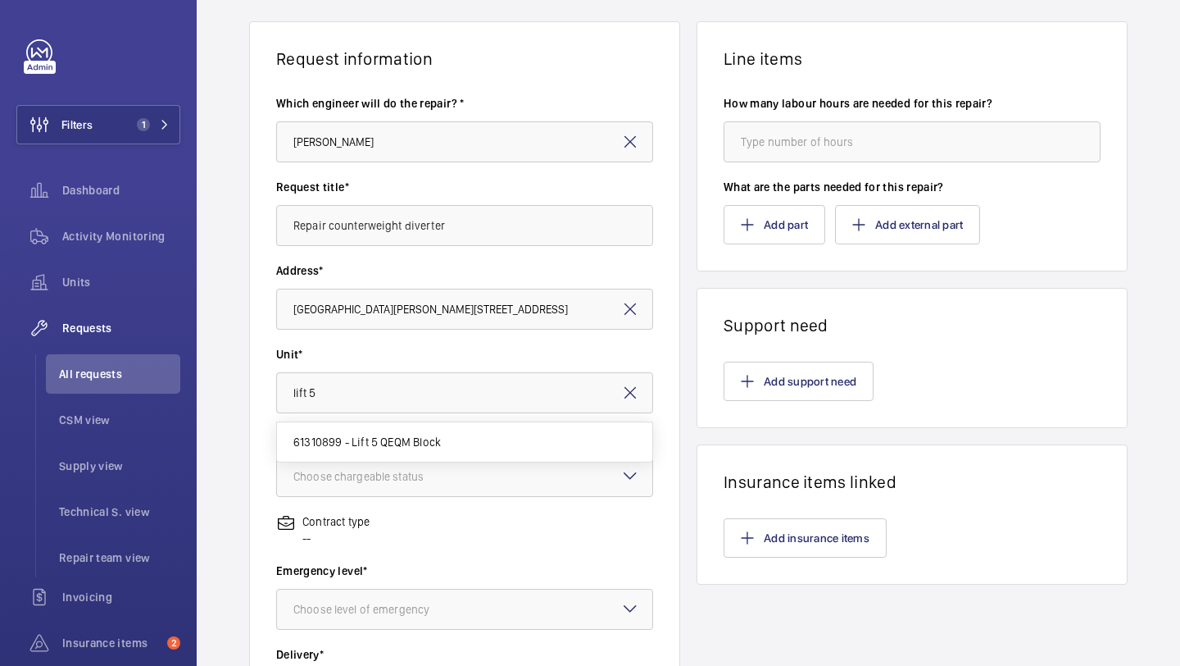
click at [422, 434] on span "61310899 - Lift 5 QEQM Block" at bounding box center [367, 442] width 148 height 16
type input "61310899 - Lift 5 QEQM Block"
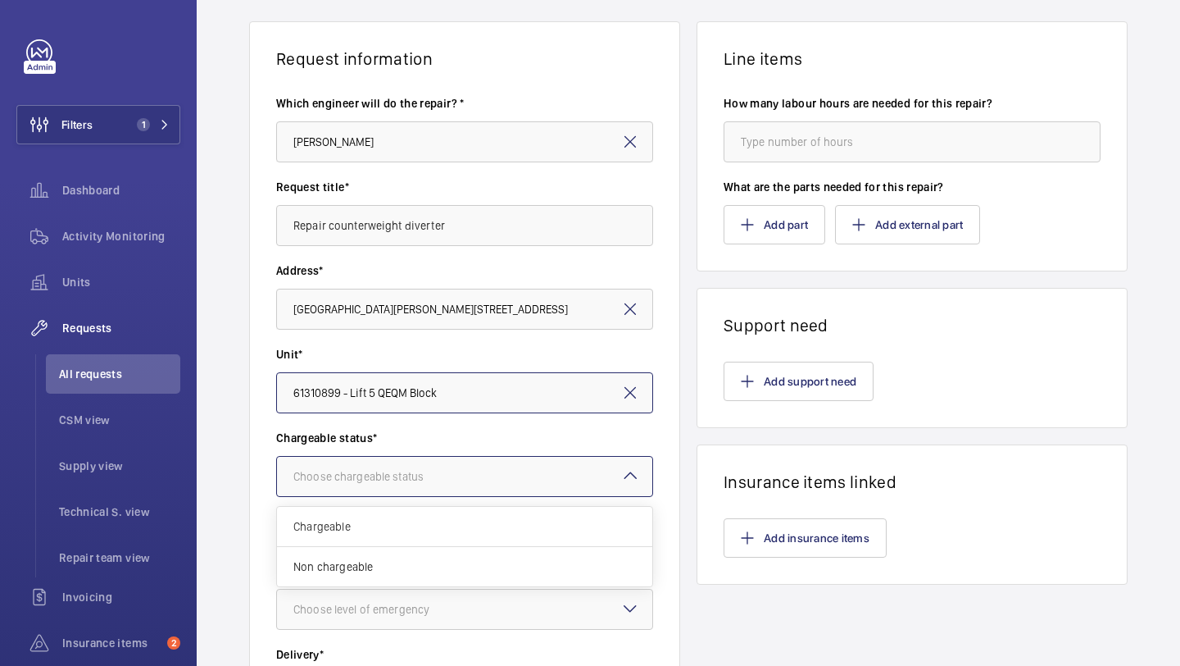
click at [409, 487] on div at bounding box center [464, 476] width 375 height 39
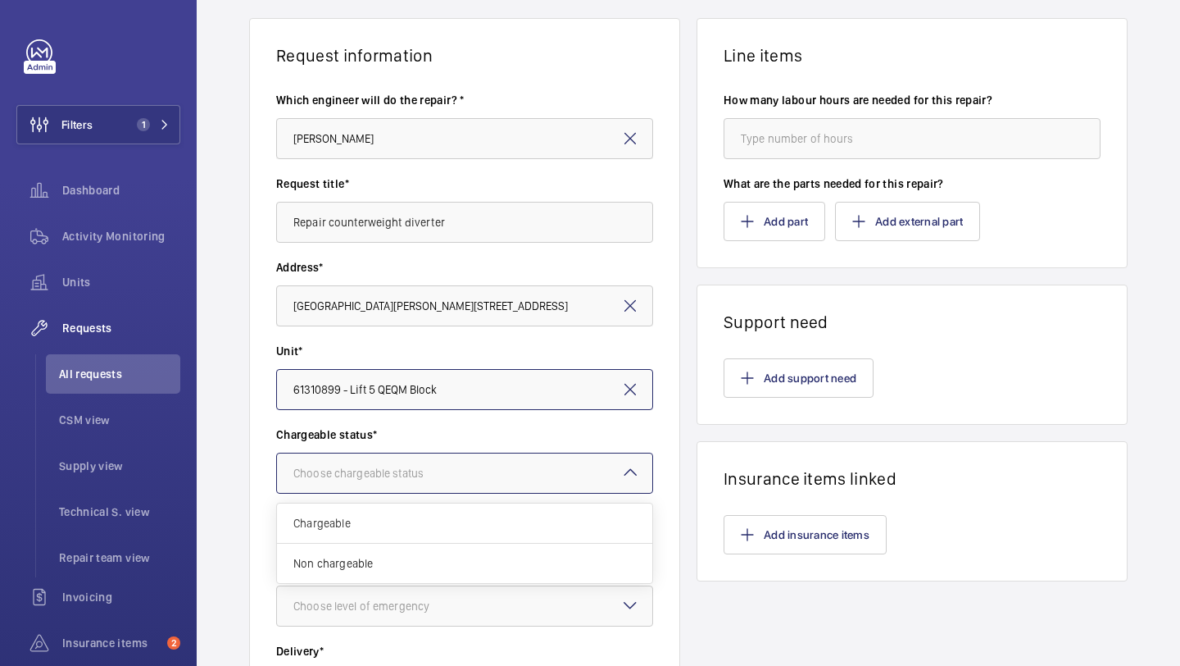
click at [397, 522] on span "Chargeable" at bounding box center [464, 523] width 343 height 16
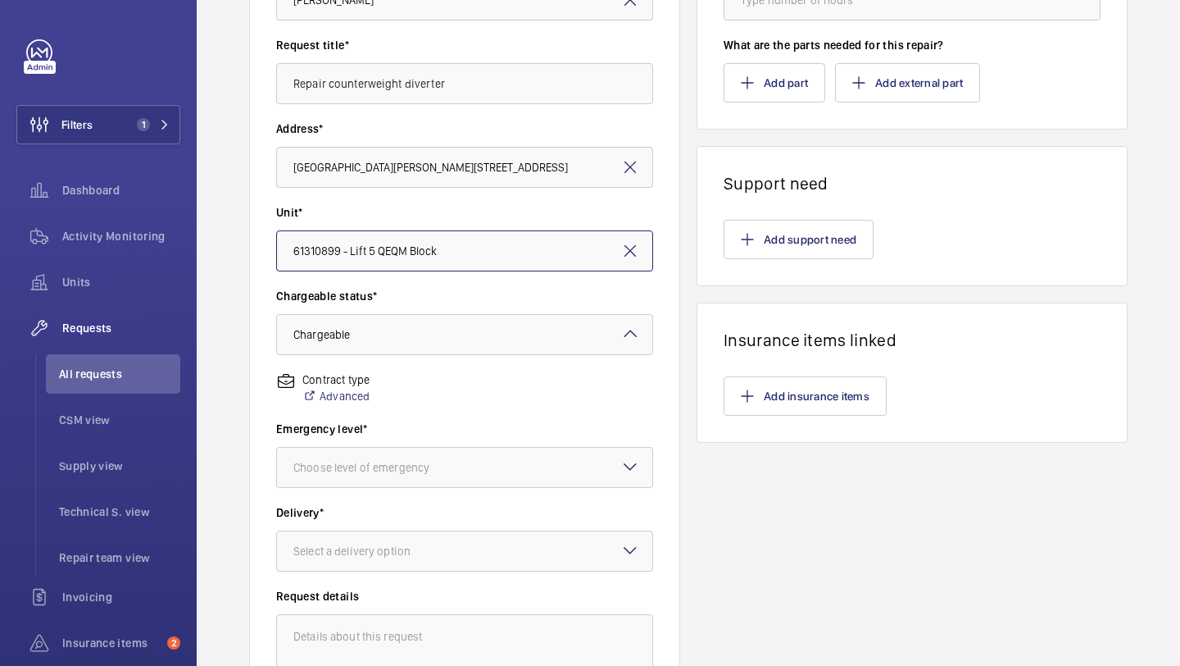
scroll to position [269, 0]
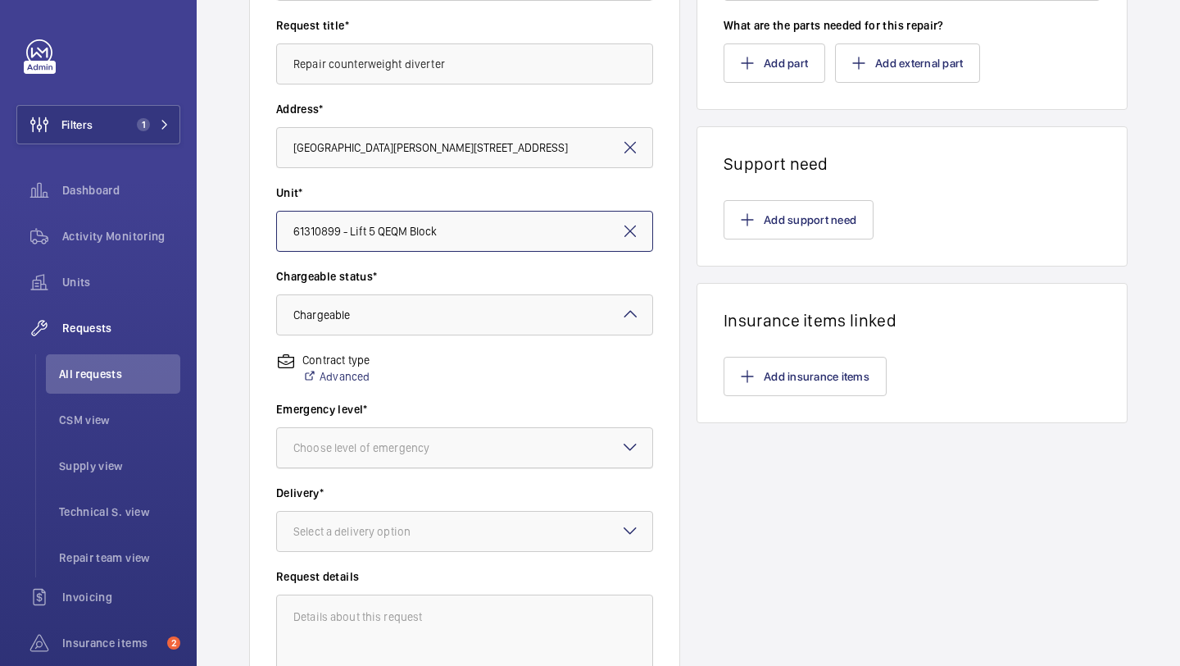
click at [423, 448] on div "Choose level of emergency" at bounding box center [381, 447] width 177 height 16
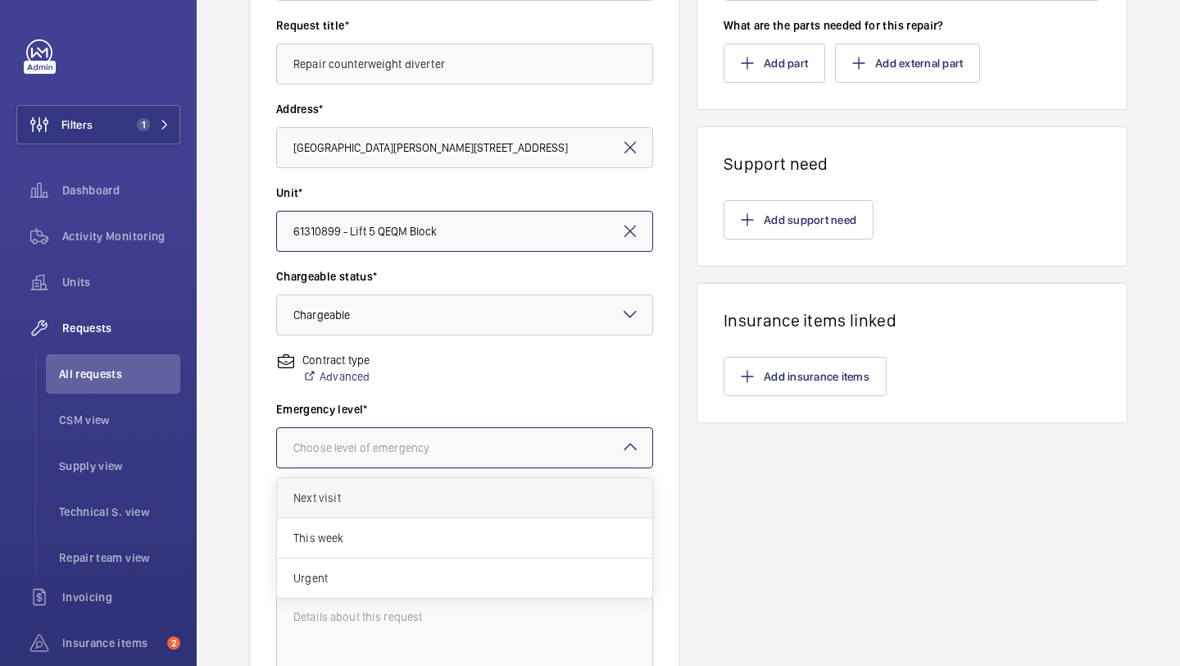
scroll to position [347, 0]
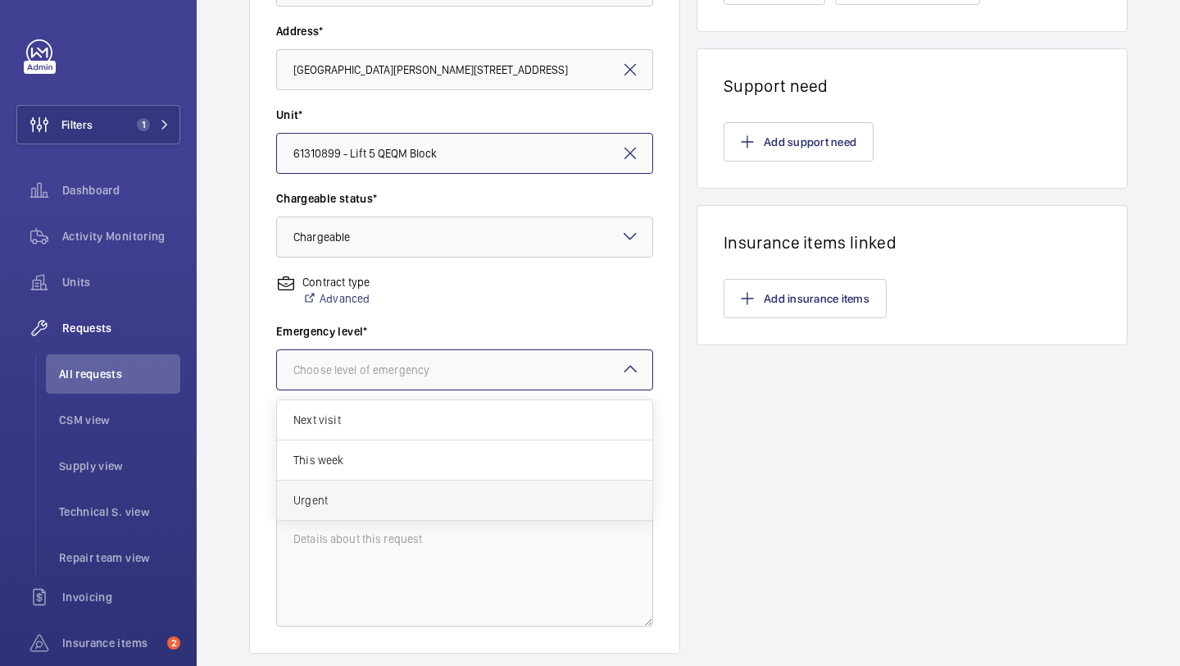
click at [418, 490] on div "Urgent" at bounding box center [464, 499] width 375 height 39
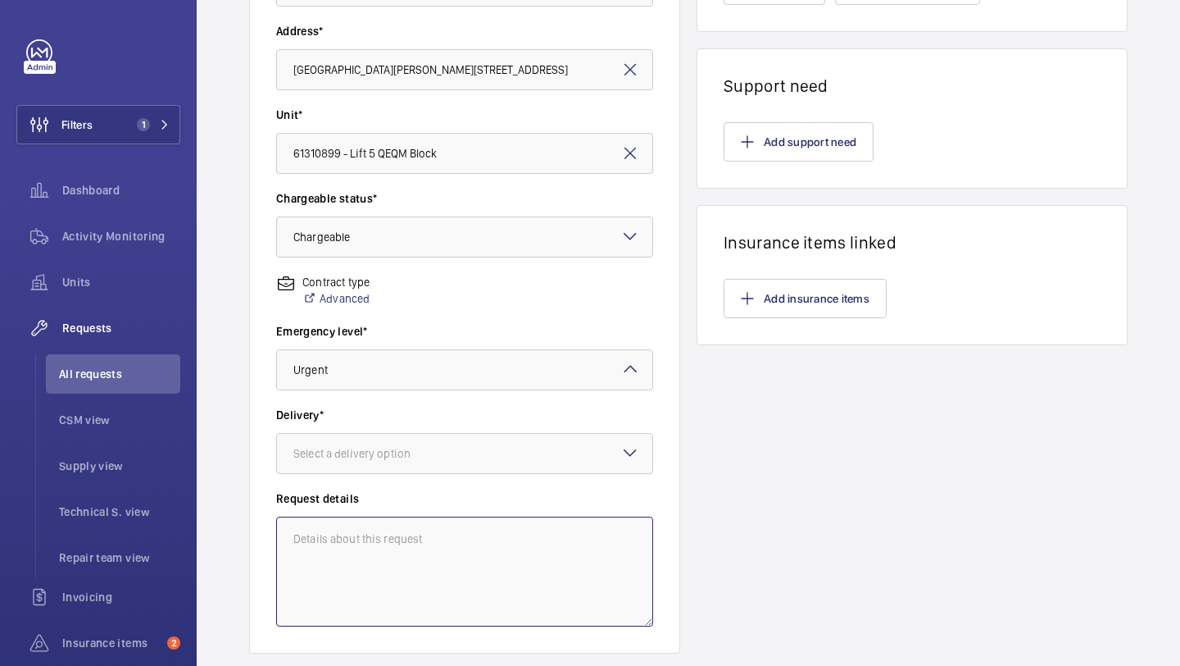
click at [369, 557] on textarea at bounding box center [464, 571] width 377 height 110
click at [401, 439] on div at bounding box center [464, 453] width 375 height 39
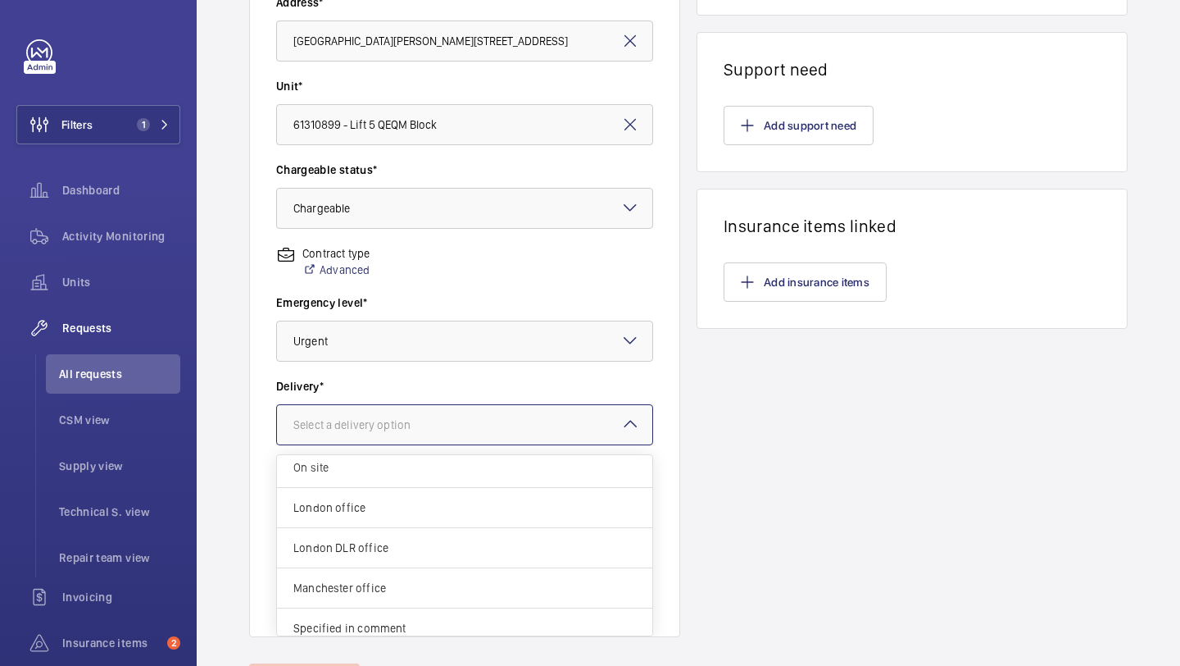
scroll to position [60, 0]
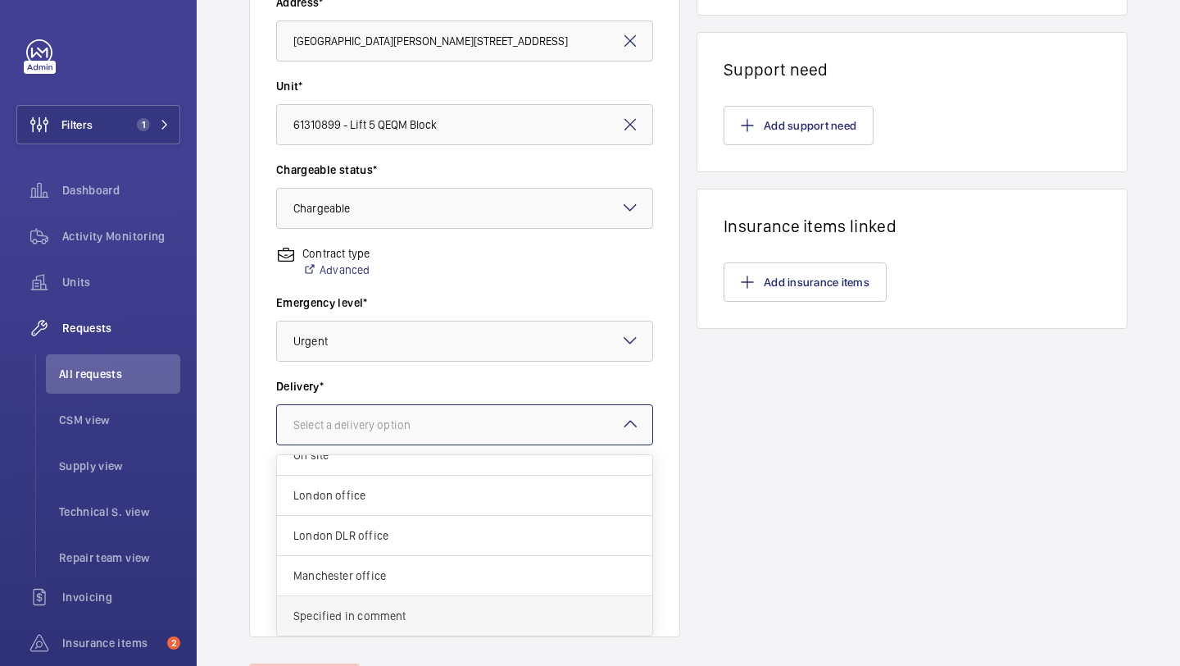
click at [383, 619] on span "Specified in comment" at bounding box center [464, 615] width 343 height 16
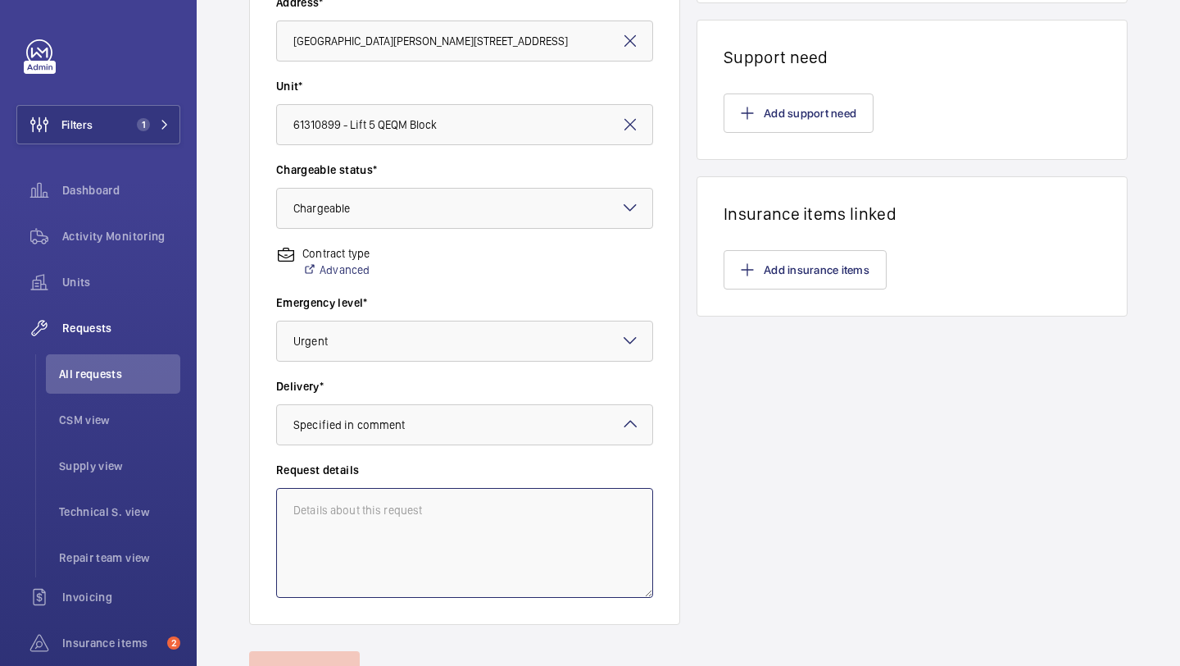
click at [370, 530] on textarea at bounding box center [464, 543] width 377 height 110
click at [371, 527] on textarea at bounding box center [464, 543] width 377 height 110
click at [340, 527] on textarea "Attend site, [PERSON_NAME] and tackle lift, scaffold platform in pit. remove co…" at bounding box center [464, 543] width 377 height 110
click at [418, 534] on textarea "Attend site, [PERSON_NAME] and tackle lift, scaffold platform in pit. remove co…" at bounding box center [464, 543] width 377 height 110
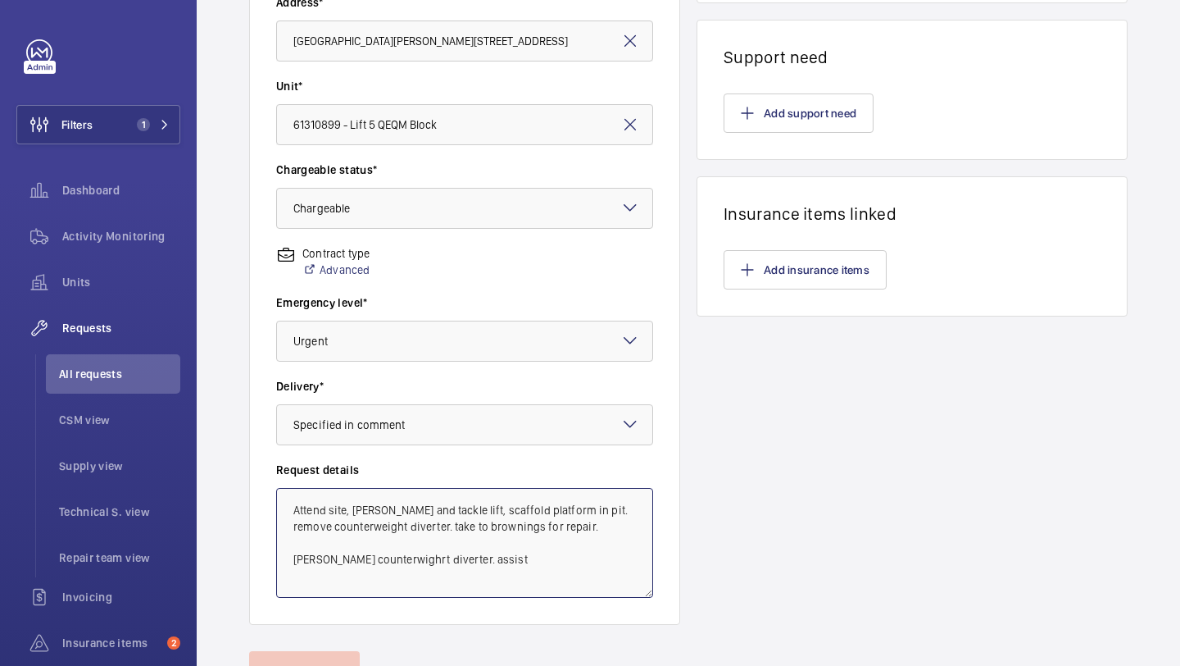
click at [407, 561] on textarea "Attend site, [PERSON_NAME] and tackle lift, scaffold platform in pit. remove co…" at bounding box center [464, 543] width 377 height 110
click at [578, 571] on textarea "Attend site, [PERSON_NAME] and tackle lift, scaffold platform in pit. remove co…" at bounding box center [464, 543] width 377 height 110
drag, startPoint x: 291, startPoint y: 507, endPoint x: 483, endPoint y: 588, distance: 208.3
click at [483, 588] on textarea "Attend site, [PERSON_NAME] and tackle lift, scaffold platform in pit. remove co…" at bounding box center [464, 543] width 377 height 110
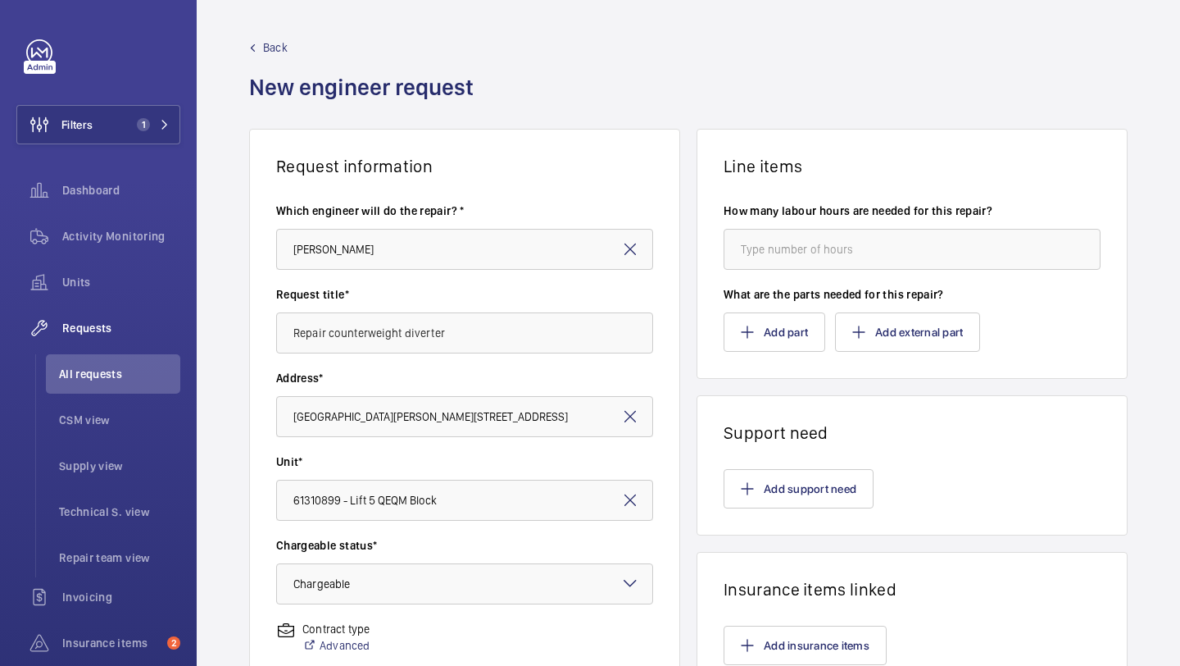
type textarea "Attend site, [PERSON_NAME] and tackle lift, scaffold platform in pit. remove co…"
click at [848, 245] on input "number" at bounding box center [912, 249] width 377 height 41
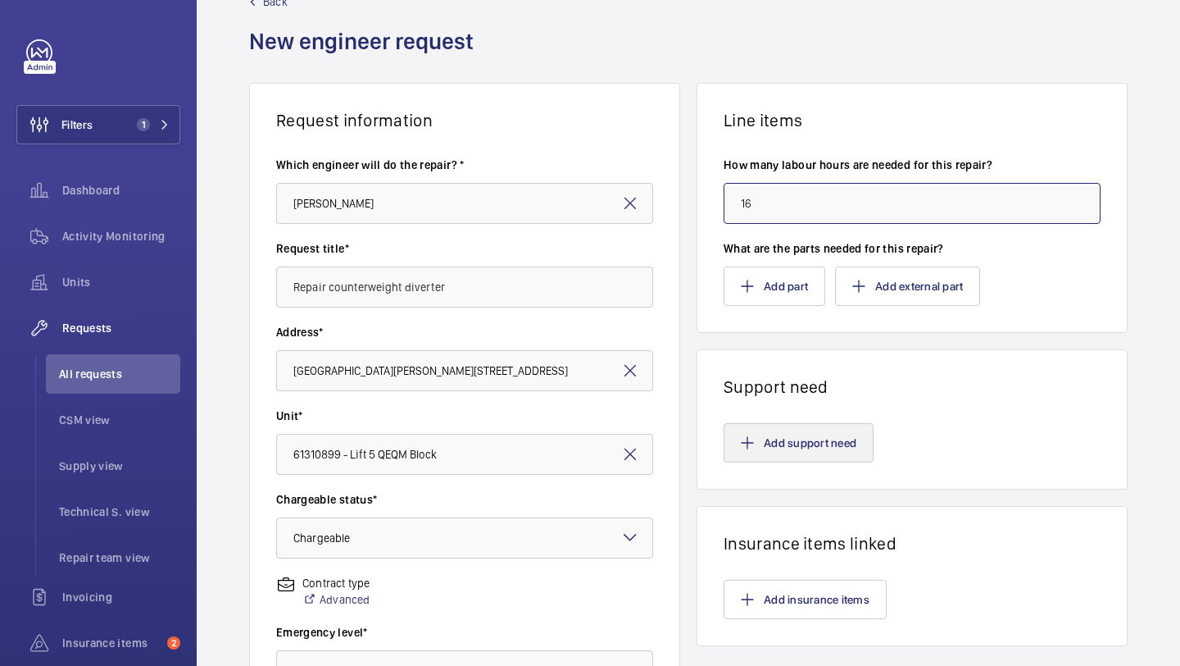
scroll to position [189, 0]
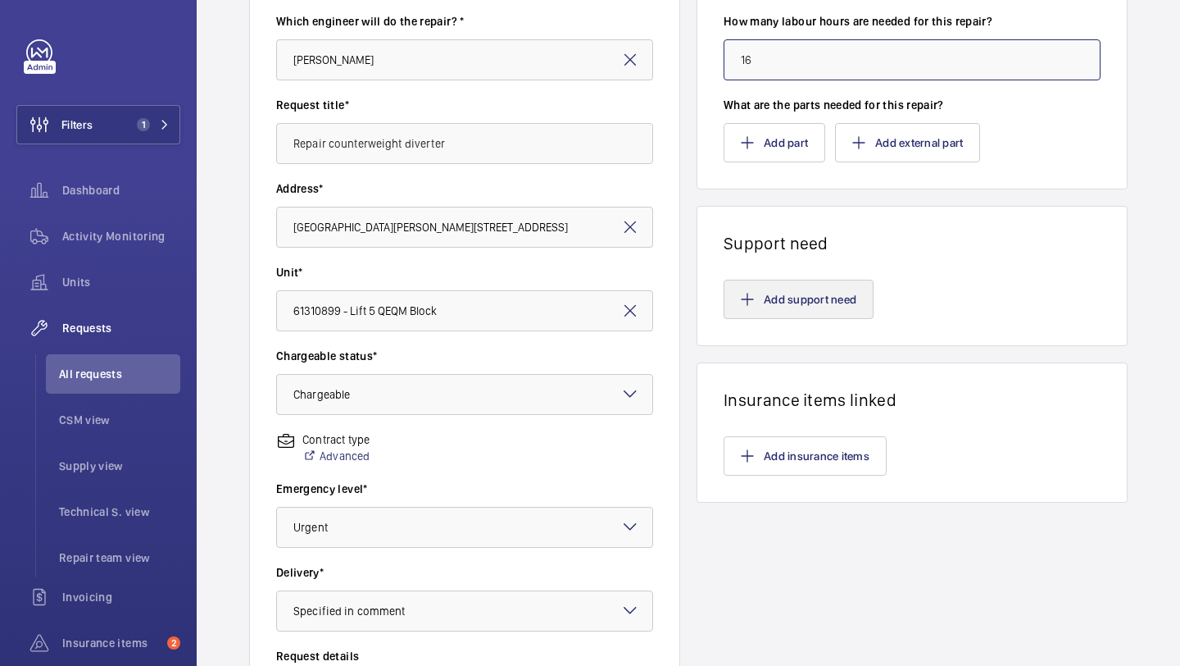
type input "16"
click at [820, 295] on button "Add support need" at bounding box center [799, 298] width 150 height 39
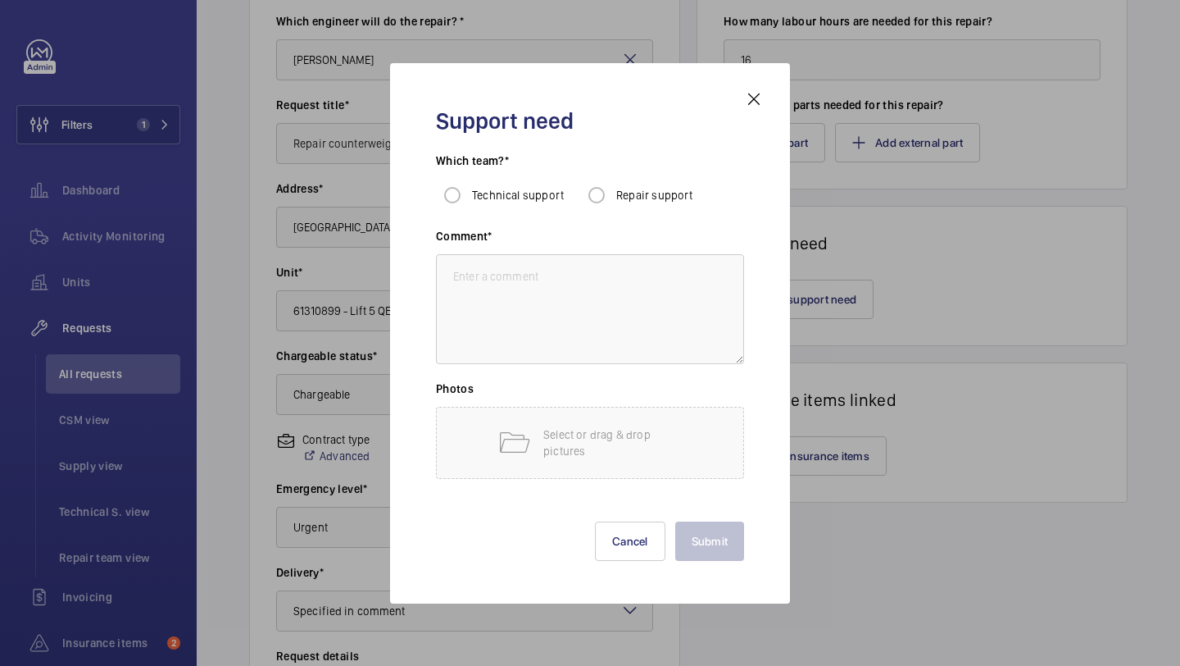
click at [656, 204] on div "Repair support" at bounding box center [636, 195] width 113 height 33
click at [570, 319] on textarea at bounding box center [590, 309] width 308 height 110
paste textarea "Attend site, [PERSON_NAME] and tackle lift, scaffold platform in pit. remove co…"
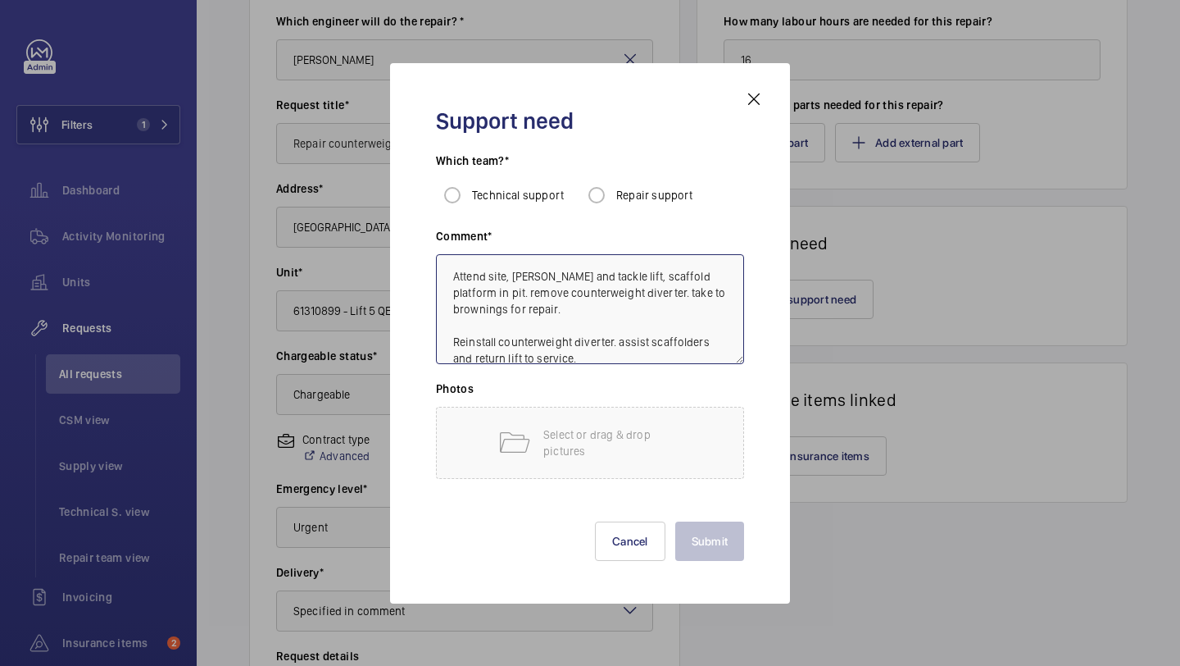
scroll to position [2, 0]
type textarea "Attend site, [PERSON_NAME] and tackle lift, scaffold platform in pit. remove co…"
click at [602, 189] on input "Repair support" at bounding box center [596, 195] width 33 height 33
radio input "true"
click at [680, 528] on button "Submit" at bounding box center [710, 540] width 70 height 39
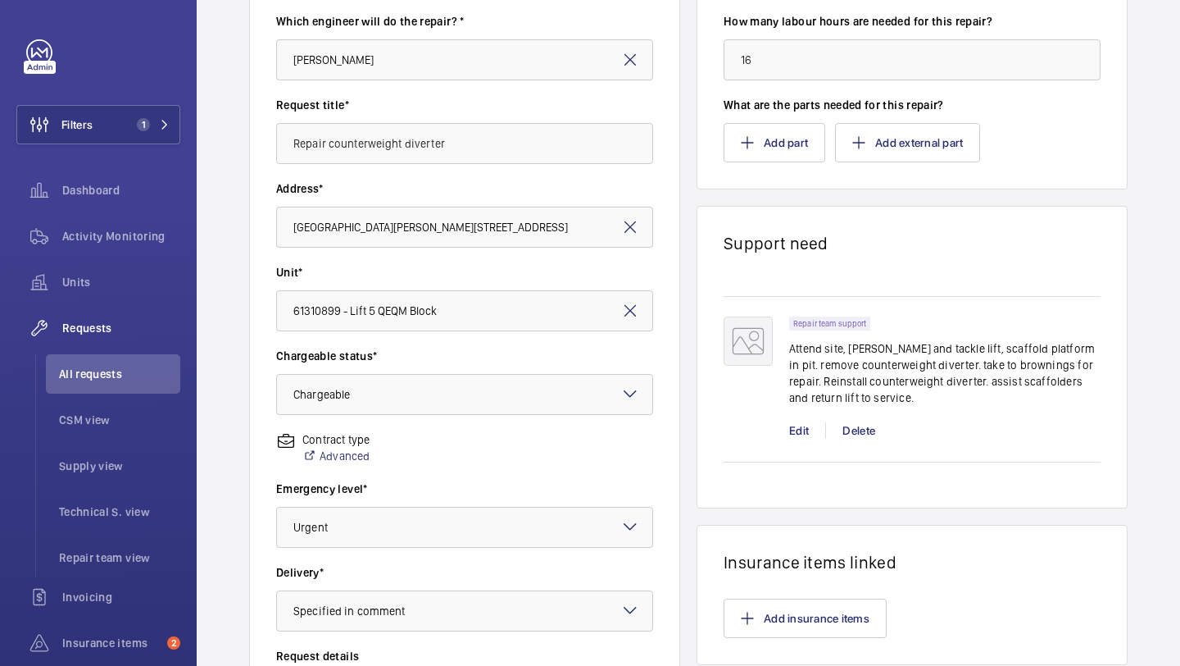
scroll to position [452, 0]
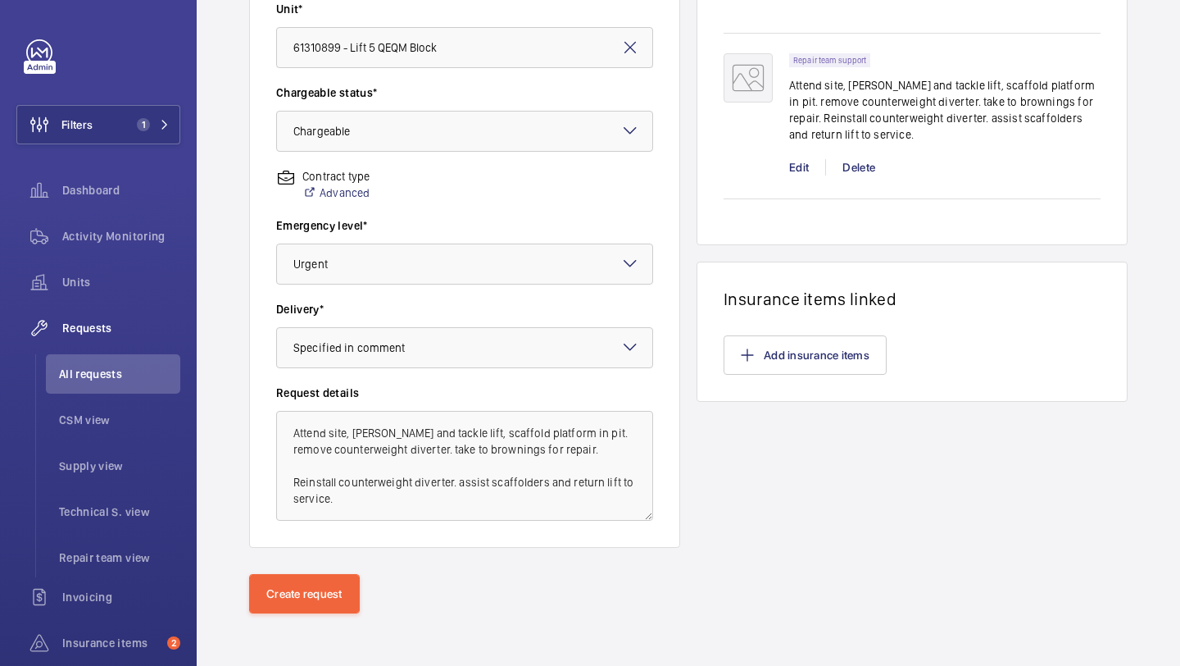
click at [300, 561] on div "Request information Which engineer will do the repair? * [PERSON_NAME] Request …" at bounding box center [689, 125] width 984 height 898
click at [297, 588] on button "Create request" at bounding box center [304, 593] width 111 height 39
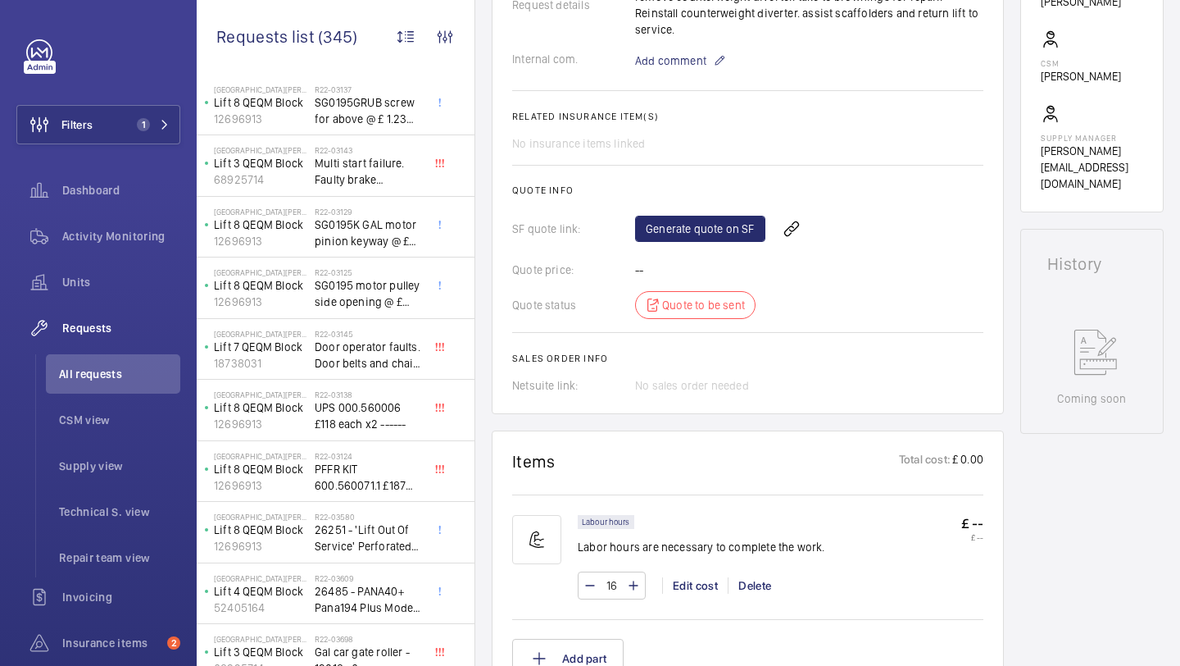
scroll to position [441, 0]
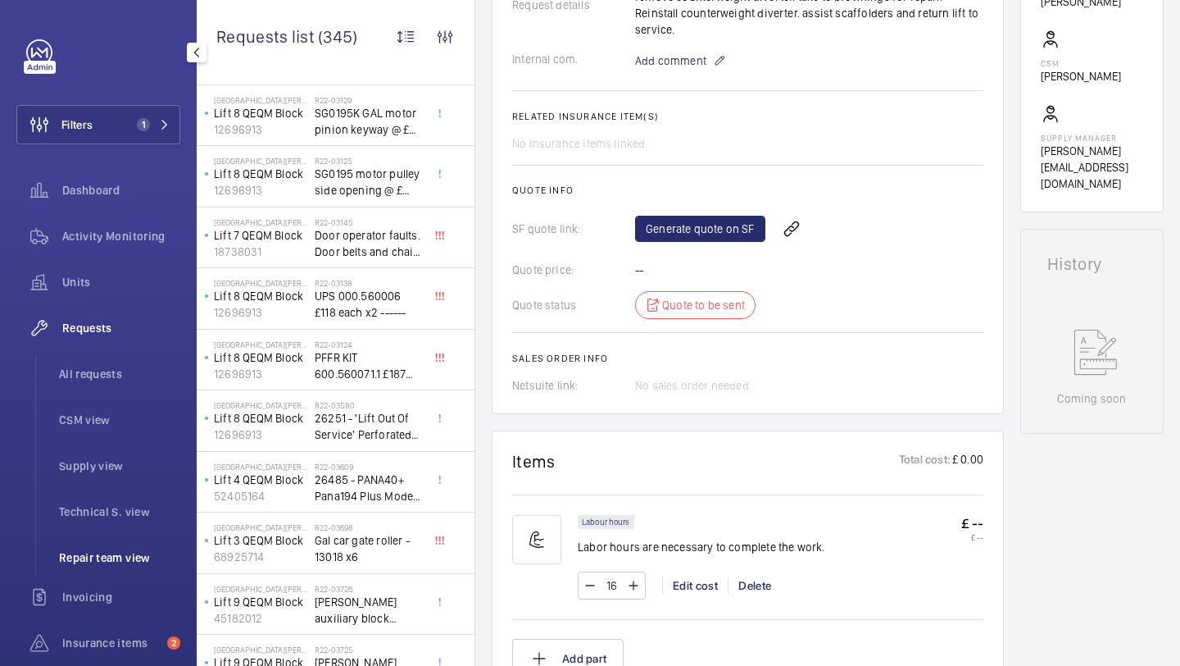
click at [71, 558] on span "Repair team view" at bounding box center [119, 557] width 121 height 16
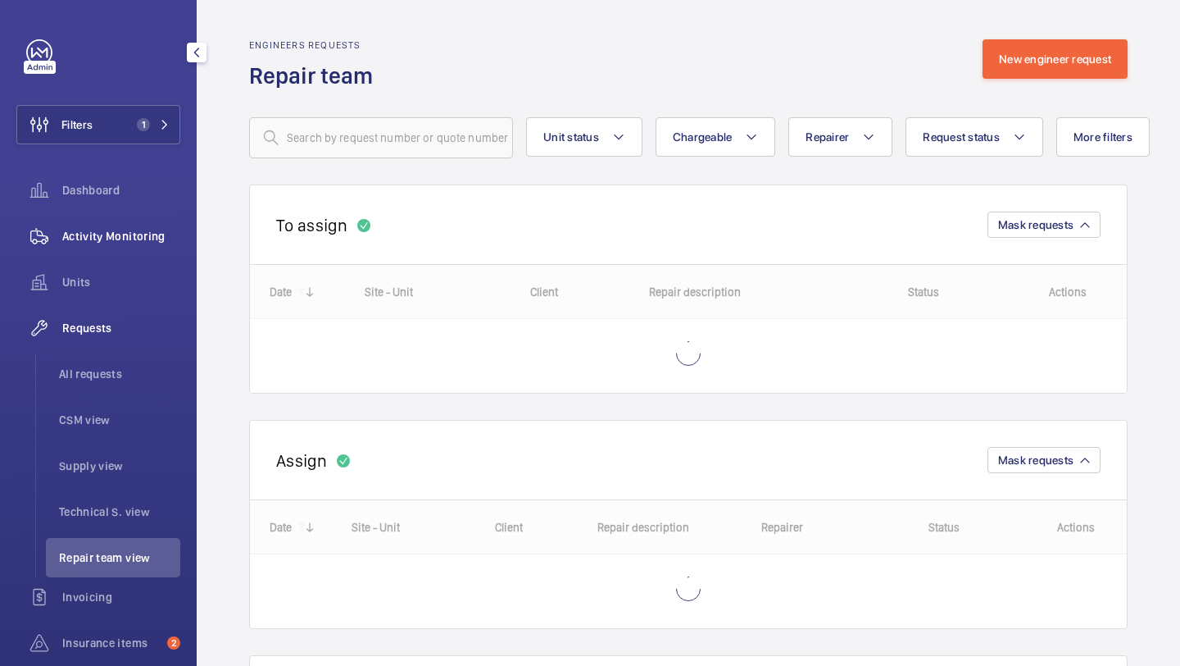
click at [143, 231] on span "Activity Monitoring" at bounding box center [121, 236] width 118 height 16
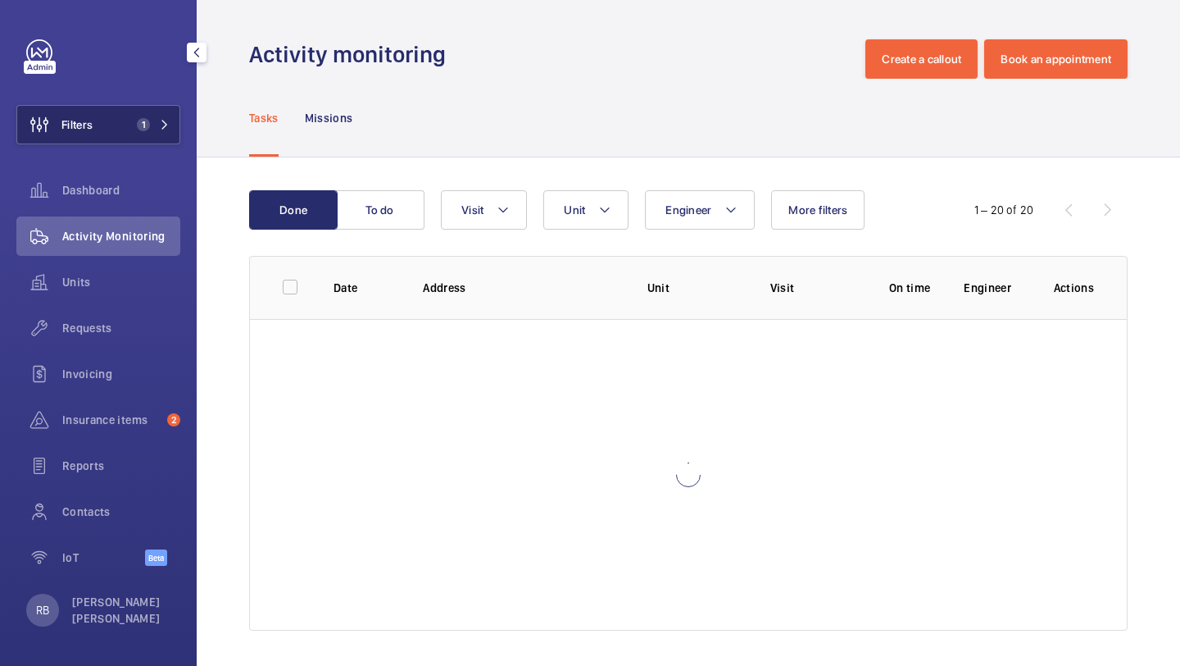
click at [152, 116] on button "Filters 1" at bounding box center [98, 124] width 164 height 39
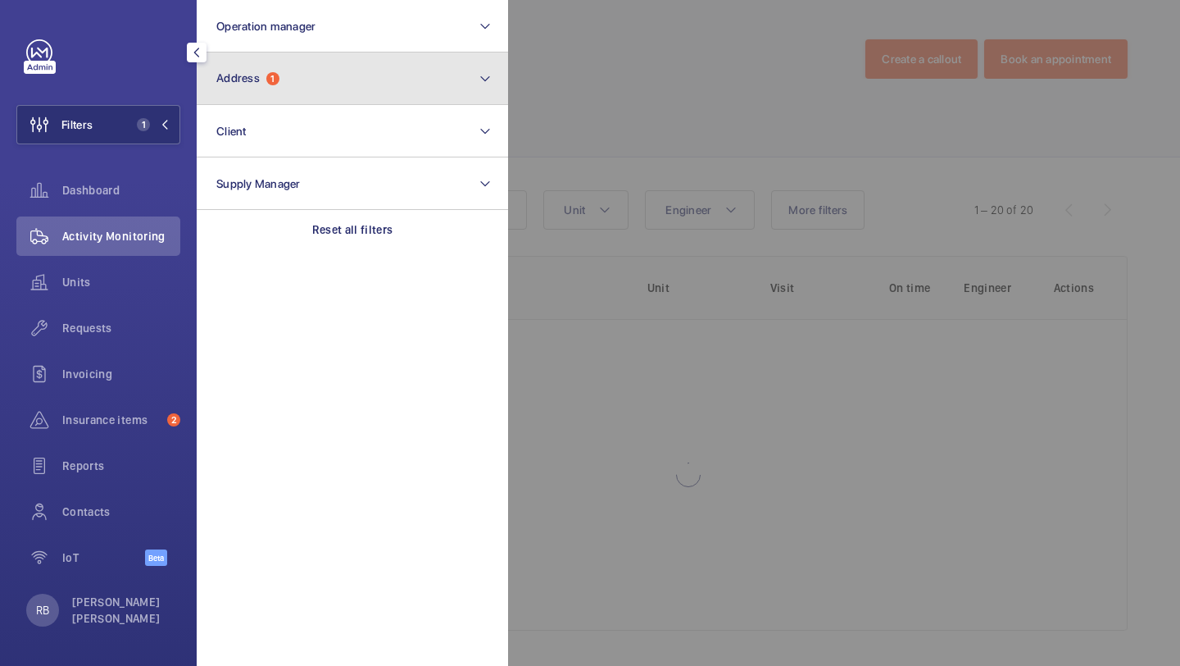
click at [310, 86] on button "Address 1" at bounding box center [352, 78] width 311 height 52
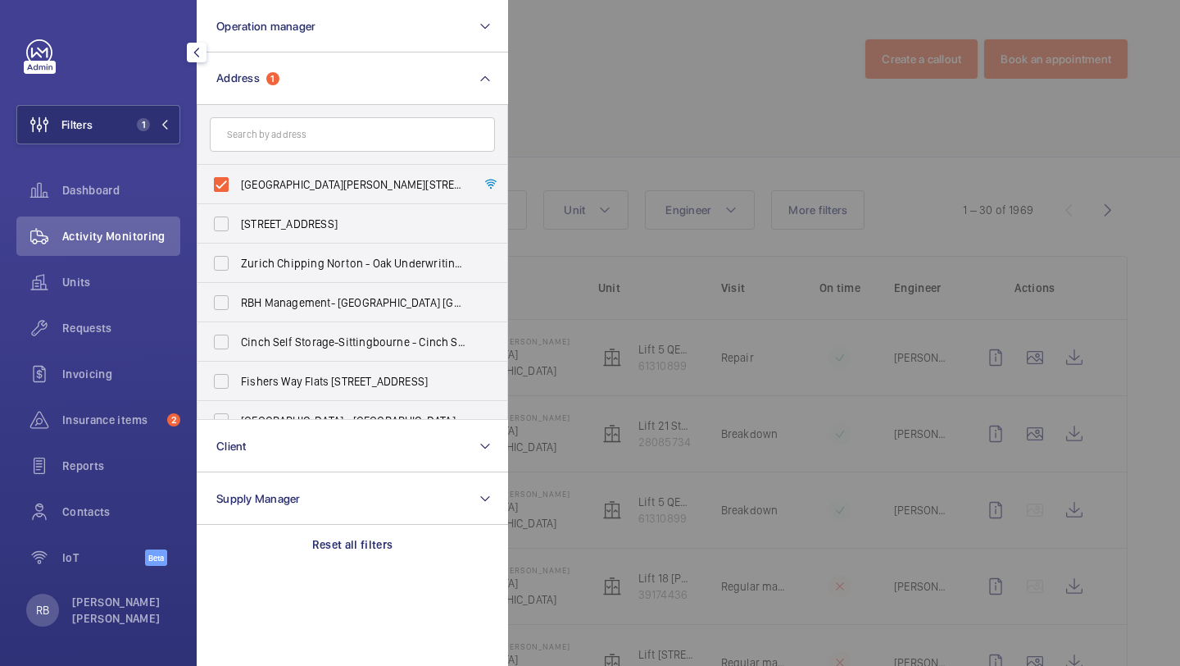
click at [621, 98] on div at bounding box center [1098, 333] width 1180 height 666
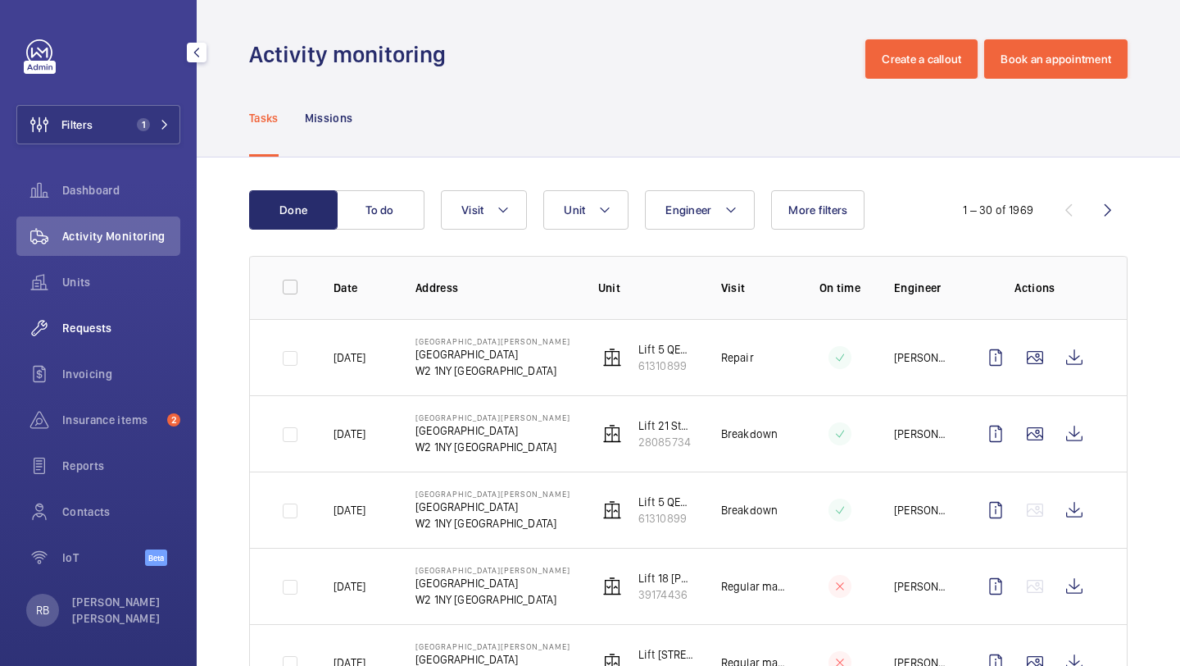
click at [89, 345] on div "Requests" at bounding box center [98, 327] width 164 height 39
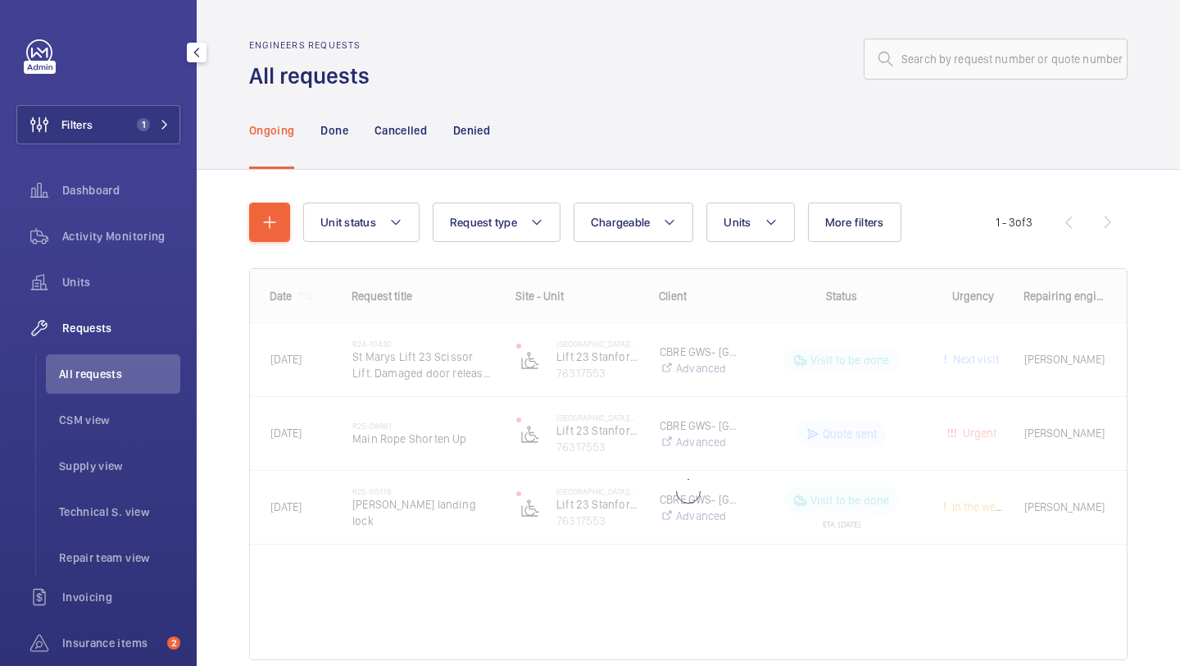
click at [89, 343] on div "Requests" at bounding box center [98, 327] width 164 height 39
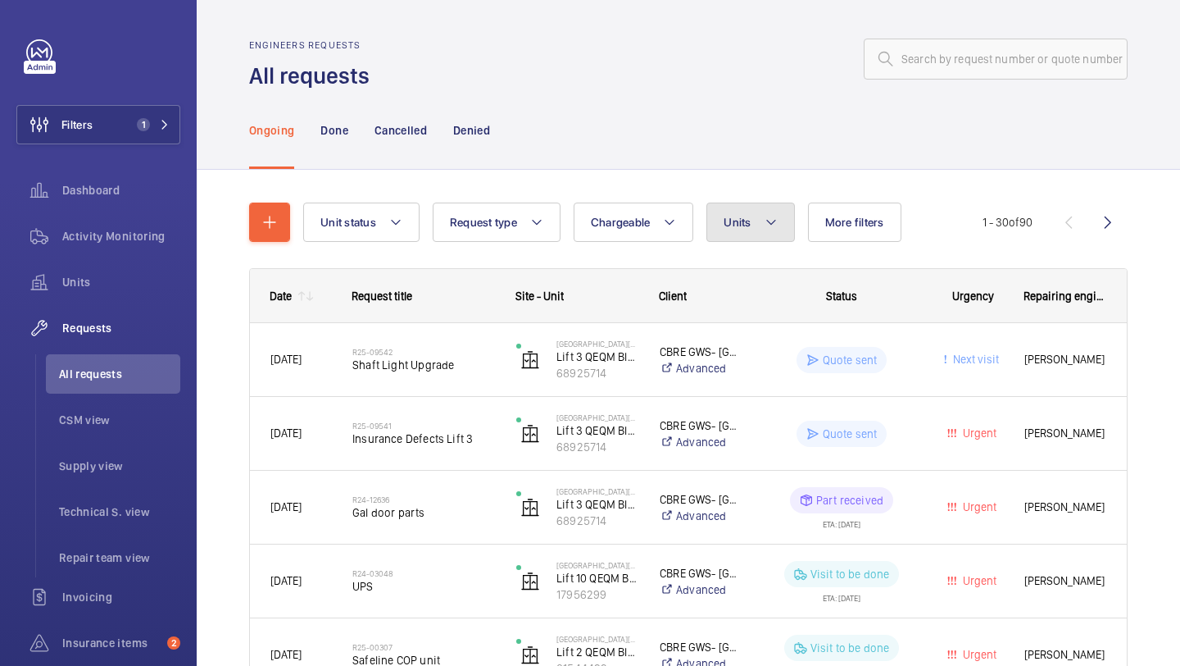
click at [731, 202] on button "Units" at bounding box center [751, 221] width 88 height 39
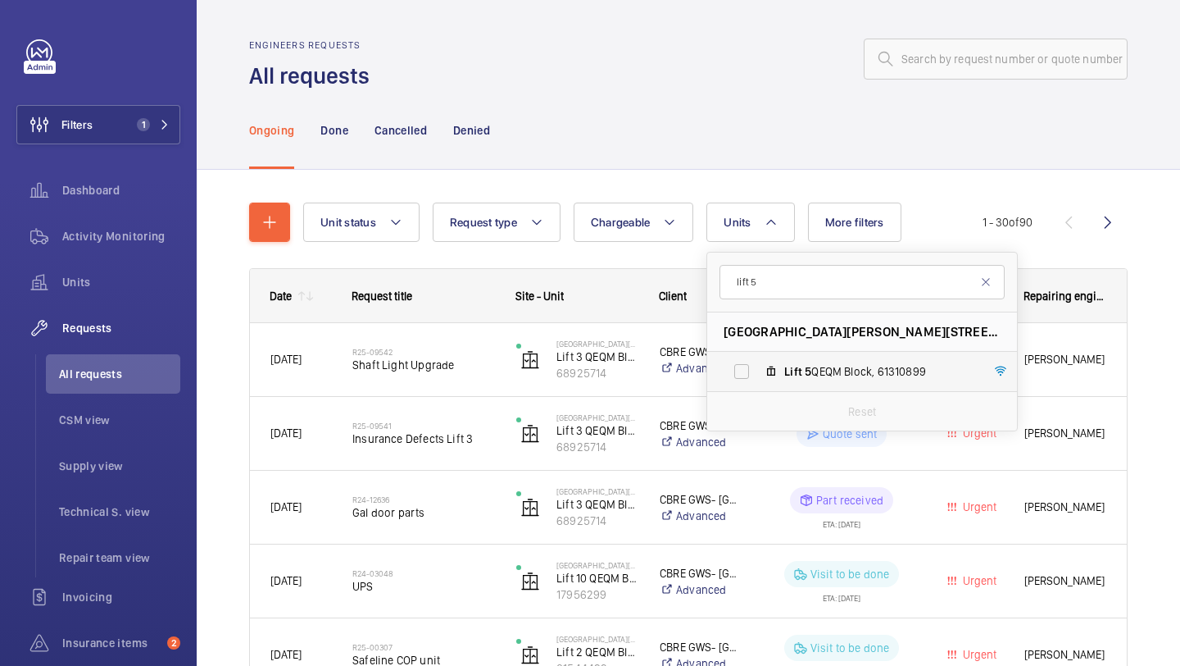
type input "lift 5"
click at [806, 357] on label "Lift 5 QEQM Block, 61310899" at bounding box center [849, 371] width 284 height 39
click at [758, 357] on input "Lift 5 QEQM Block, 61310899" at bounding box center [741, 371] width 33 height 33
checkbox input "true"
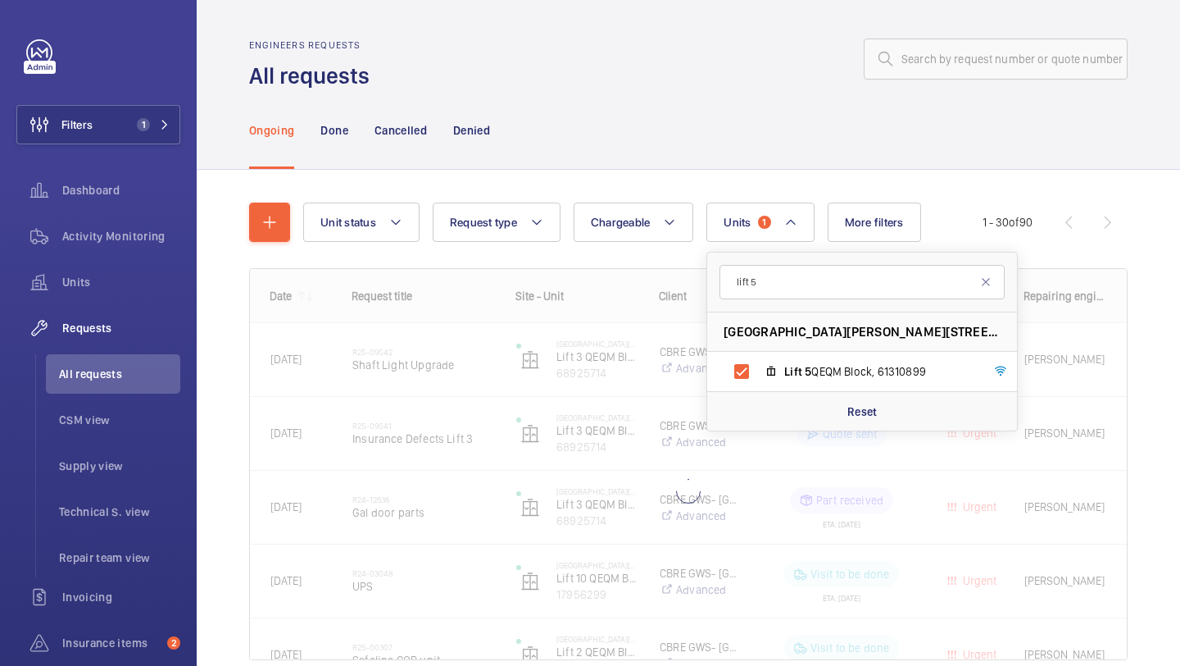
click at [1179, 299] on div "Unit status Request type Chargeable Units 1 lift [STREET_ADDRESS][PERSON_NAME] …" at bounding box center [689, 454] width 984 height 569
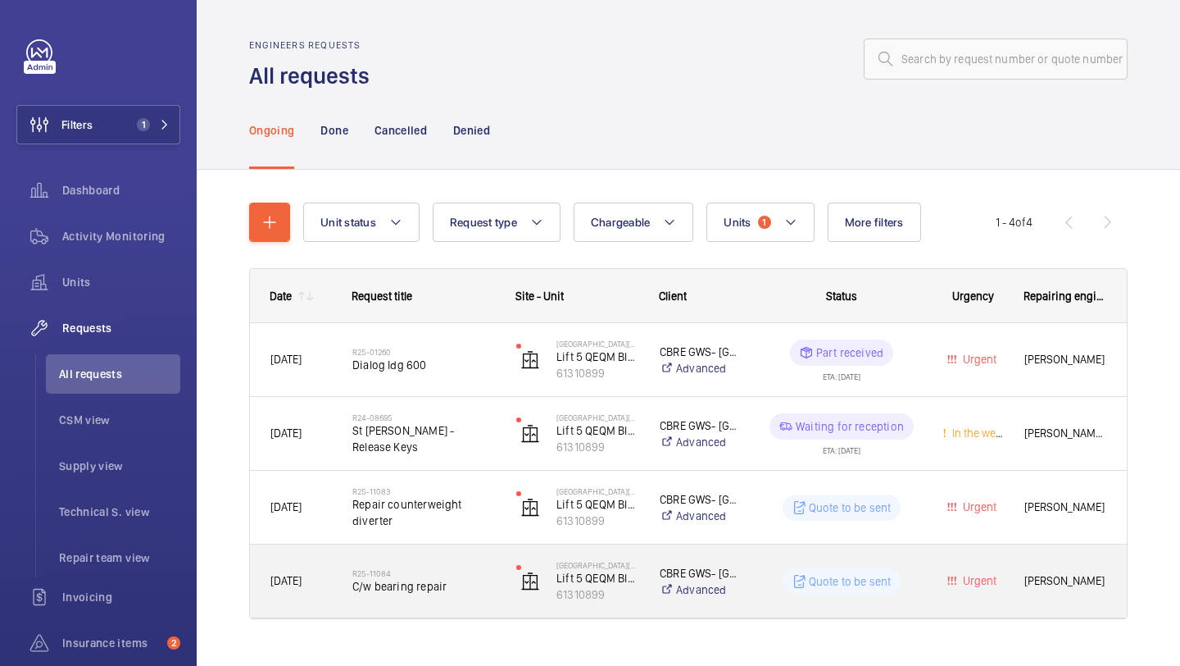
click at [434, 581] on span "C/w bearing repair" at bounding box center [423, 586] width 143 height 16
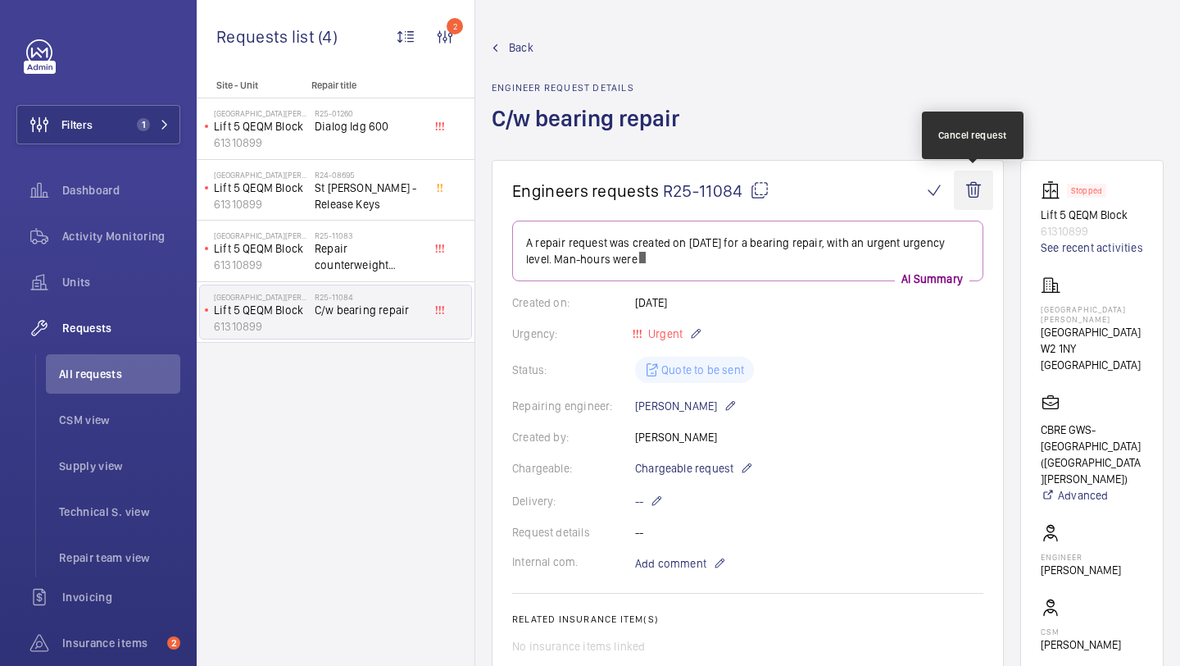
click at [961, 202] on wm-front-icon-button at bounding box center [973, 189] width 39 height 39
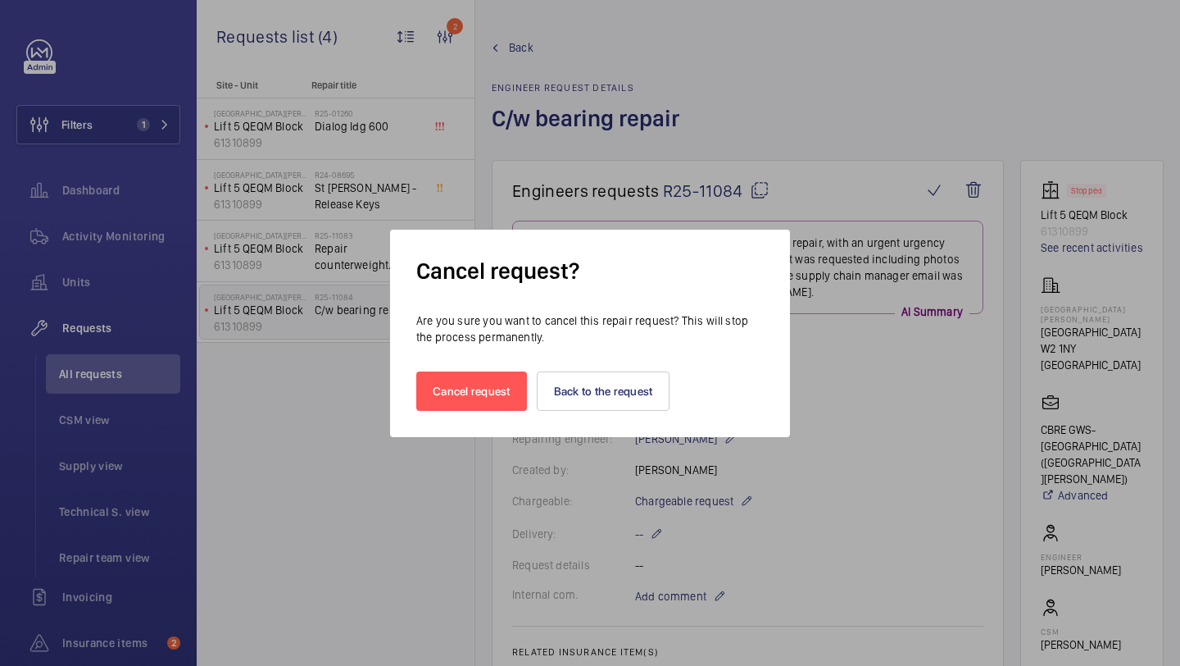
click at [478, 363] on div "Cancel request Back to the request" at bounding box center [590, 378] width 348 height 66
click at [474, 398] on button "Cancel request" at bounding box center [471, 390] width 111 height 39
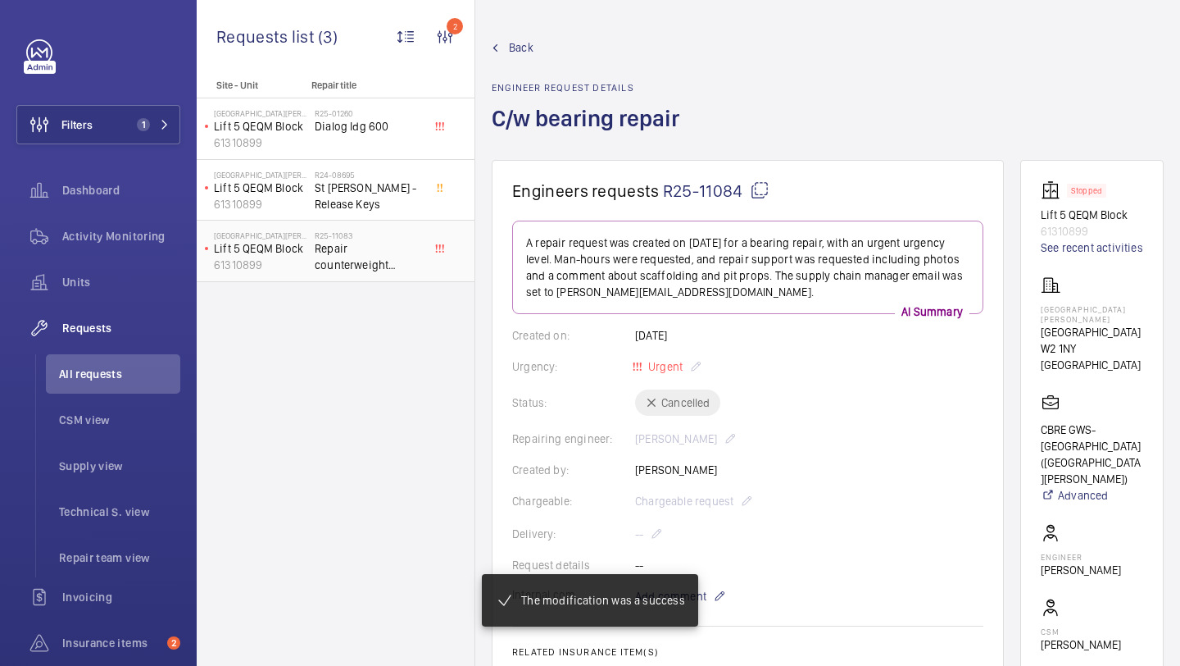
click at [367, 268] on span "Repair counterweight diverter" at bounding box center [369, 256] width 108 height 33
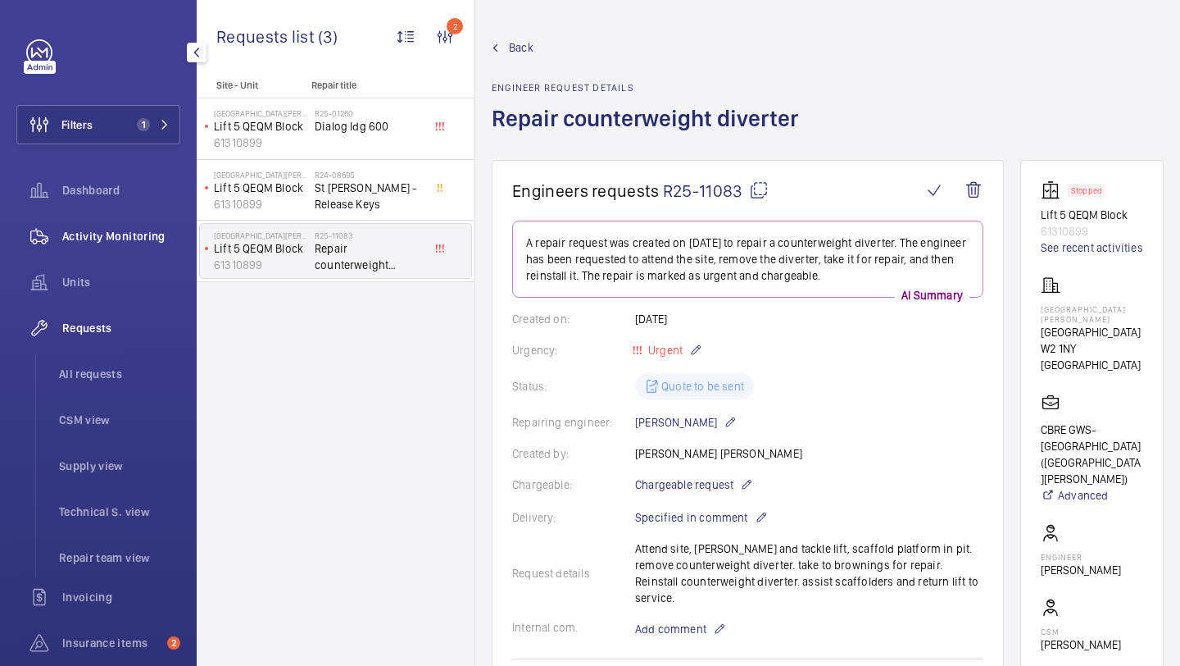
click at [80, 234] on span "Activity Monitoring" at bounding box center [121, 236] width 118 height 16
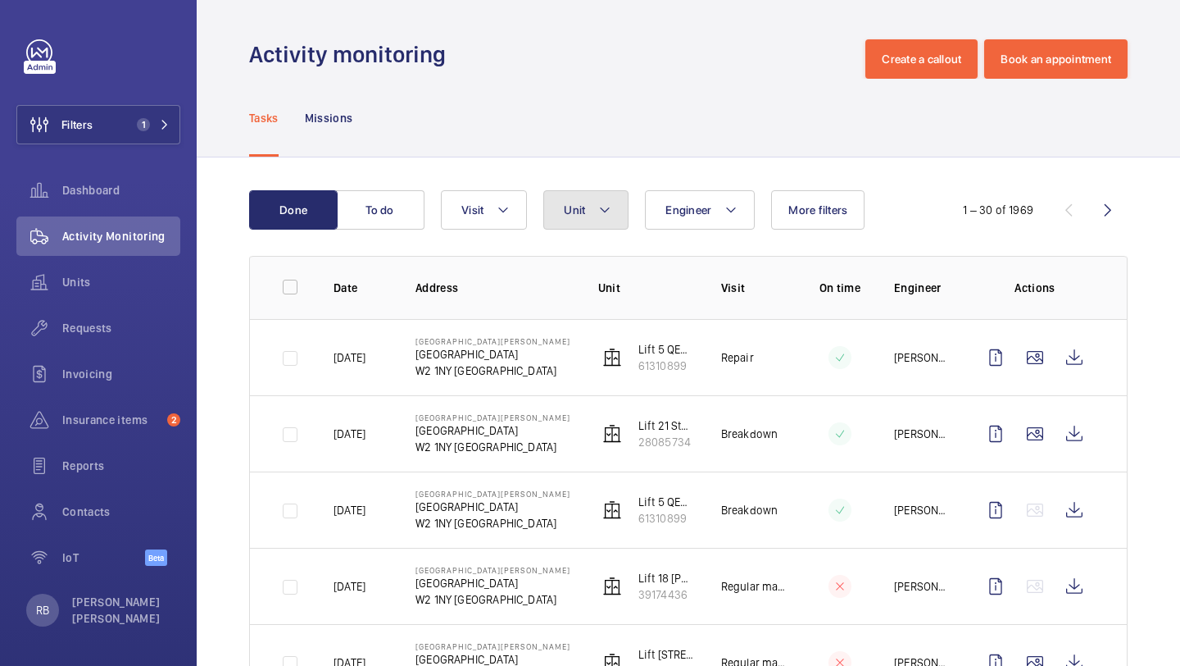
click at [588, 205] on button "Unit" at bounding box center [585, 209] width 85 height 39
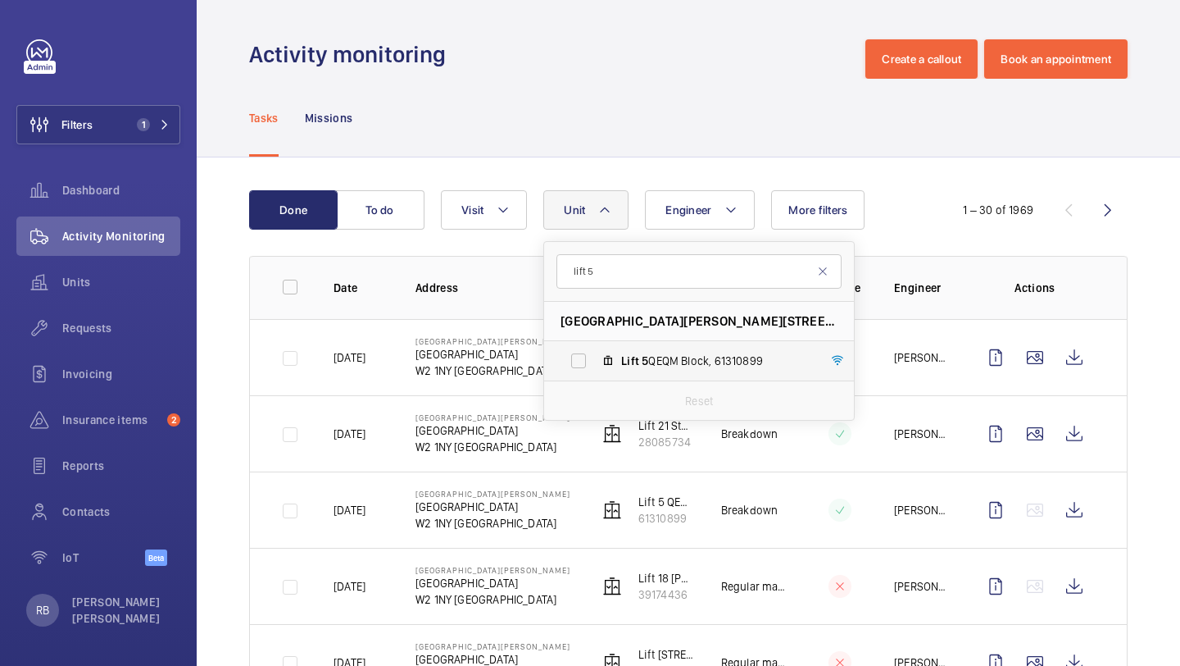
type input "lift 5"
click at [644, 373] on label "Lift 5 QEQM Block, 61310899" at bounding box center [686, 360] width 284 height 39
click at [595, 373] on input "Lift 5 QEQM Block, 61310899" at bounding box center [578, 360] width 33 height 33
checkbox input "true"
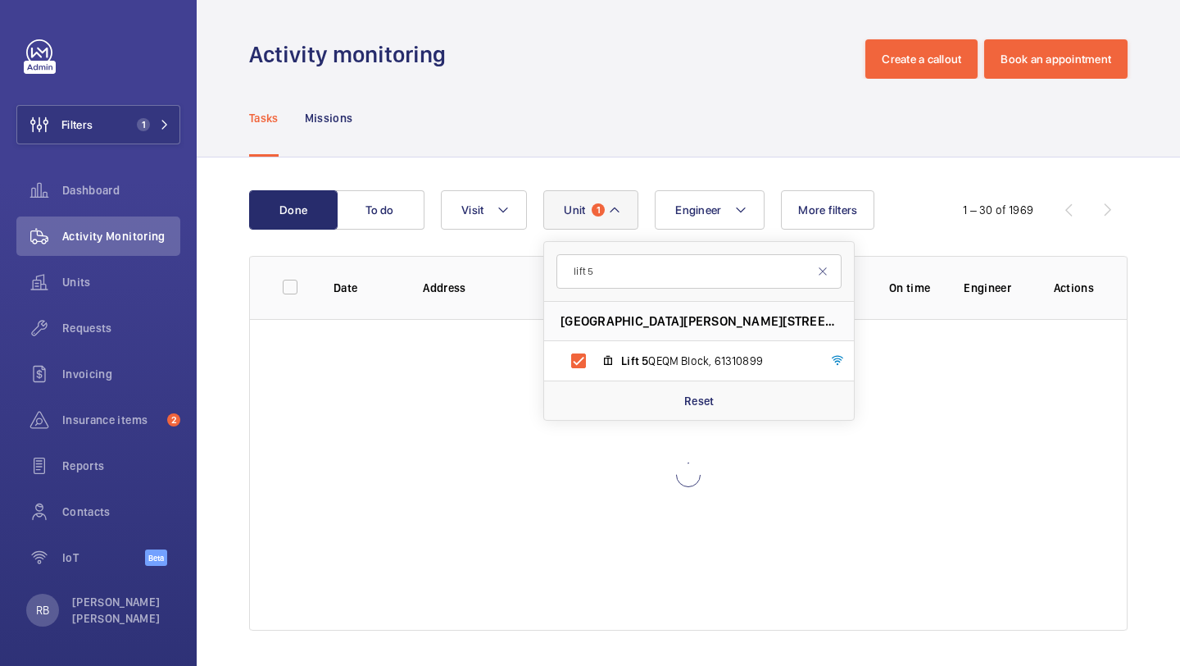
click at [1179, 289] on div "Done To do Engineer [STREET_ADDRESS][PERSON_NAME] Lift [GEOGRAPHIC_DATA] Reset …" at bounding box center [689, 413] width 984 height 512
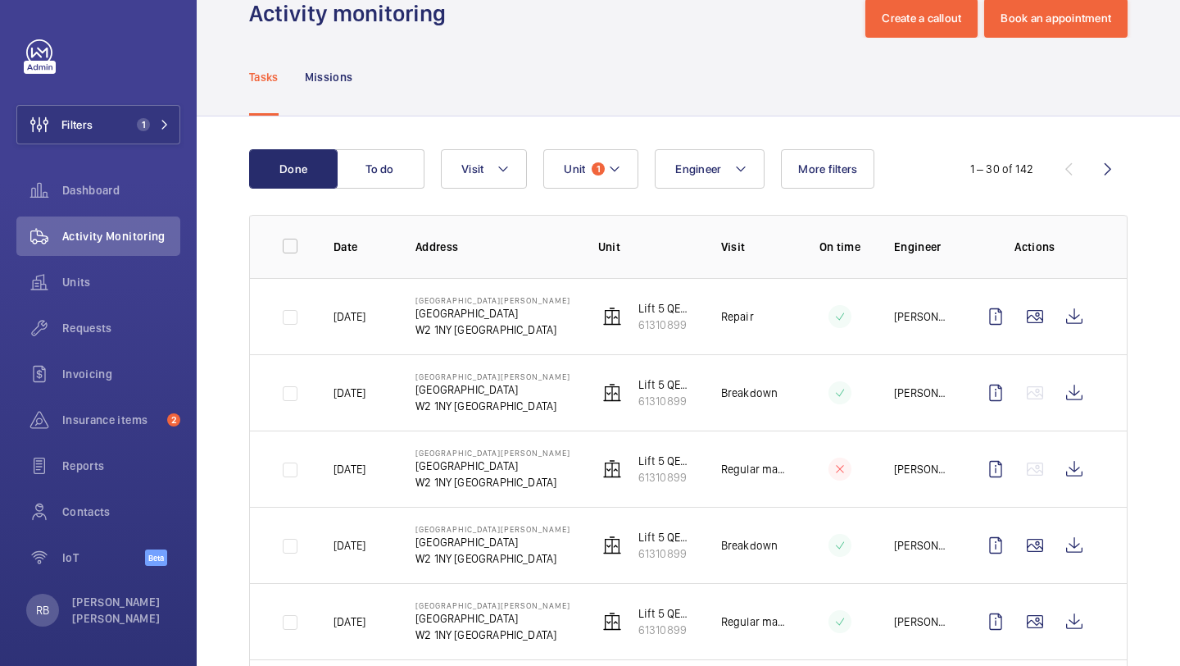
scroll to position [69, 0]
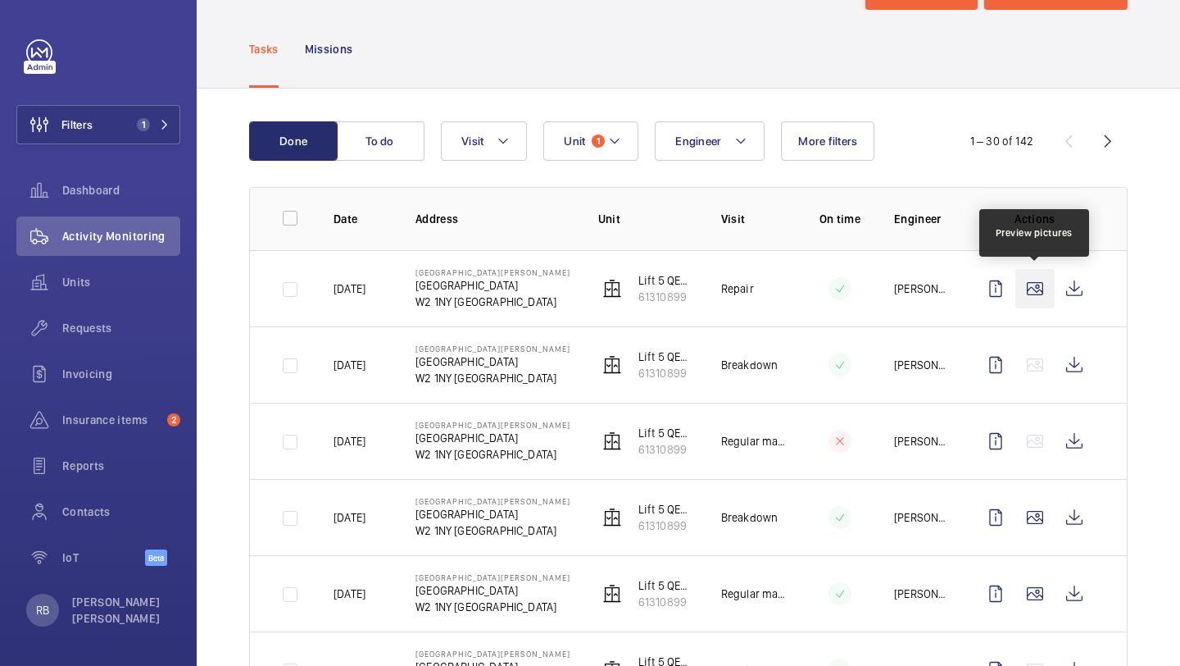
click at [1033, 304] on wm-front-icon-button at bounding box center [1035, 288] width 39 height 39
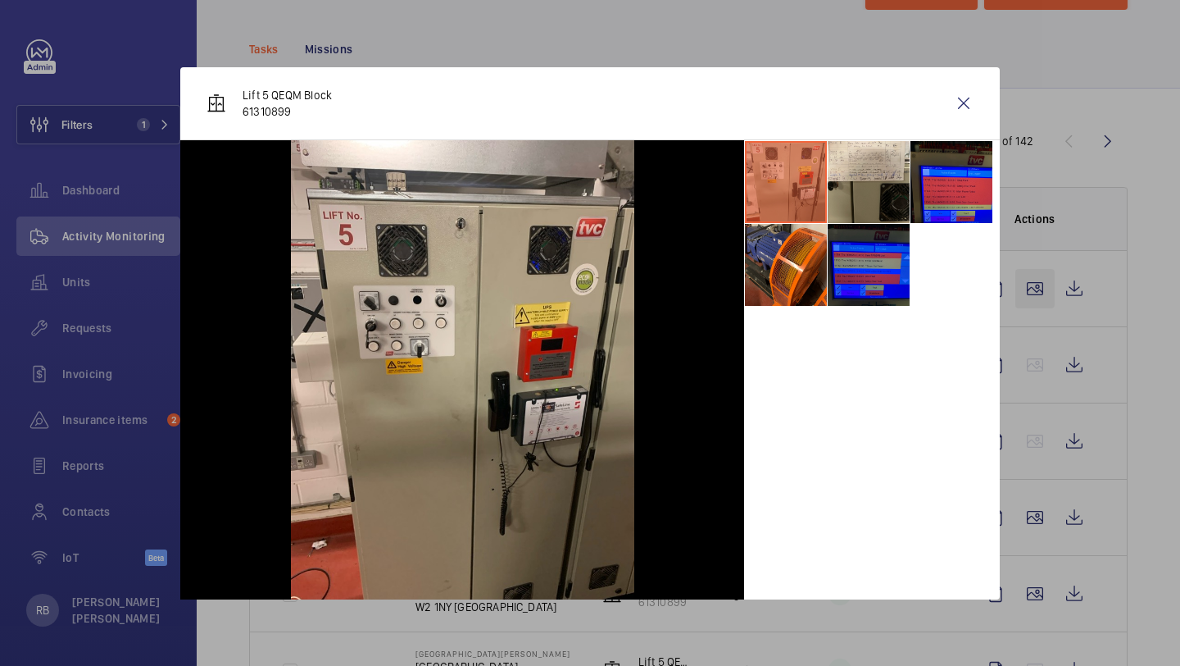
click at [1033, 304] on div at bounding box center [590, 333] width 1180 height 666
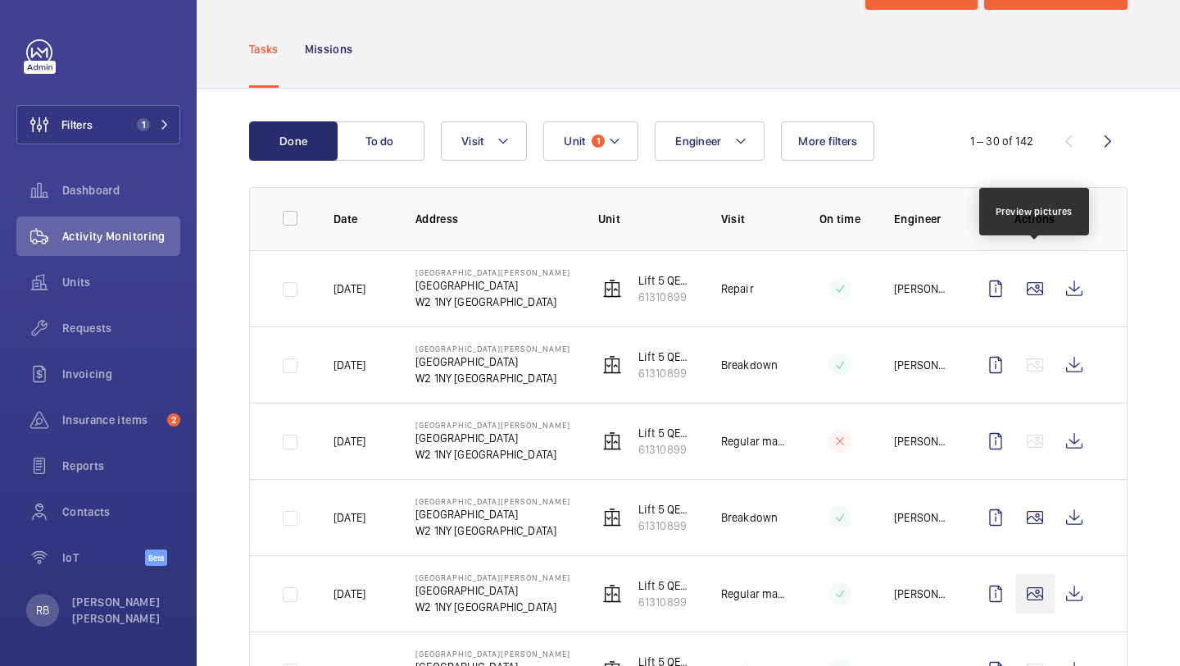
scroll to position [395, 0]
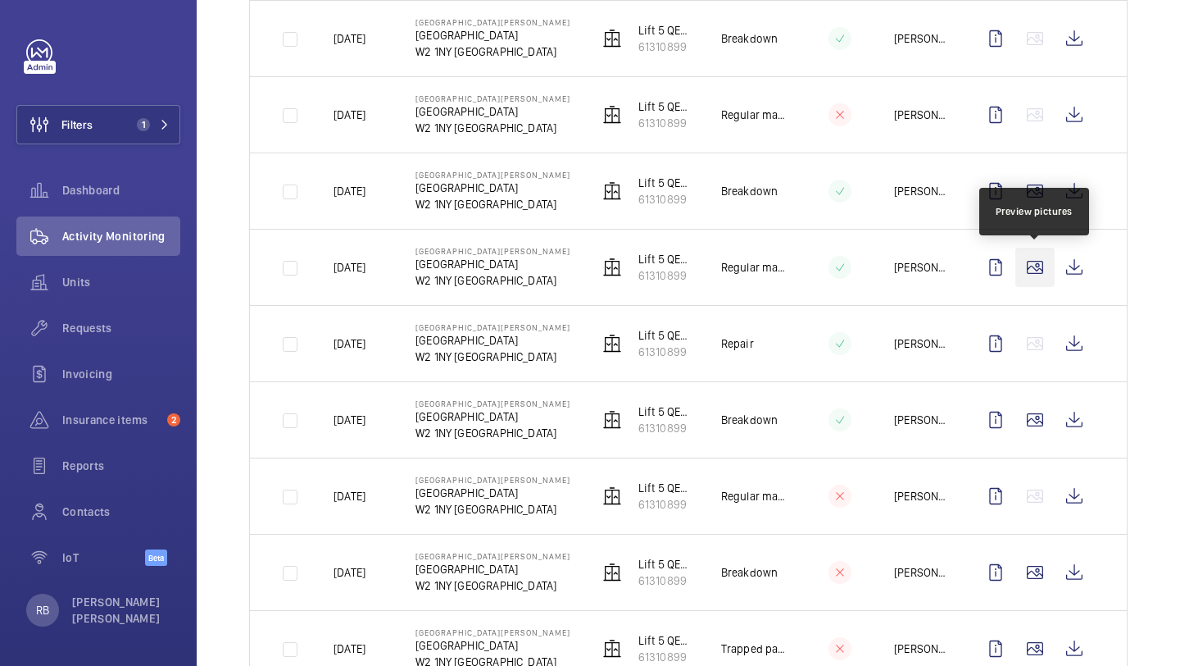
click at [1032, 261] on wm-front-icon-button at bounding box center [1035, 267] width 39 height 39
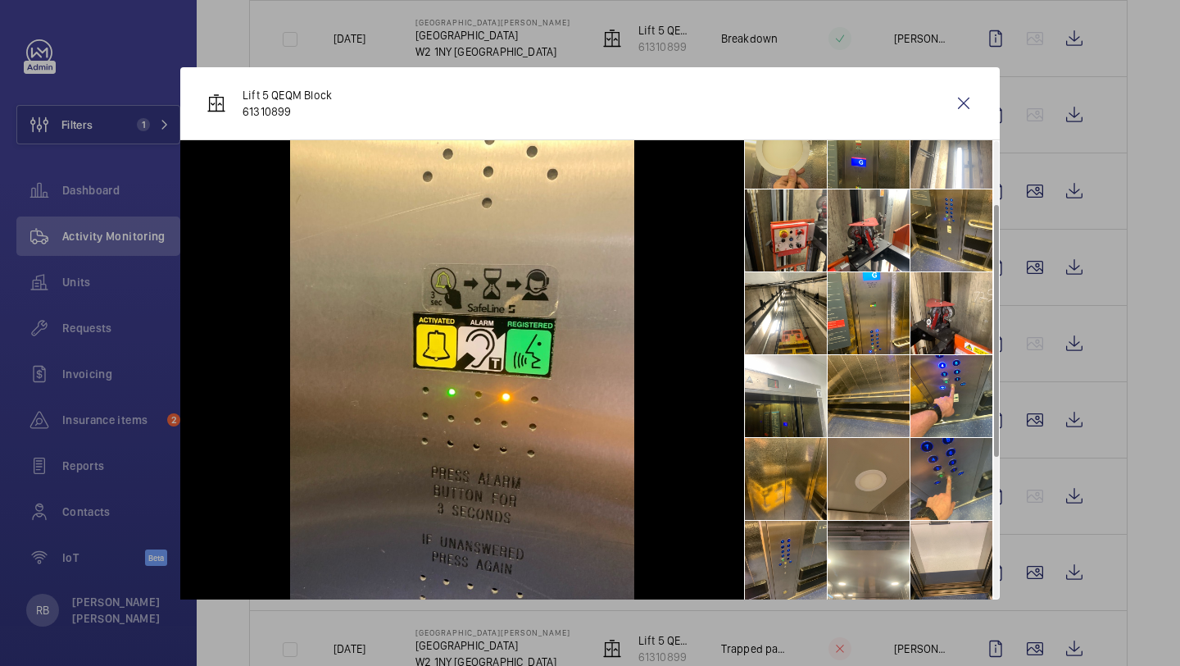
scroll to position [112, 0]
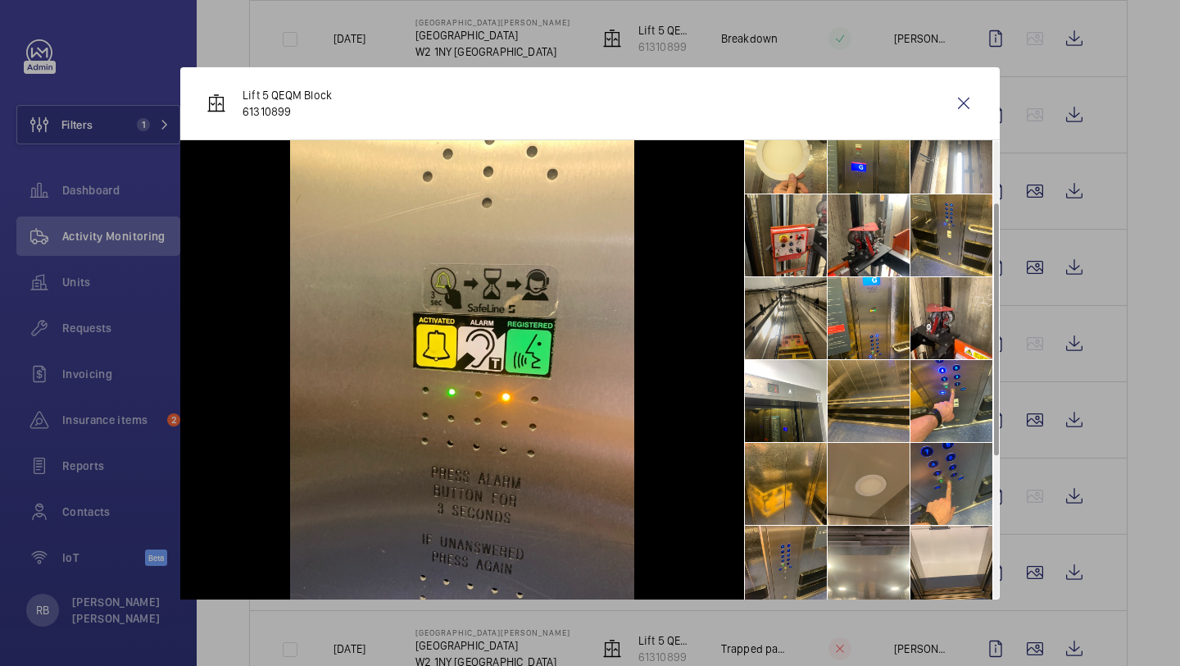
click at [807, 309] on li at bounding box center [786, 318] width 82 height 82
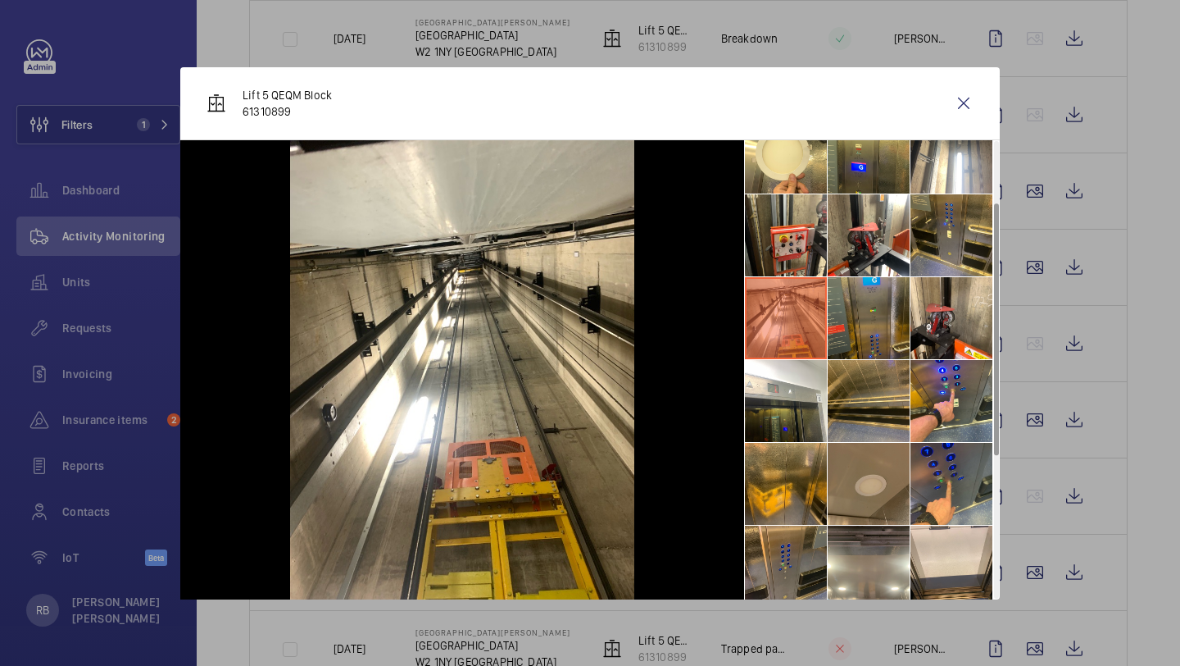
click at [875, 307] on li at bounding box center [869, 318] width 82 height 82
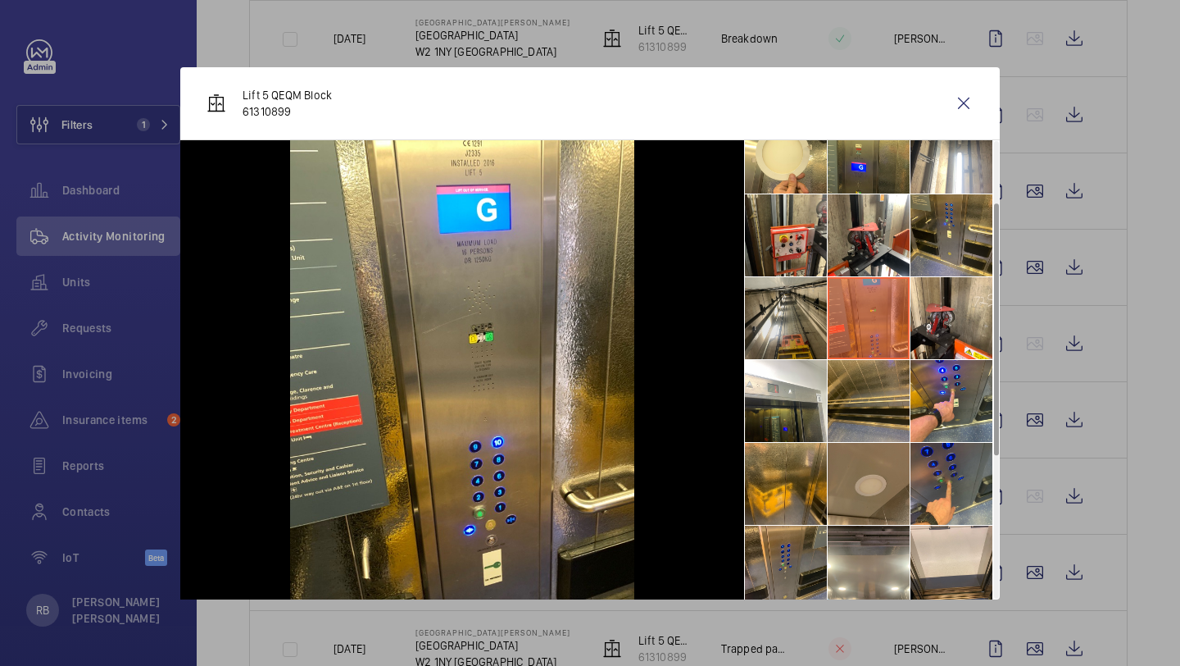
click at [799, 323] on li at bounding box center [786, 318] width 82 height 82
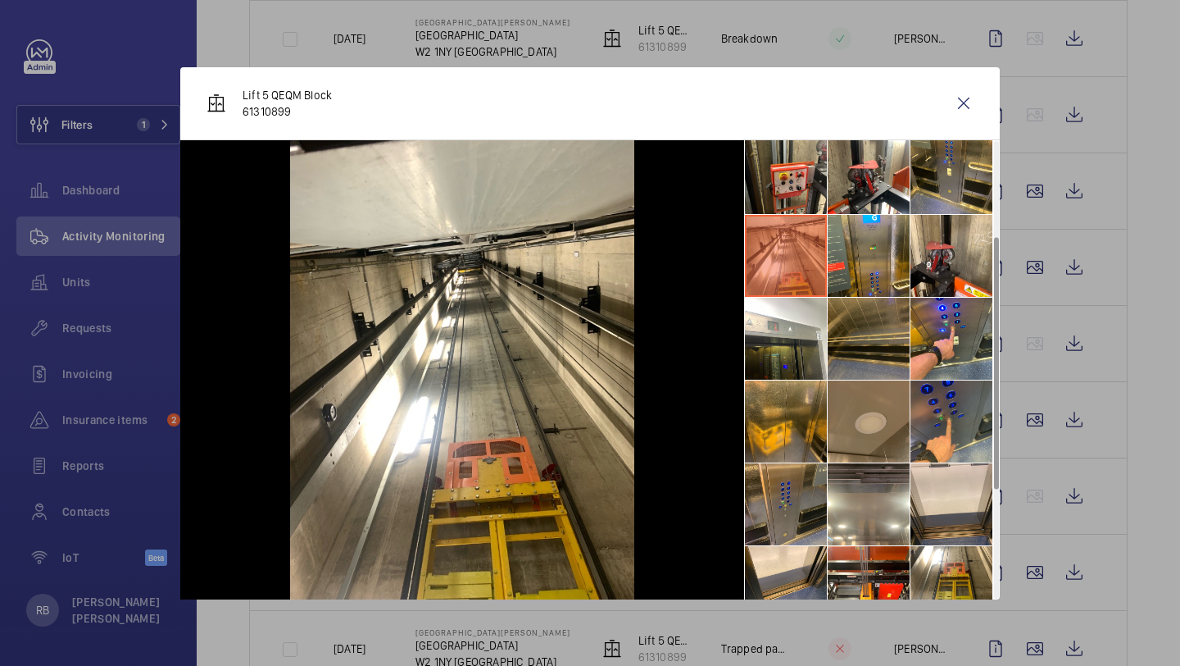
scroll to position [171, 0]
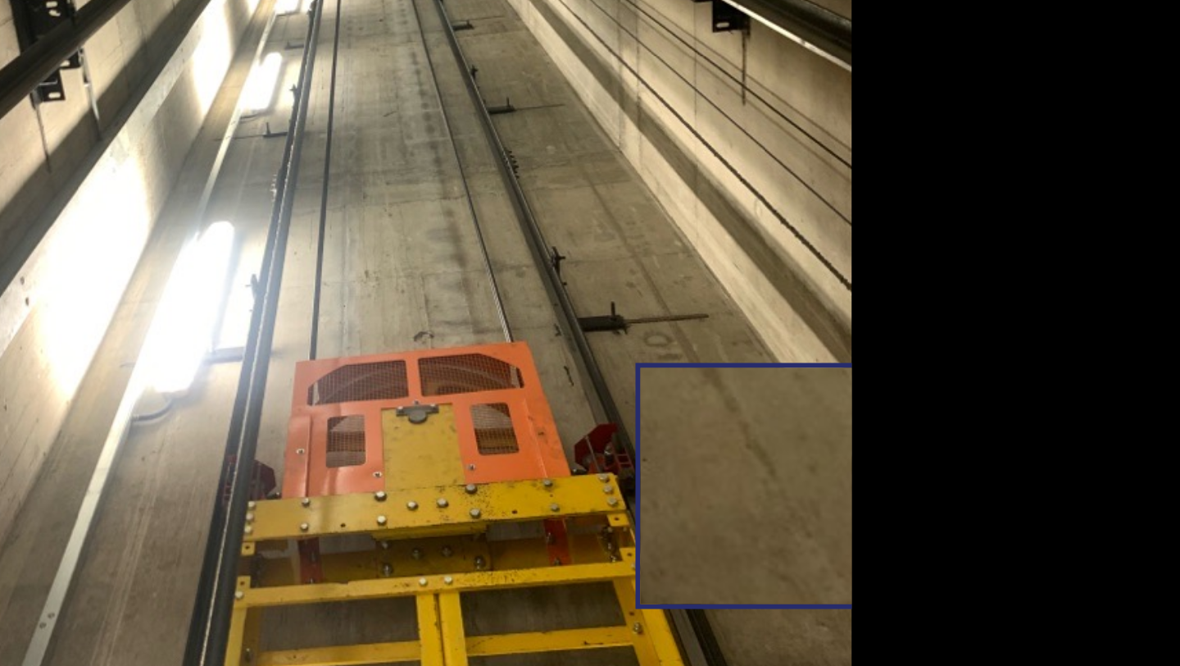
click at [602, 484] on img at bounding box center [462, 369] width 344 height 459
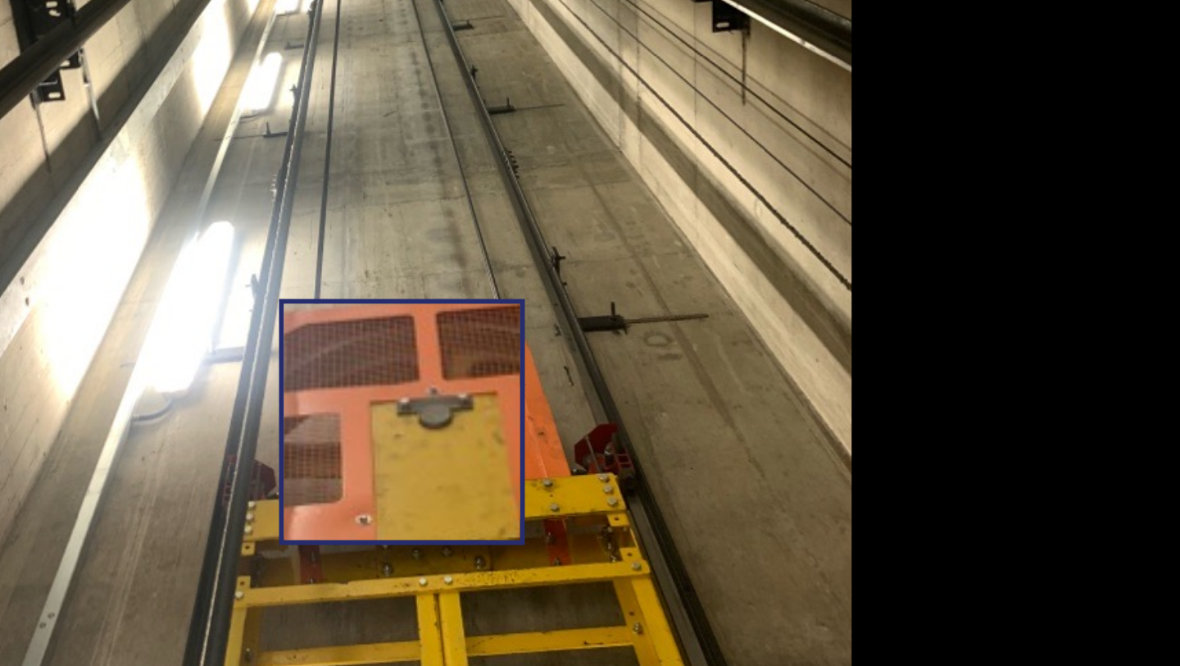
click at [484, 462] on img at bounding box center [462, 369] width 344 height 459
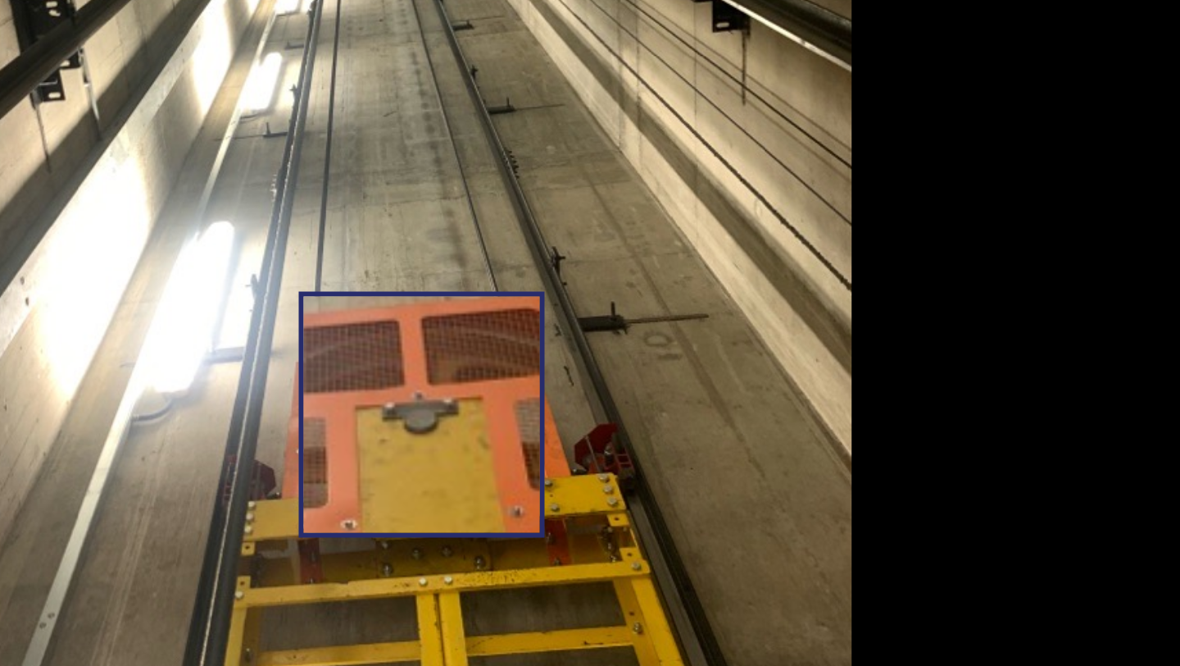
click at [540, 448] on img at bounding box center [462, 369] width 344 height 459
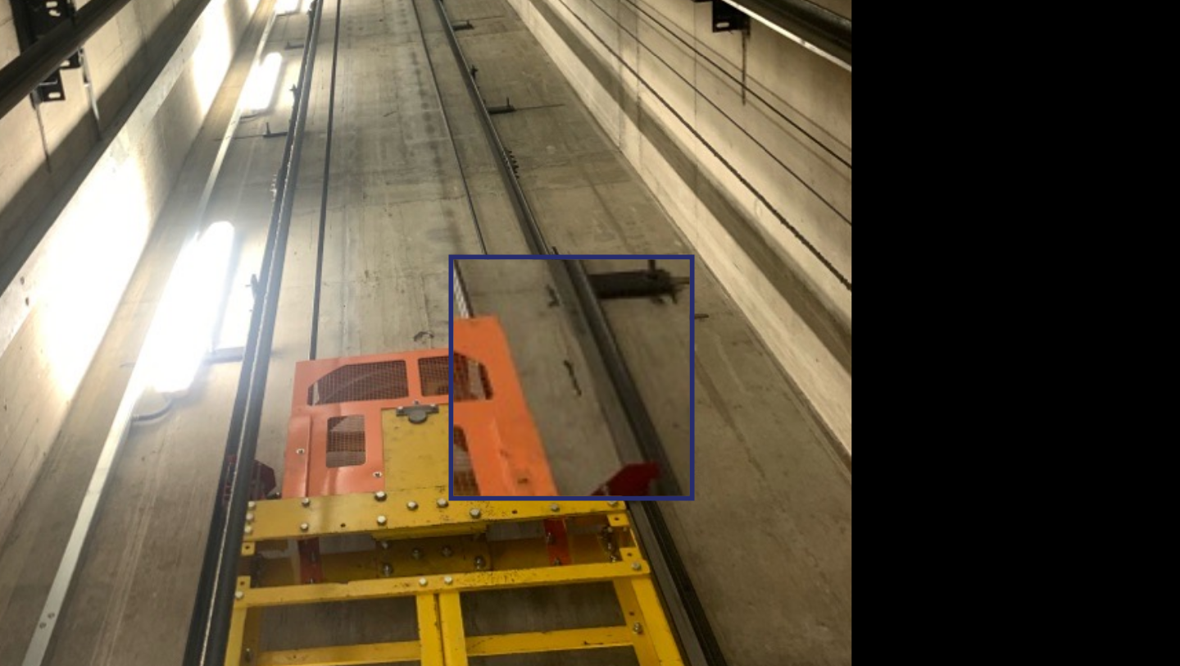
click at [540, 448] on img at bounding box center [462, 369] width 344 height 459
